Goal: Transaction & Acquisition: Purchase product/service

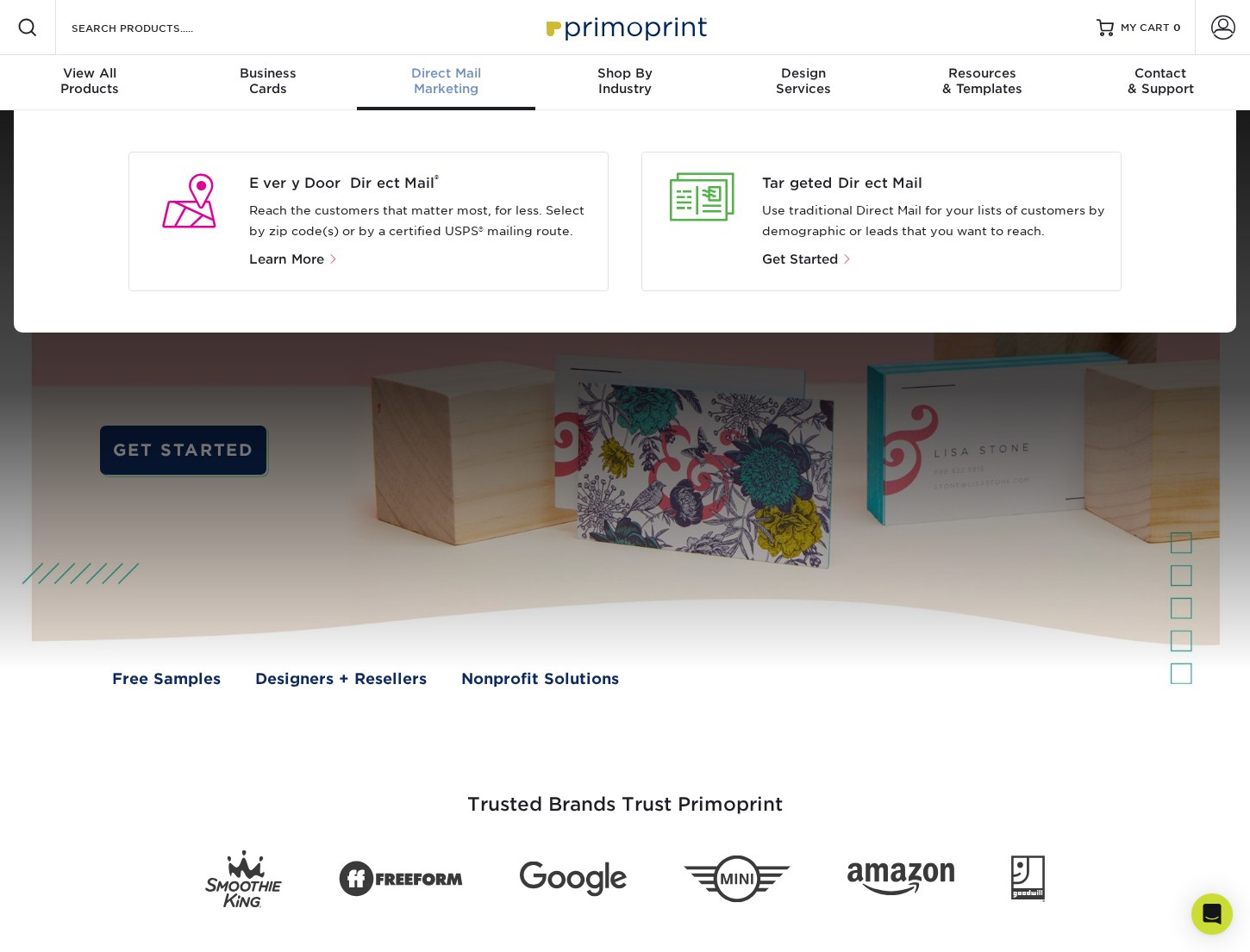
click at [362, 201] on p "Reach the customers that matter most, for less. Select by zip code(s) or by a c…" at bounding box center [421, 221] width 345 height 42
click at [357, 185] on span "Every Door Direct Mail ®" at bounding box center [421, 183] width 345 height 21
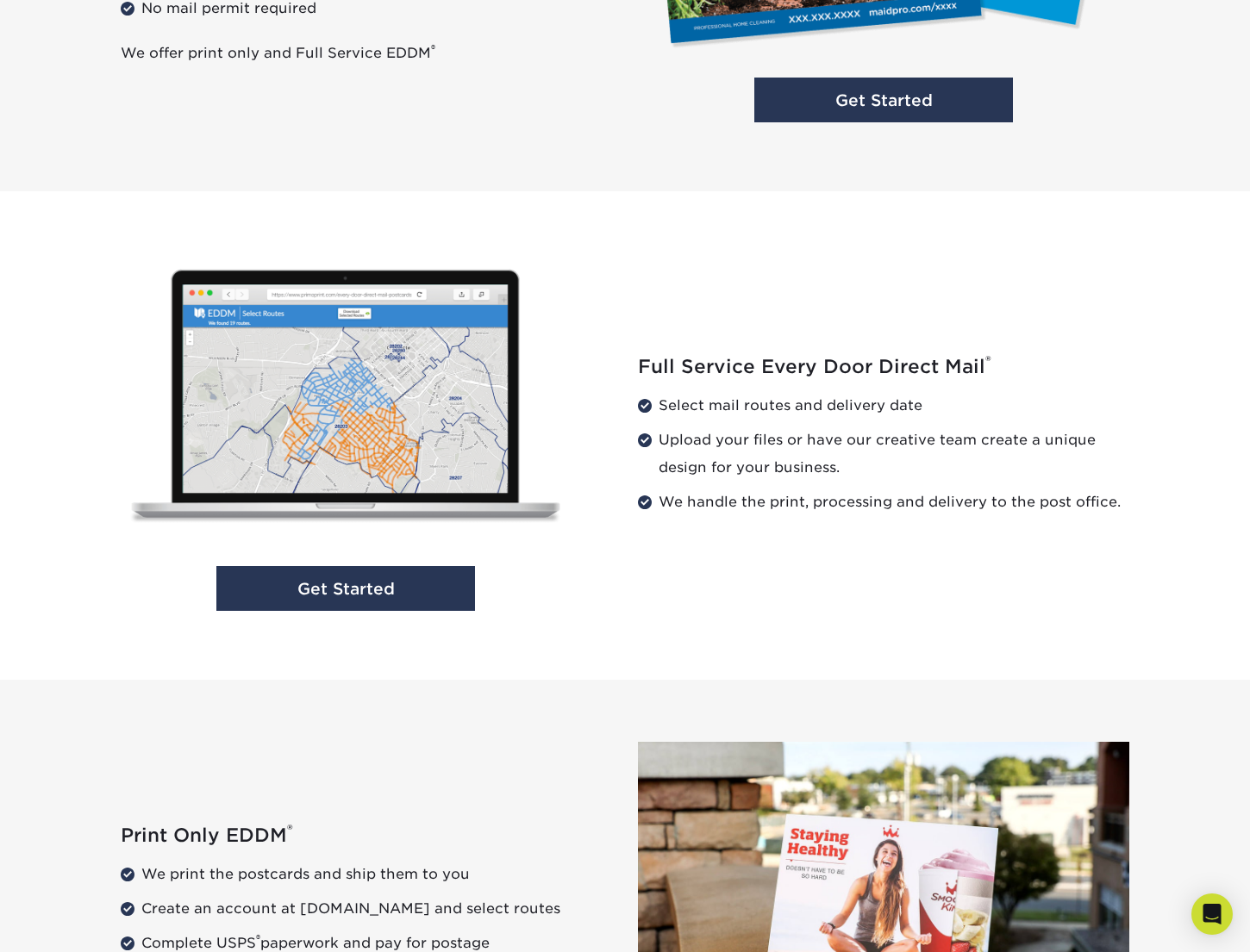
scroll to position [1564, 0]
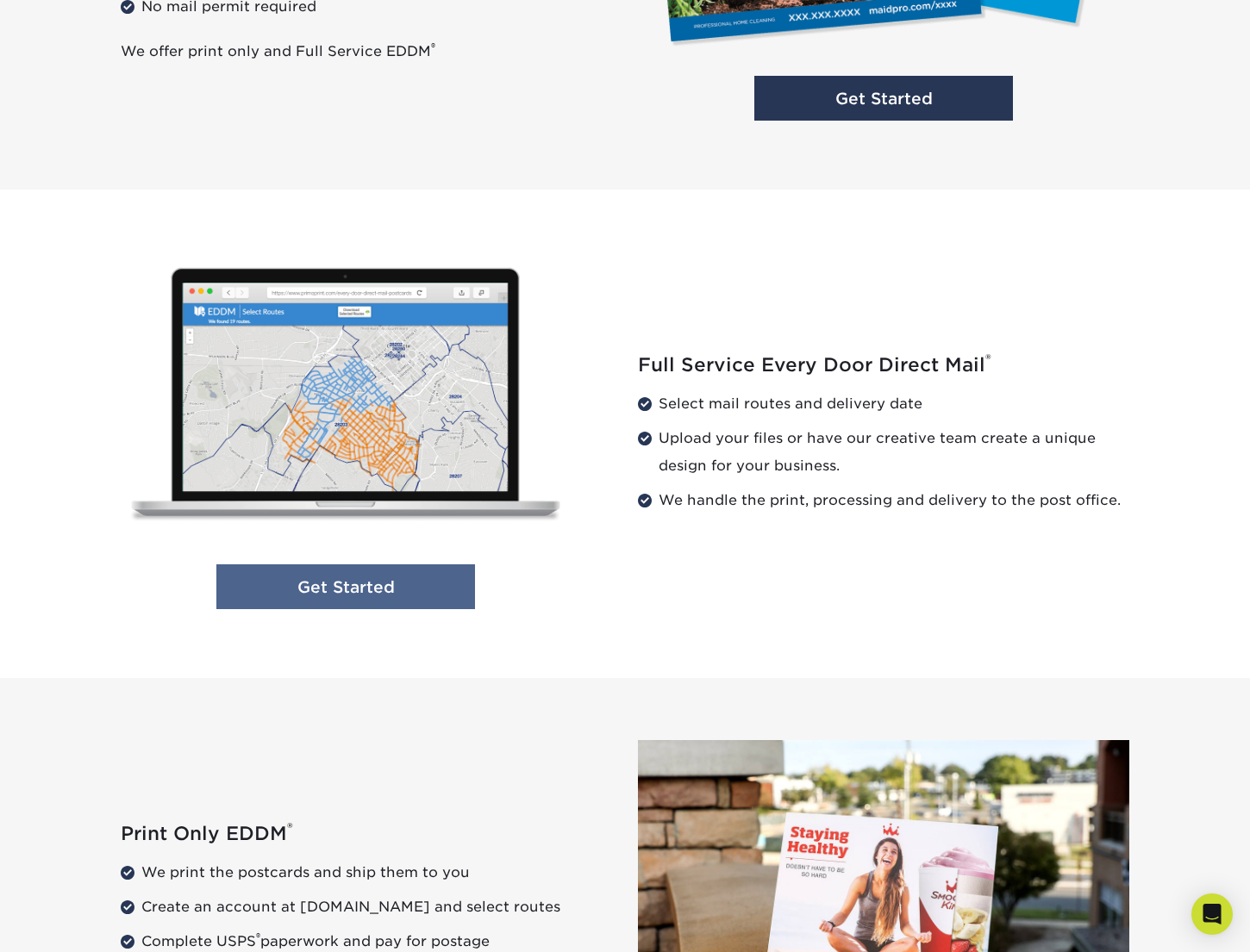
click at [336, 591] on link "Get Started" at bounding box center [345, 587] width 259 height 46
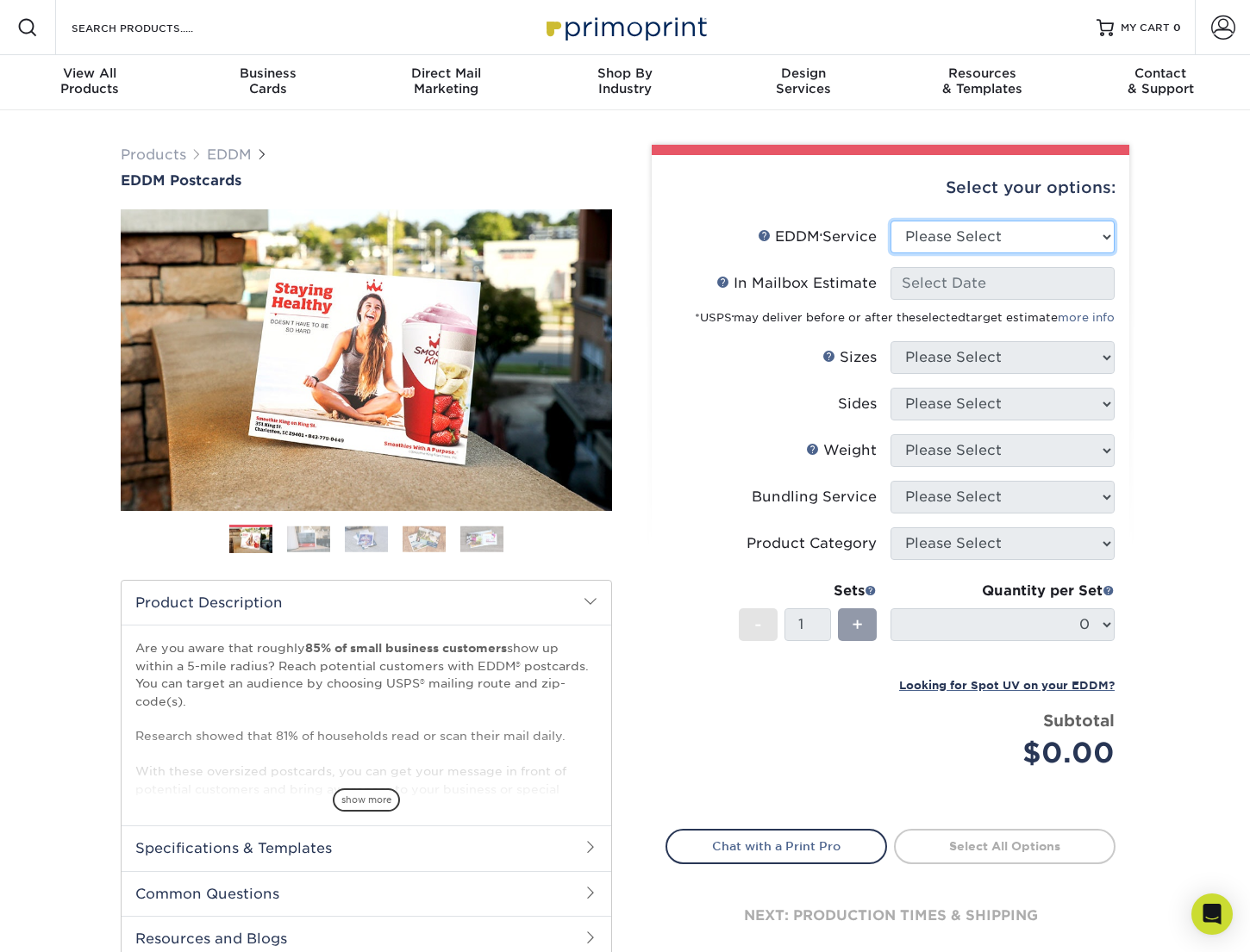
click at [1022, 244] on select "Please Select Full Service Print Only" at bounding box center [1002, 237] width 224 height 33
select select "full_service"
click at [890, 220] on select "Please Select Full Service Print Only" at bounding box center [1002, 237] width 224 height 33
select select "-1"
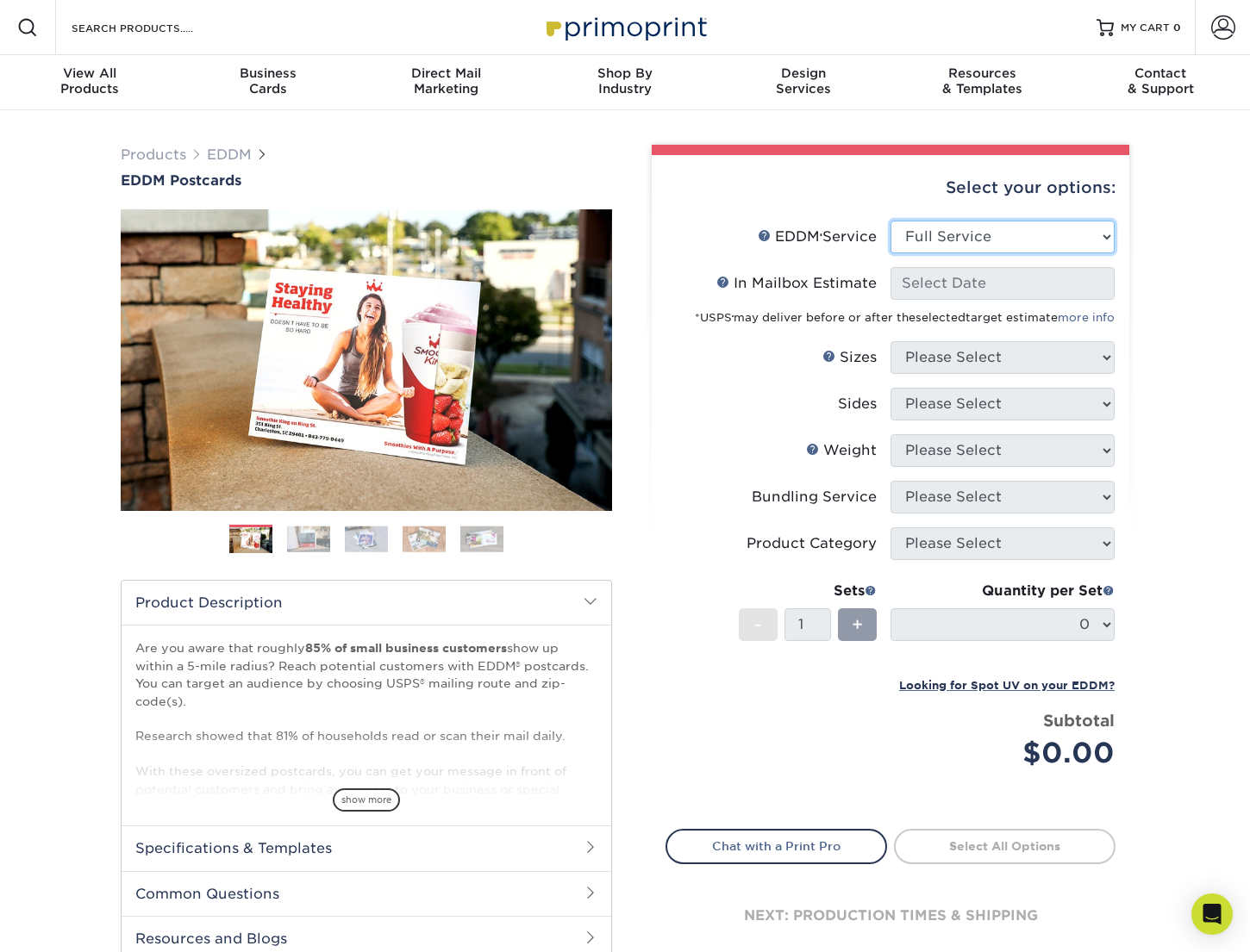
select select "-1"
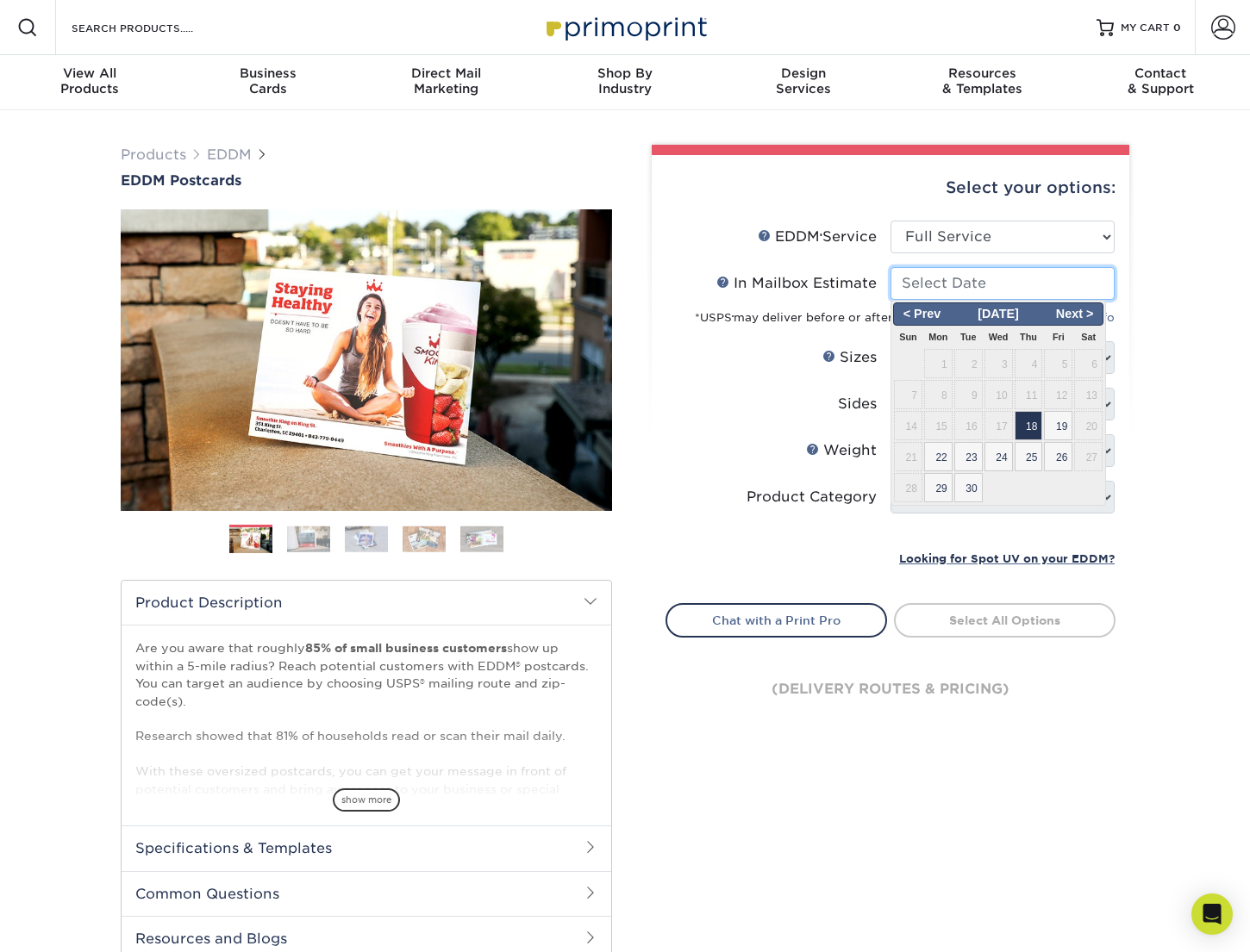
click at [1003, 283] on input "In Mailbox Estimate Help In Mailbox Estimate" at bounding box center [1002, 284] width 224 height 33
click at [967, 492] on span "30" at bounding box center [968, 488] width 29 height 29
type input "2025-09-30"
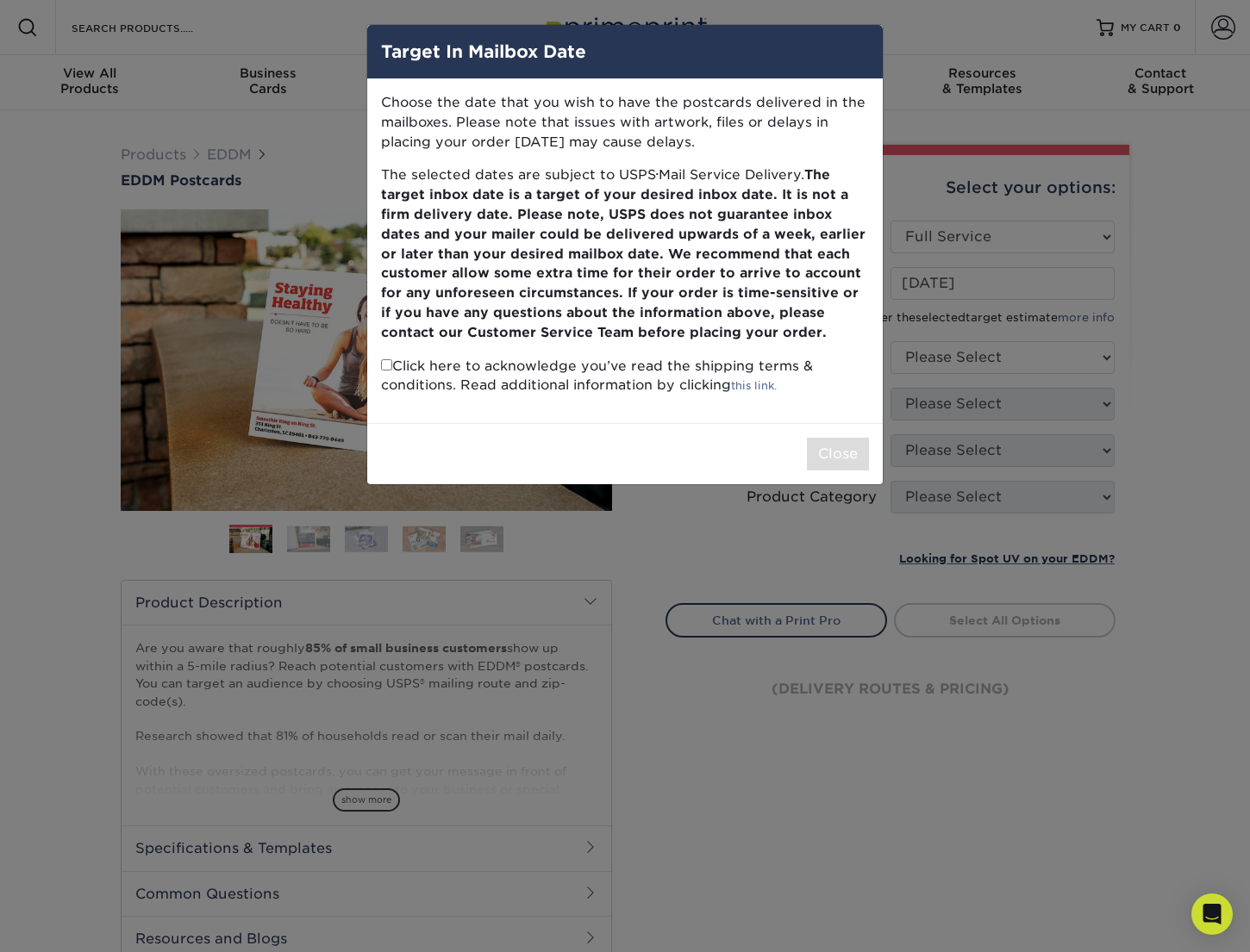
drag, startPoint x: 404, startPoint y: 364, endPoint x: 450, endPoint y: 373, distance: 46.9
click at [408, 364] on p "Click here to acknowledge you’ve read the shipping terms & conditions. Read add…" at bounding box center [625, 376] width 488 height 40
click at [384, 359] on input "checkbox" at bounding box center [386, 364] width 11 height 11
checkbox input "true"
click at [873, 463] on div "Close" at bounding box center [625, 453] width 516 height 61
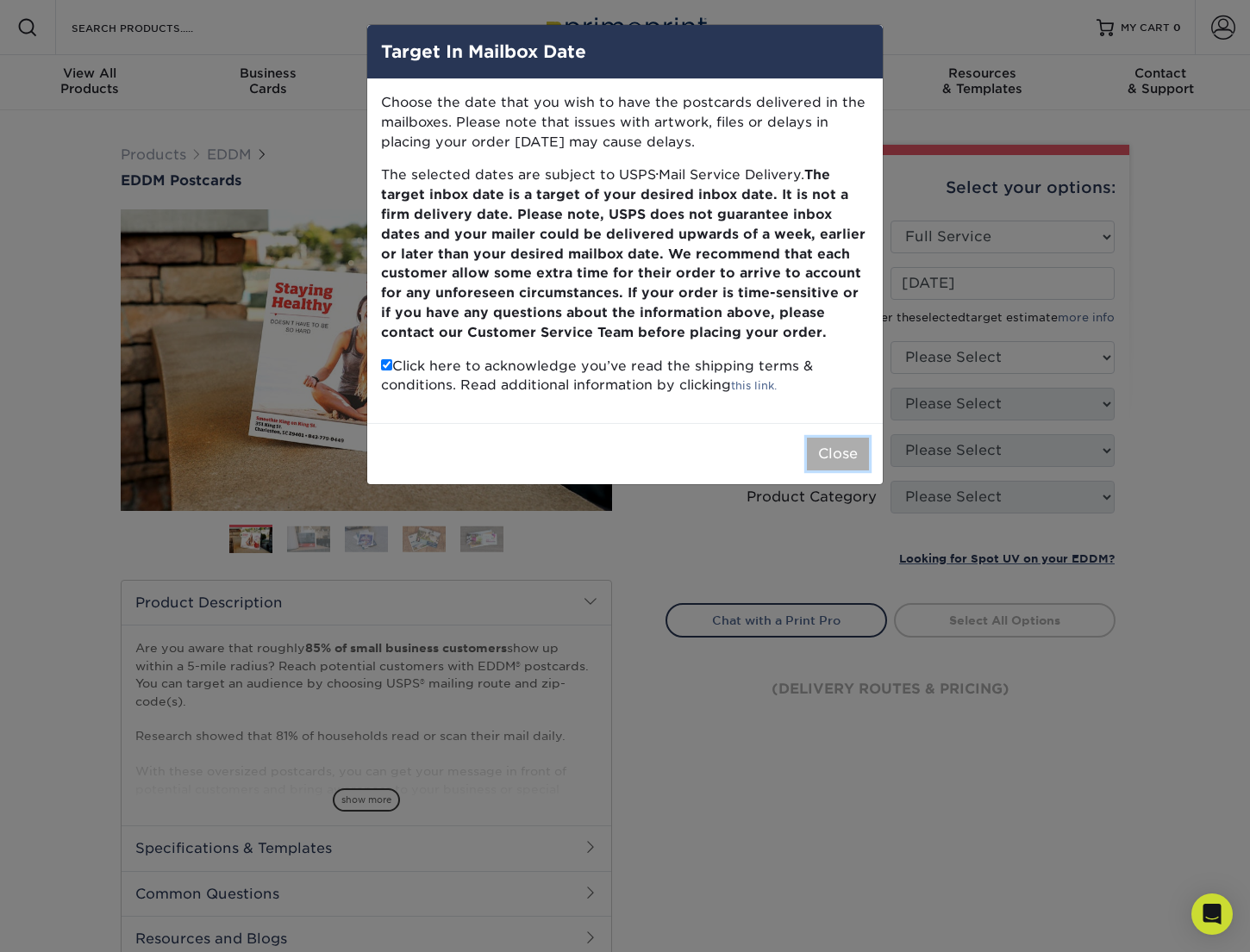
click at [830, 457] on button "Close" at bounding box center [837, 454] width 62 height 33
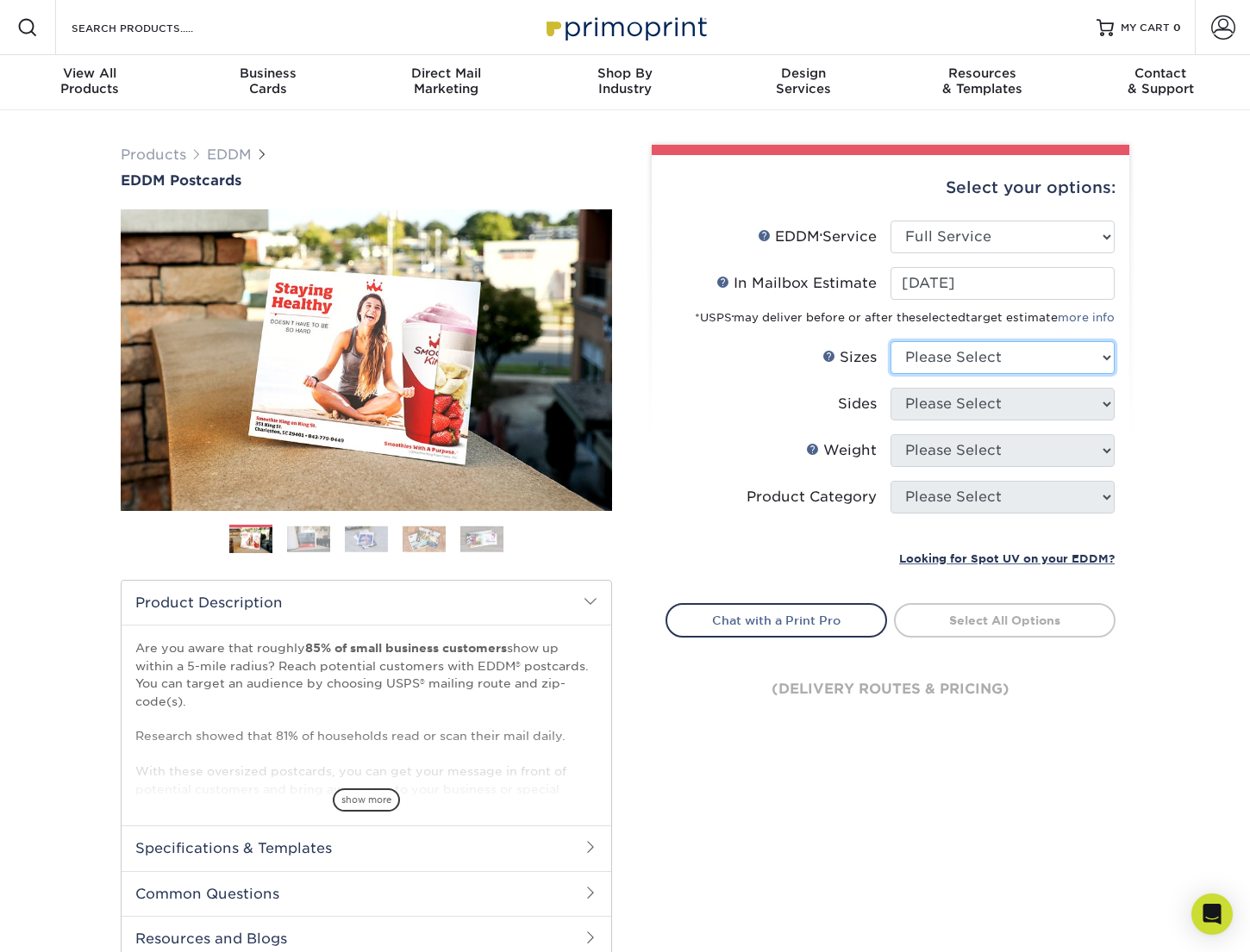
click at [1000, 357] on select "Please Select 4.5" x 12" 6" x 12" 6.5" x 8" 6.5" x 9" 6.5" x 12" 7" x 8.5" 8" x…" at bounding box center [1002, 358] width 224 height 33
select select "6.50x9.00"
click at [890, 342] on select "Please Select 4.5" x 12" 6" x 12" 6.5" x 8" 6.5" x 9" 6.5" x 12" 7" x 8.5" 8" x…" at bounding box center [1002, 358] width 224 height 33
click at [995, 409] on select "Please Select Print Both Sides Print Front Only" at bounding box center [1002, 404] width 224 height 33
select select "13abbda7-1d64-4f25-8bb2-c179b224825d"
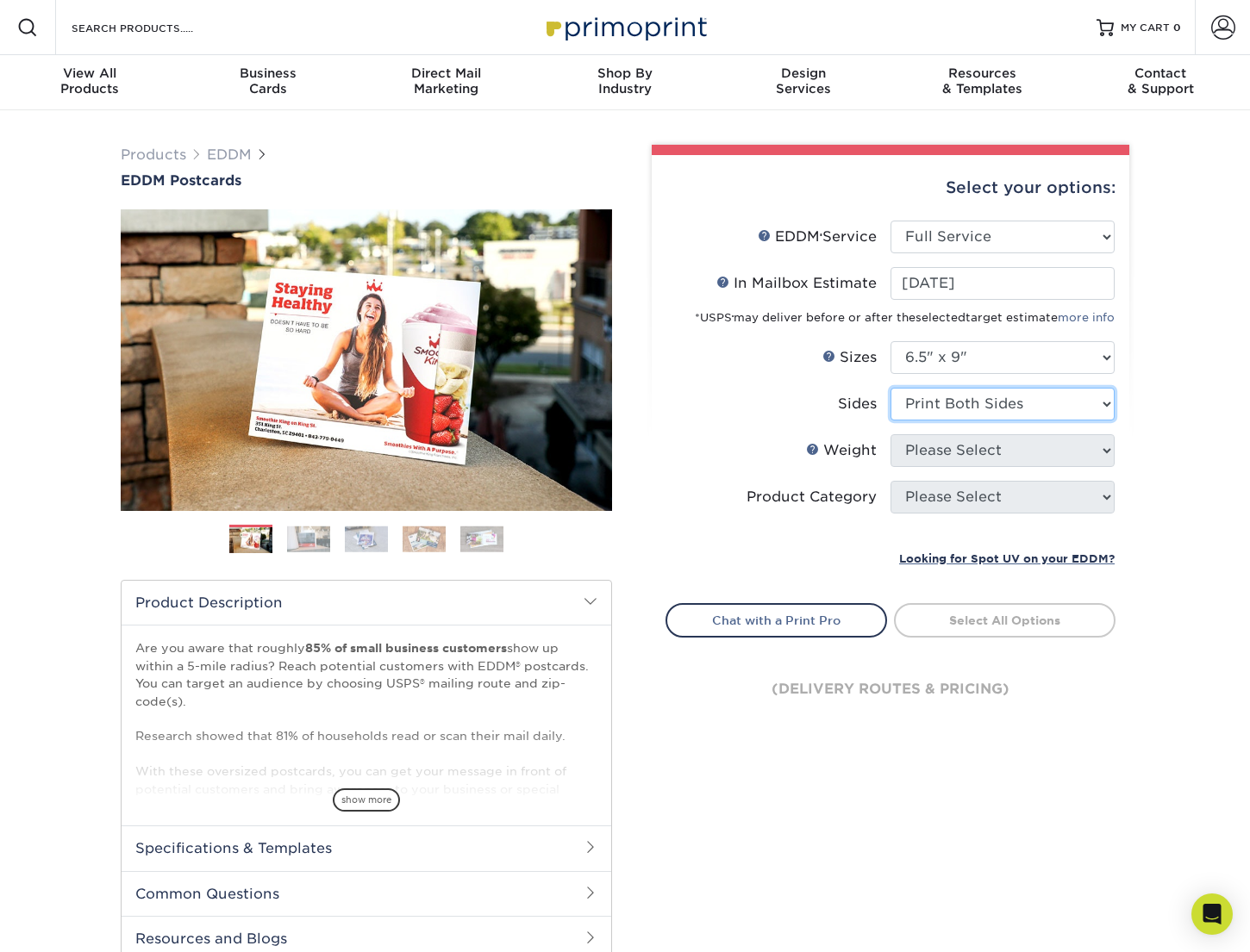
click at [890, 387] on select "Please Select Print Both Sides Print Front Only" at bounding box center [1002, 404] width 224 height 33
click at [997, 450] on select "Please Select 16PT 14PT" at bounding box center [1002, 450] width 224 height 33
select select "16PT"
click at [890, 434] on select "Please Select 16PT 14PT" at bounding box center [1002, 450] width 224 height 33
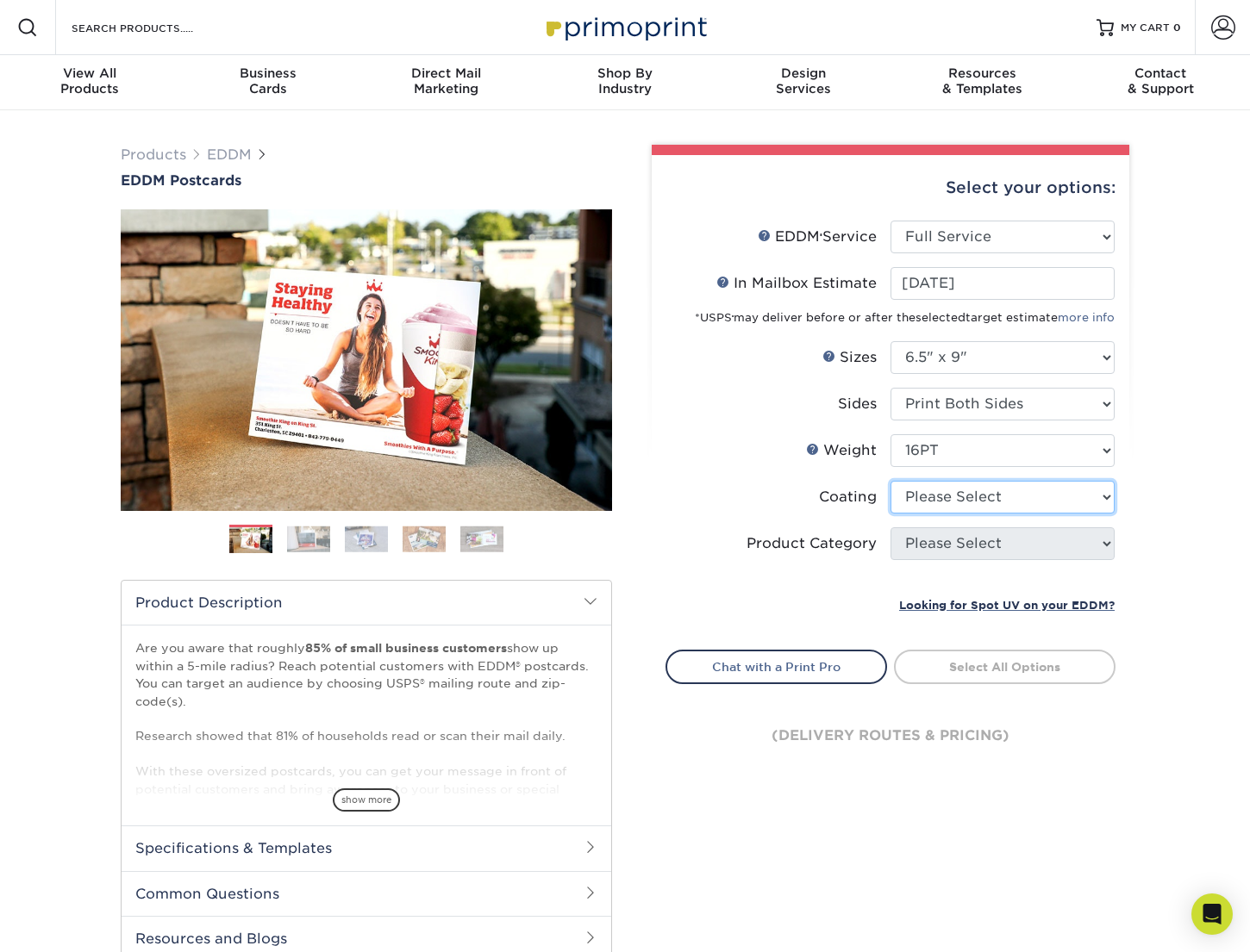
click at [997, 496] on select at bounding box center [1002, 497] width 224 height 33
select select "121bb7b5-3b4d-429f-bd8d-bbf80e953313"
click at [890, 481] on select at bounding box center [1002, 497] width 224 height 33
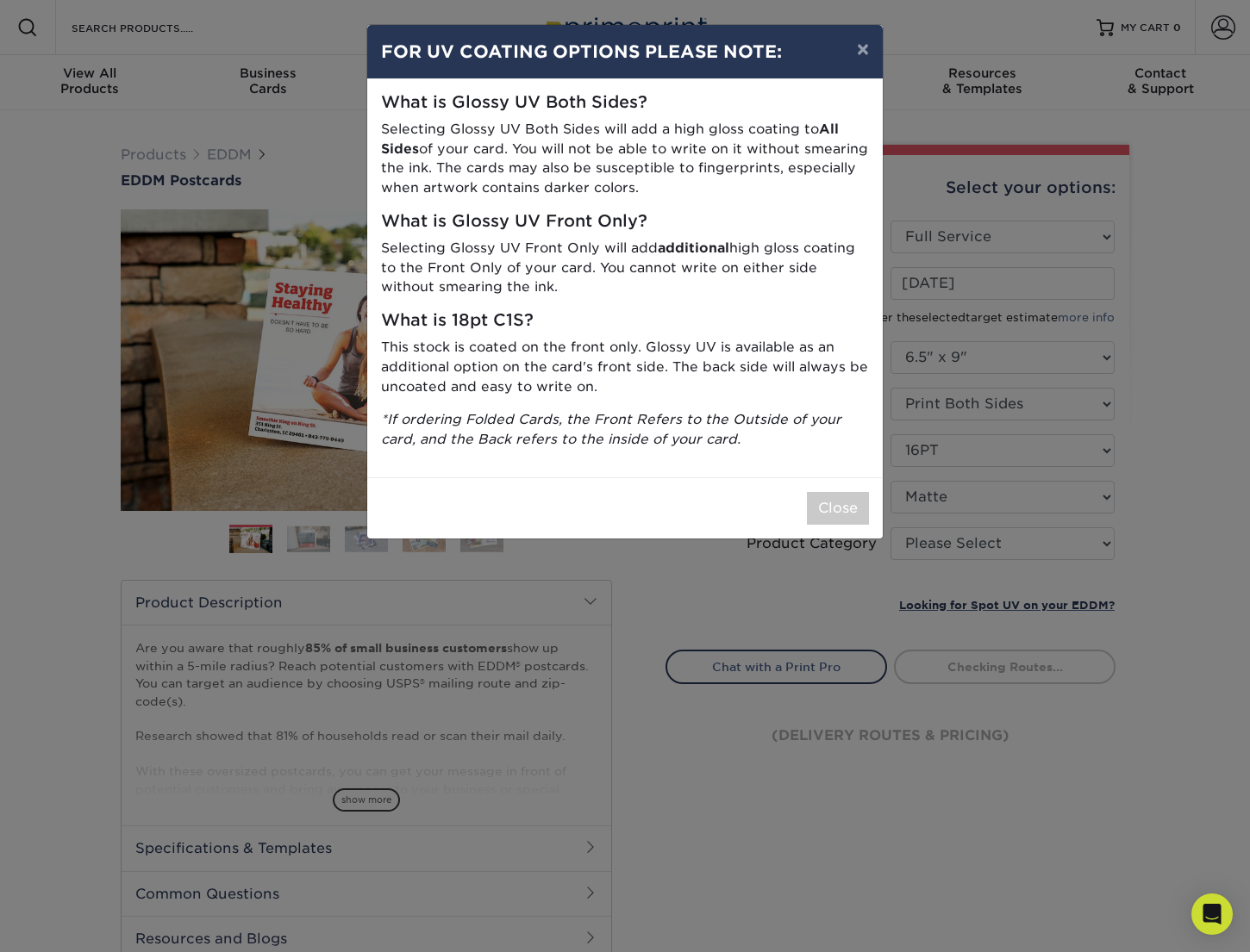
click at [1016, 548] on div "× FOR UV COATING OPTIONS PLEASE NOTE: What is Glossy UV Both Sides? Selecting G…" at bounding box center [625, 476] width 1250 height 952
click at [845, 510] on button "Close" at bounding box center [837, 508] width 62 height 33
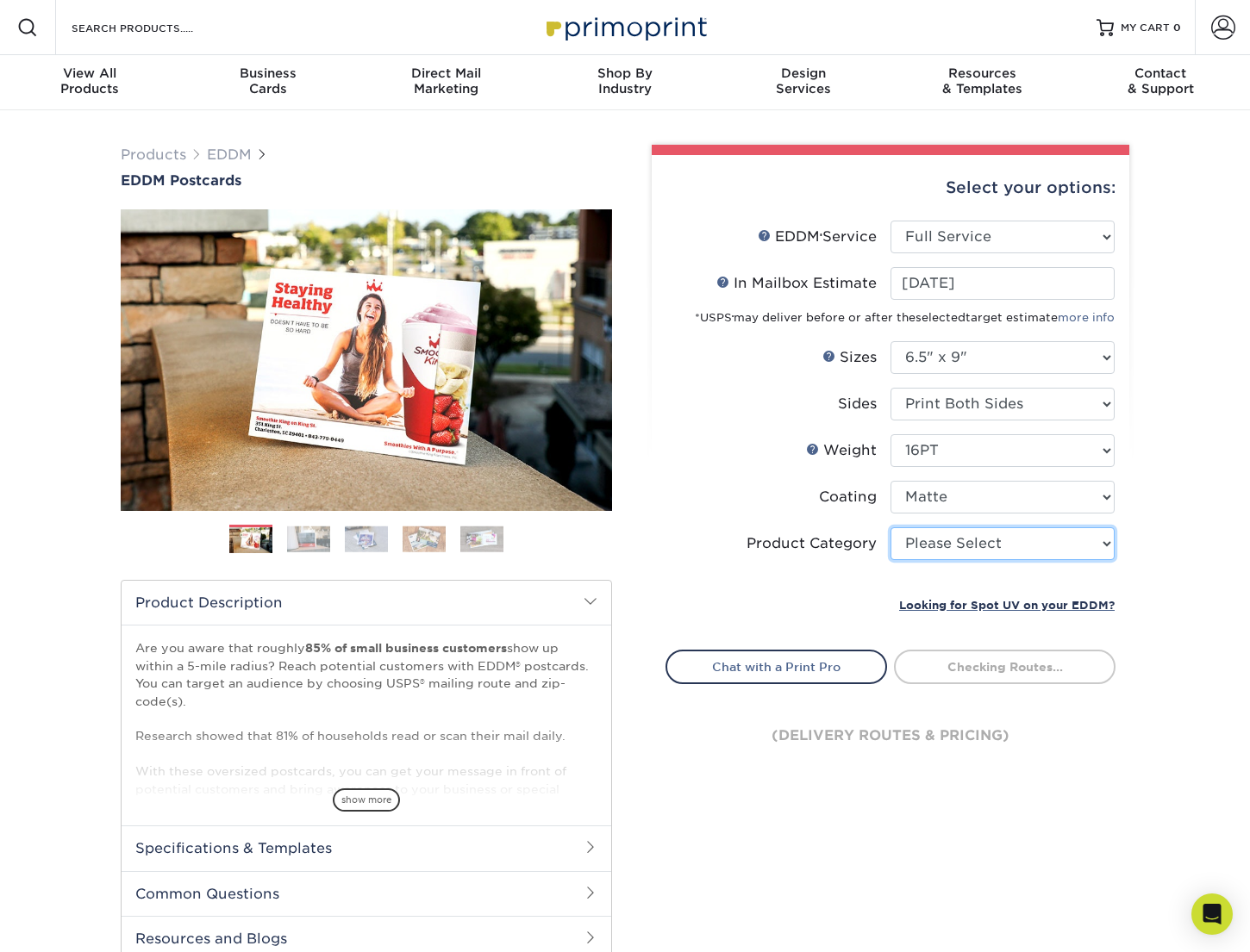
click at [1029, 543] on select "Please Select Postcards" at bounding box center [1002, 544] width 224 height 33
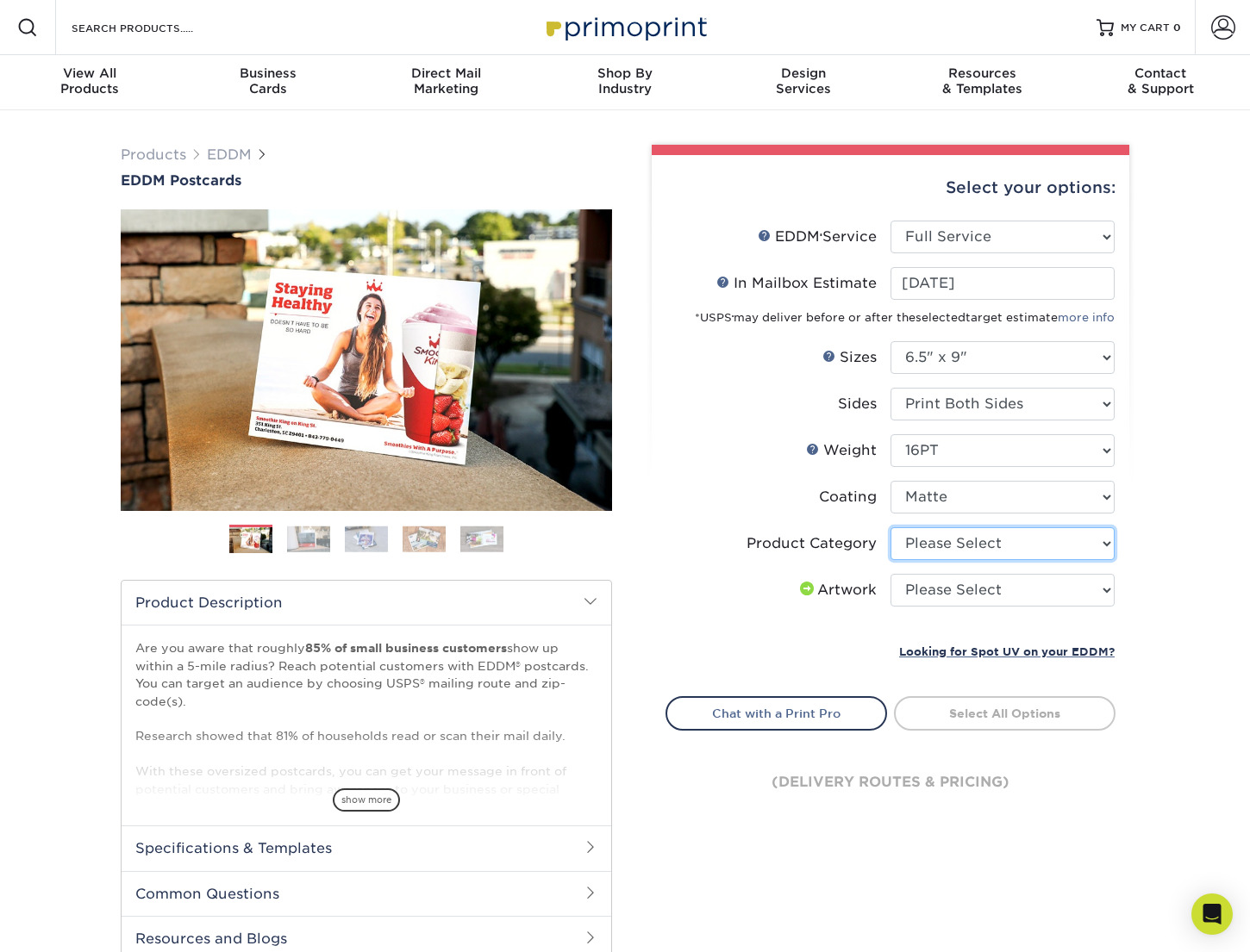
select select "9b7272e0-d6c8-4c3c-8e97-d3a1bcdab858"
click at [890, 527] on select "Please Select Postcards" at bounding box center [1002, 544] width 224 height 33
click at [1050, 600] on select "Please Select I will upload files I need a design - $150" at bounding box center [1002, 590] width 224 height 33
select select "upload"
click at [890, 573] on select "Please Select I will upload files I need a design - $150" at bounding box center [1002, 590] width 224 height 33
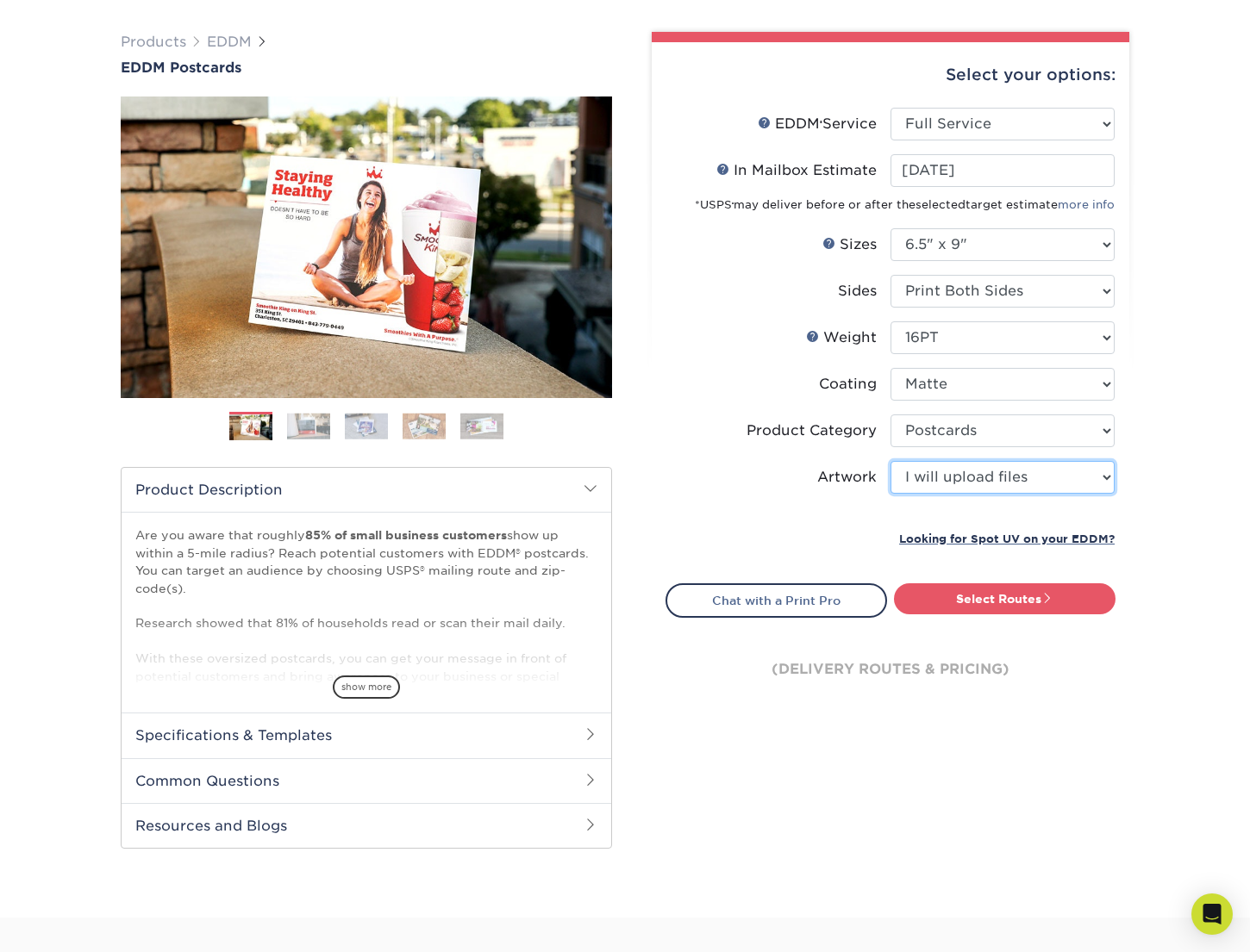
scroll to position [115, 0]
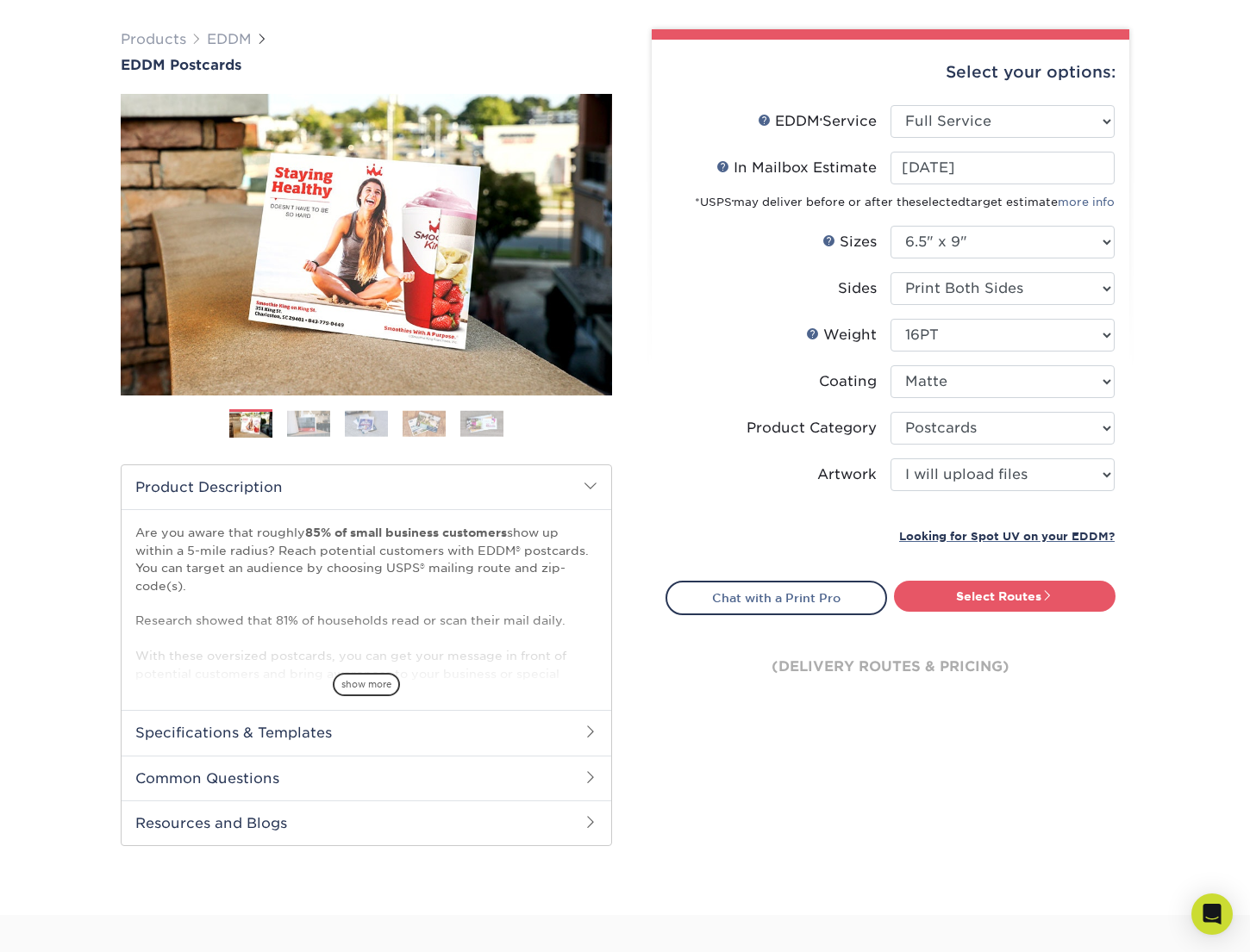
click at [1026, 597] on link "Select Routes" at bounding box center [1004, 596] width 221 height 31
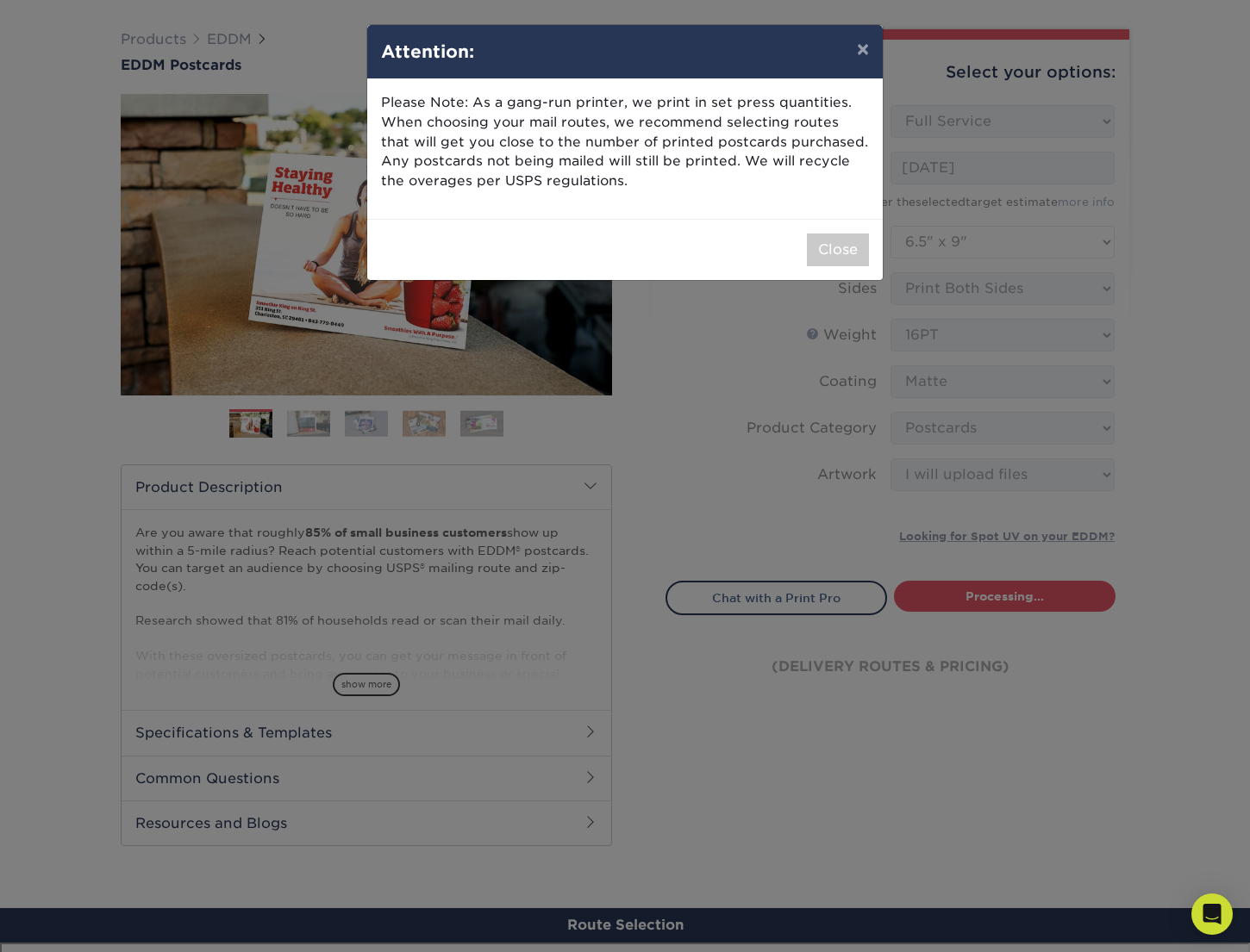
click at [860, 226] on div "Close" at bounding box center [625, 249] width 516 height 61
click at [834, 266] on div "Close" at bounding box center [625, 249] width 516 height 61
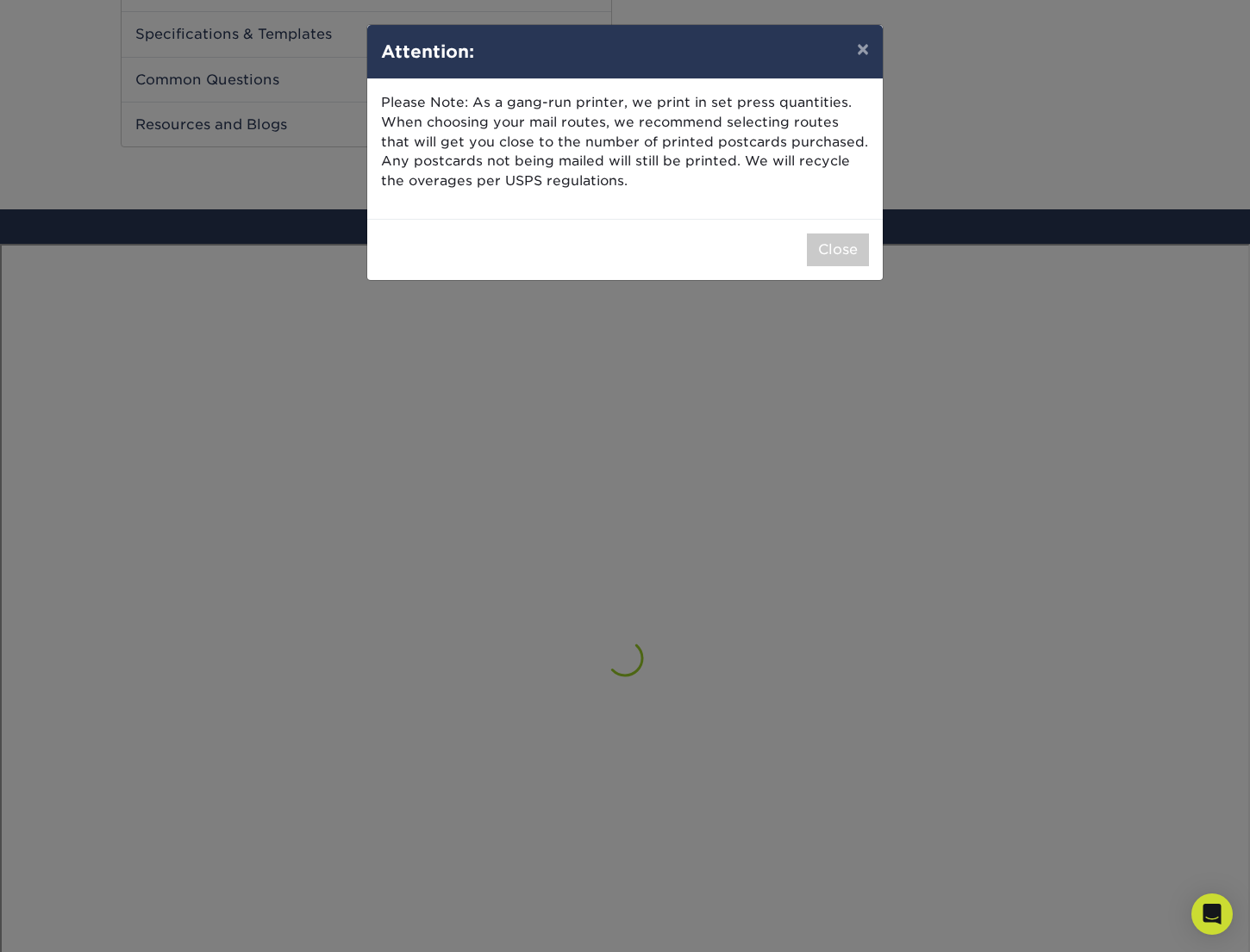
scroll to position [1004, 0]
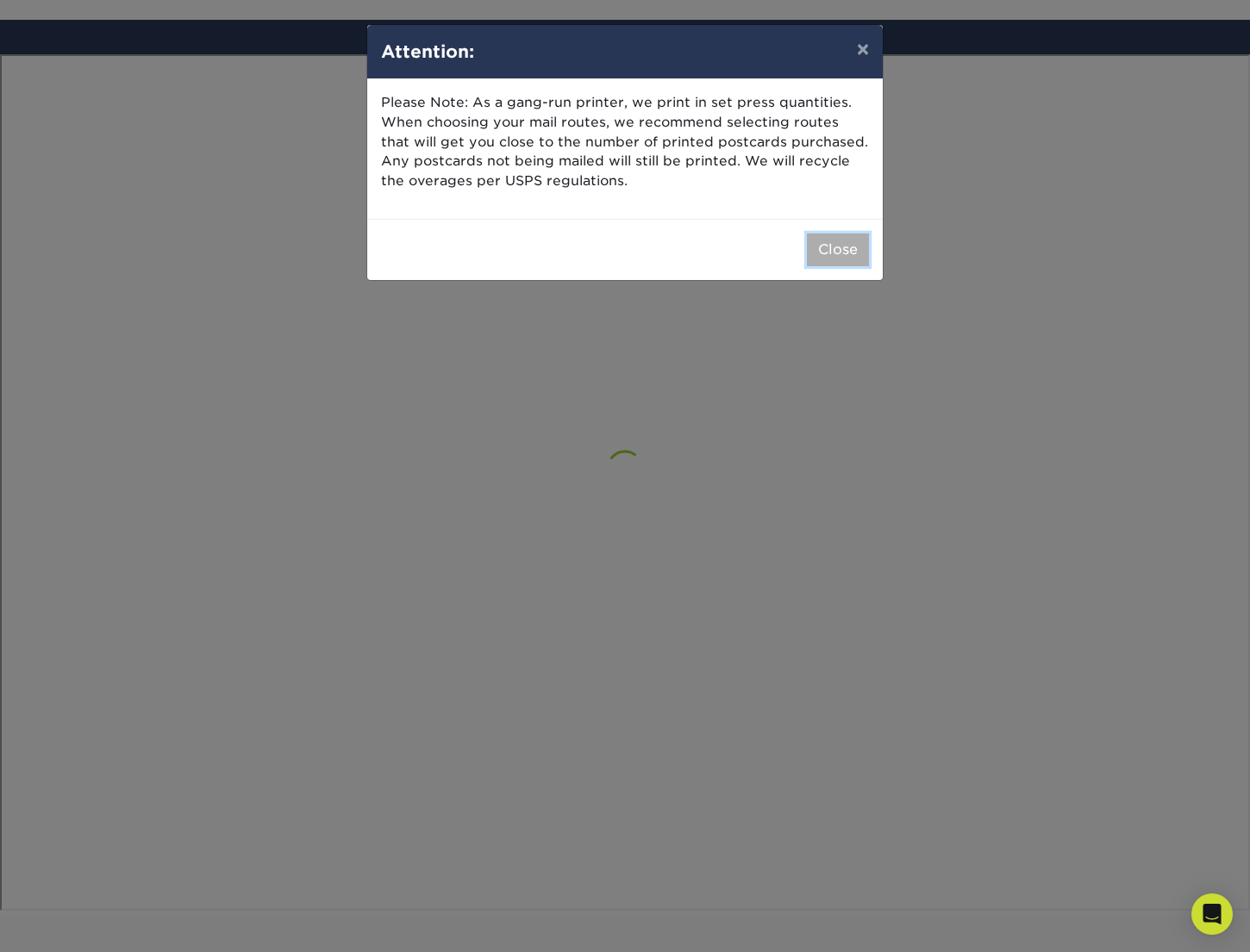
click at [853, 255] on button "Close" at bounding box center [837, 250] width 62 height 33
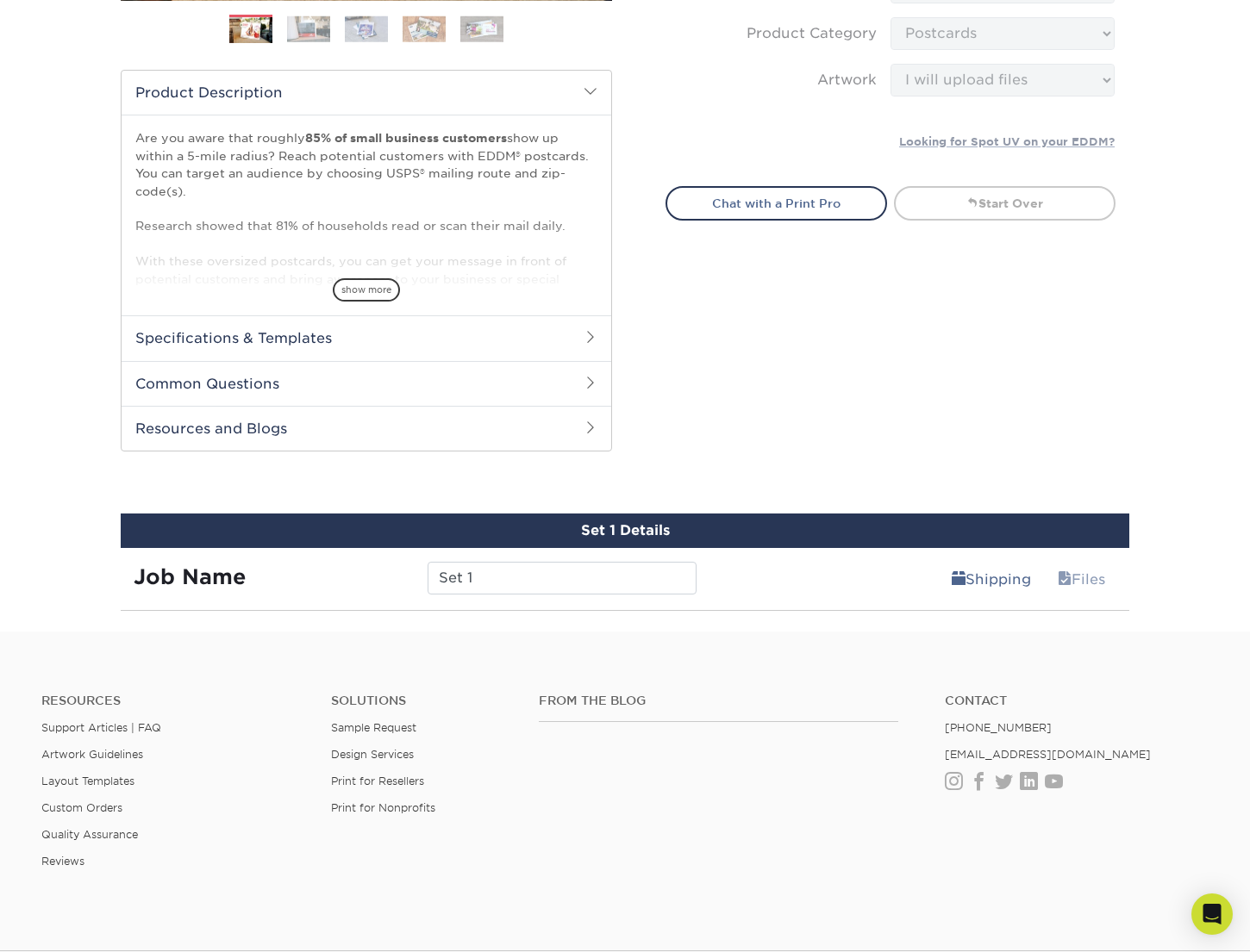
scroll to position [515, 0]
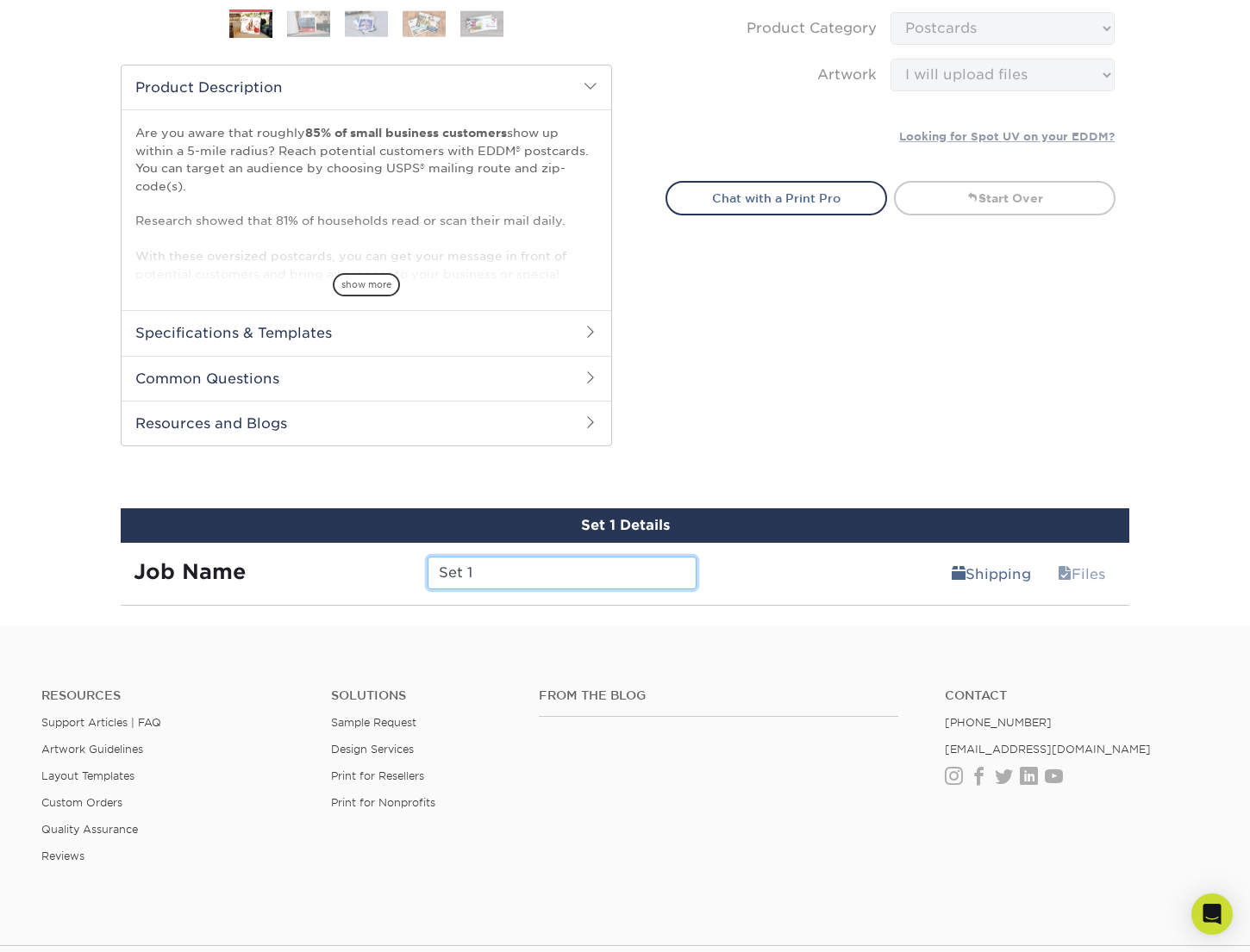
click at [496, 581] on input "Set 1" at bounding box center [561, 573] width 268 height 33
drag, startPoint x: 483, startPoint y: 574, endPoint x: 395, endPoint y: 572, distance: 88.0
click at [395, 572] on div "Job Name Set 1" at bounding box center [414, 573] width 588 height 33
type input "Test"
click at [822, 604] on hr at bounding box center [625, 604] width 1009 height 1
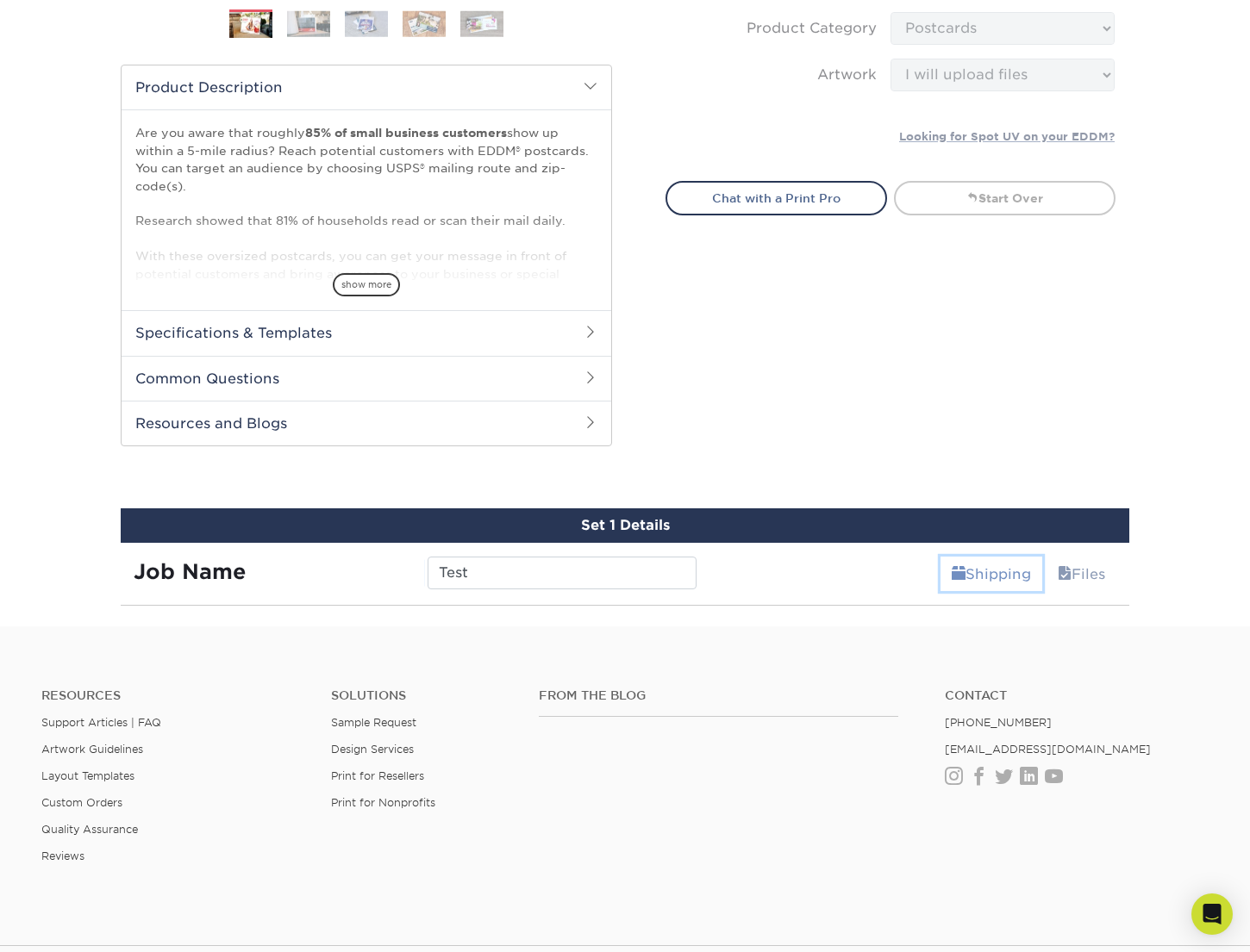
click at [977, 572] on link "Shipping" at bounding box center [991, 574] width 102 height 35
click at [1080, 573] on link "Files" at bounding box center [1080, 574] width 70 height 35
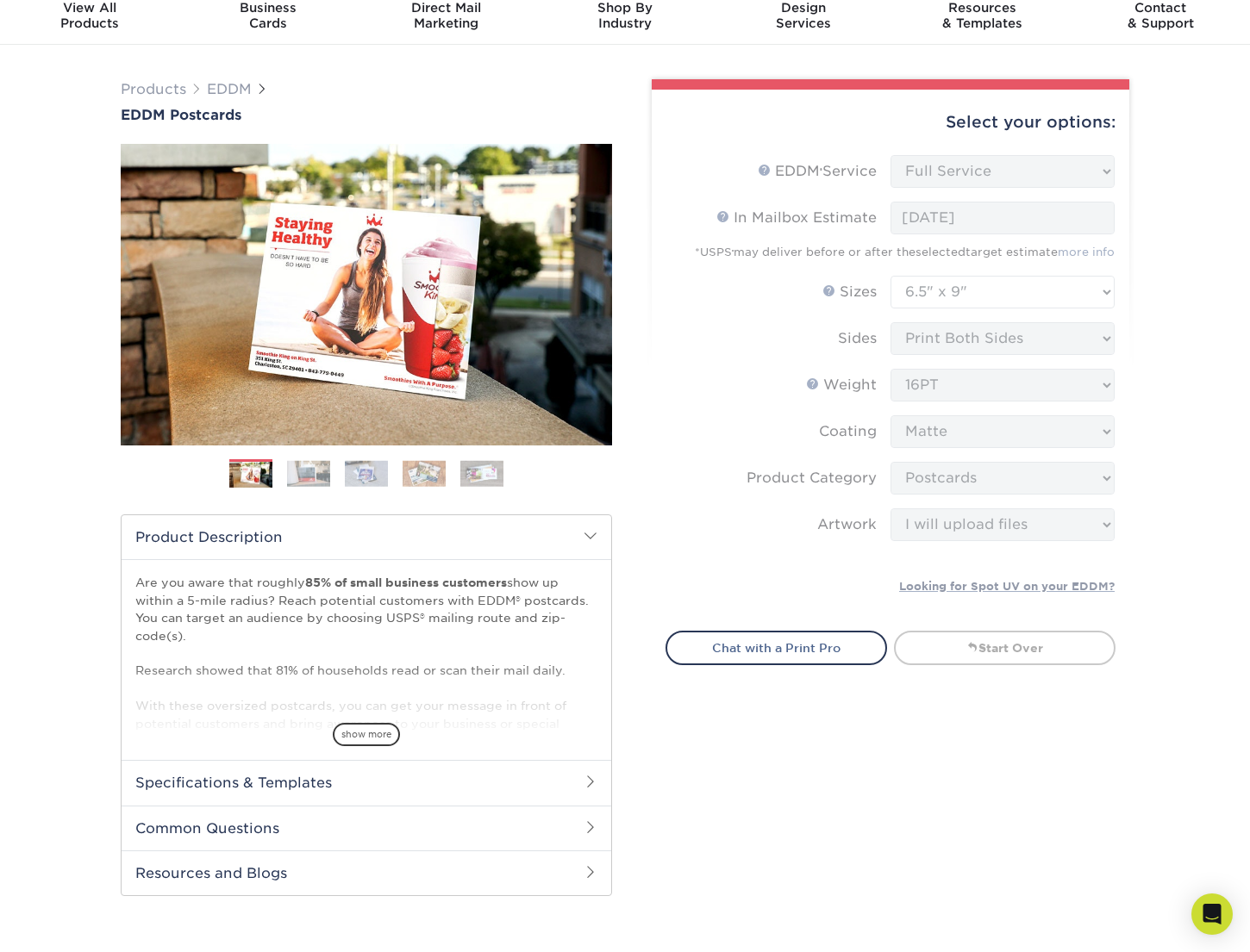
scroll to position [31, 0]
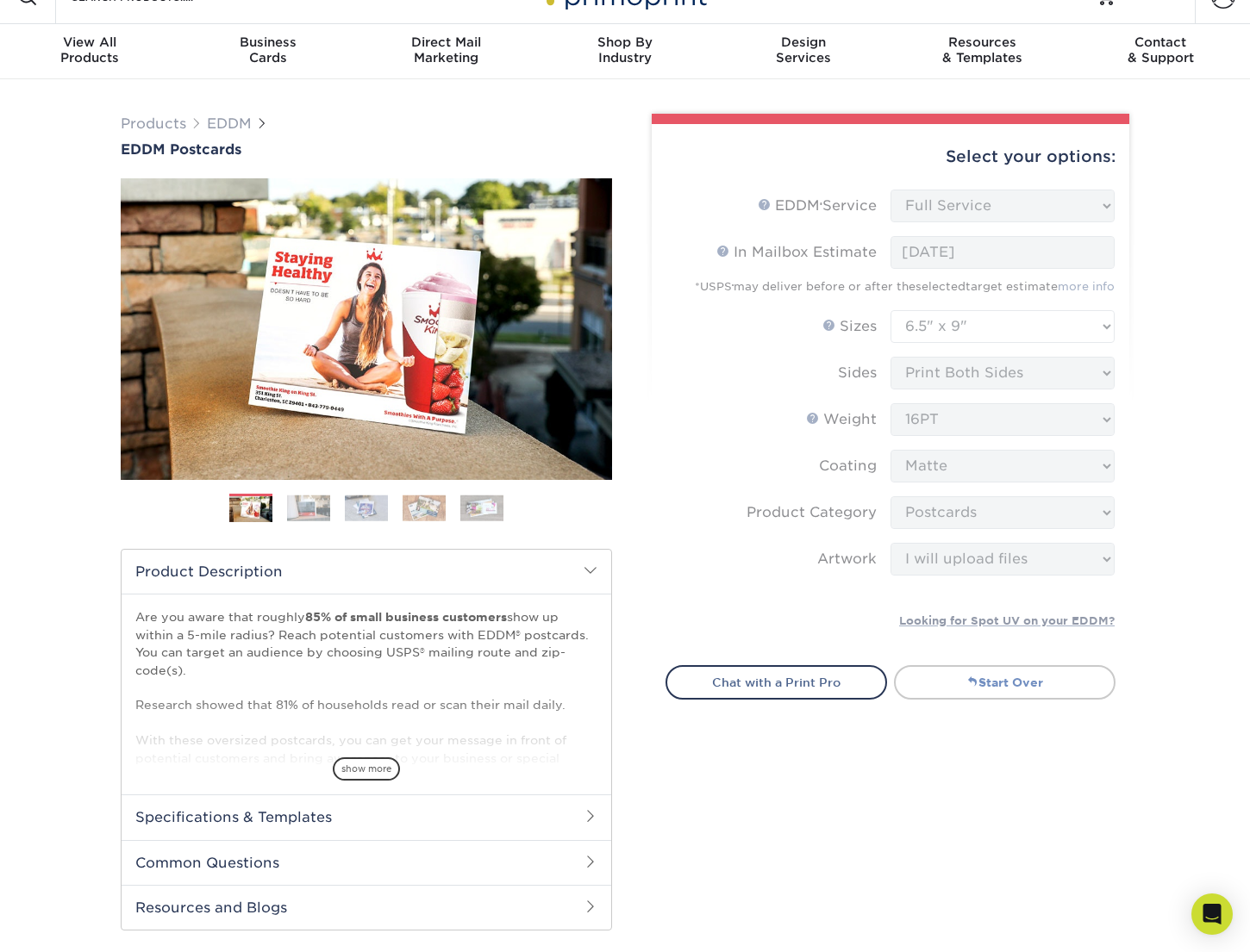
click at [1081, 675] on link "Start Over" at bounding box center [1004, 682] width 221 height 35
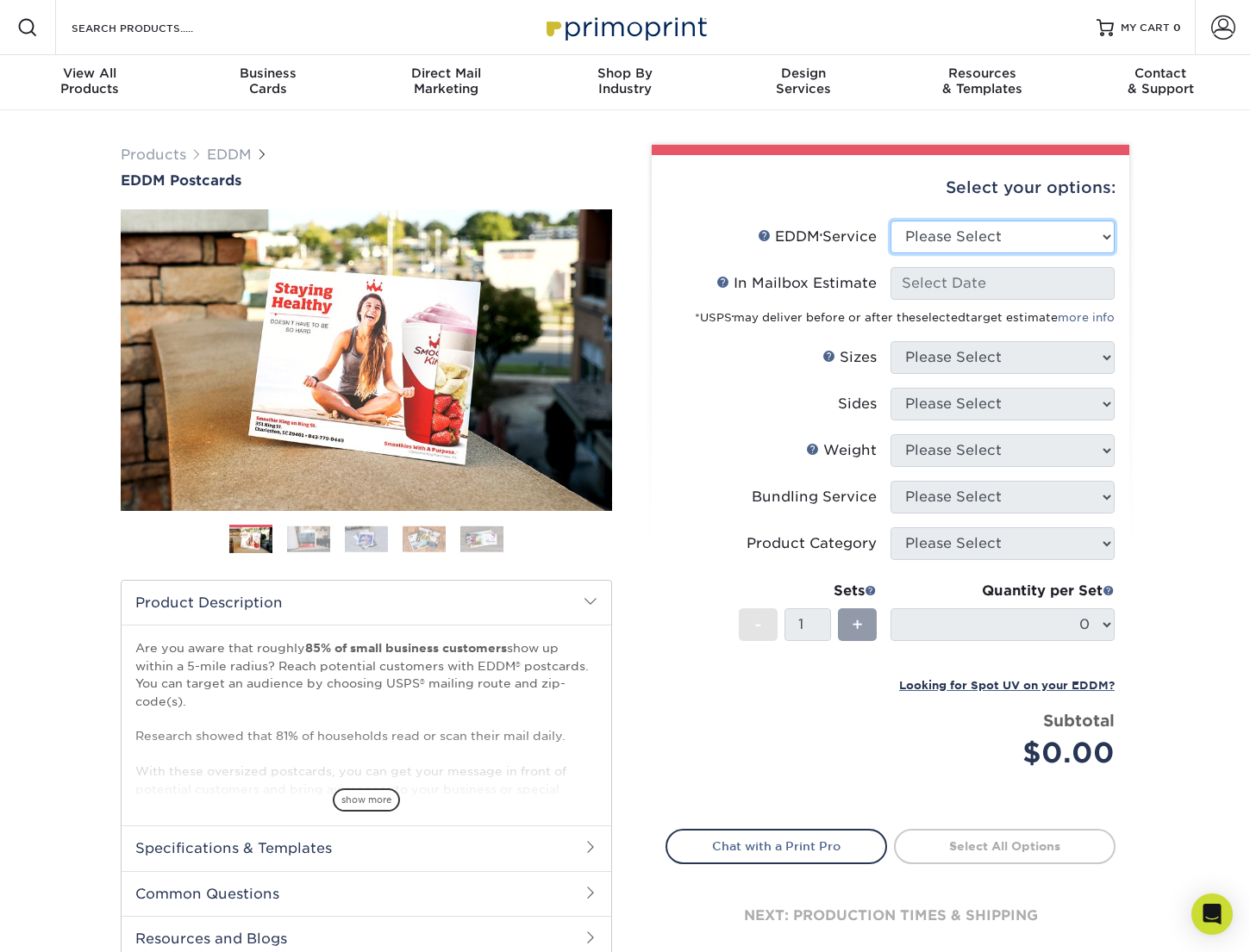
click at [943, 250] on select "Please Select Full Service Print Only" at bounding box center [1002, 237] width 224 height 33
select select "full_service"
click at [890, 220] on select "Please Select Full Service Print Only" at bounding box center [1002, 237] width 224 height 33
select select "-1"
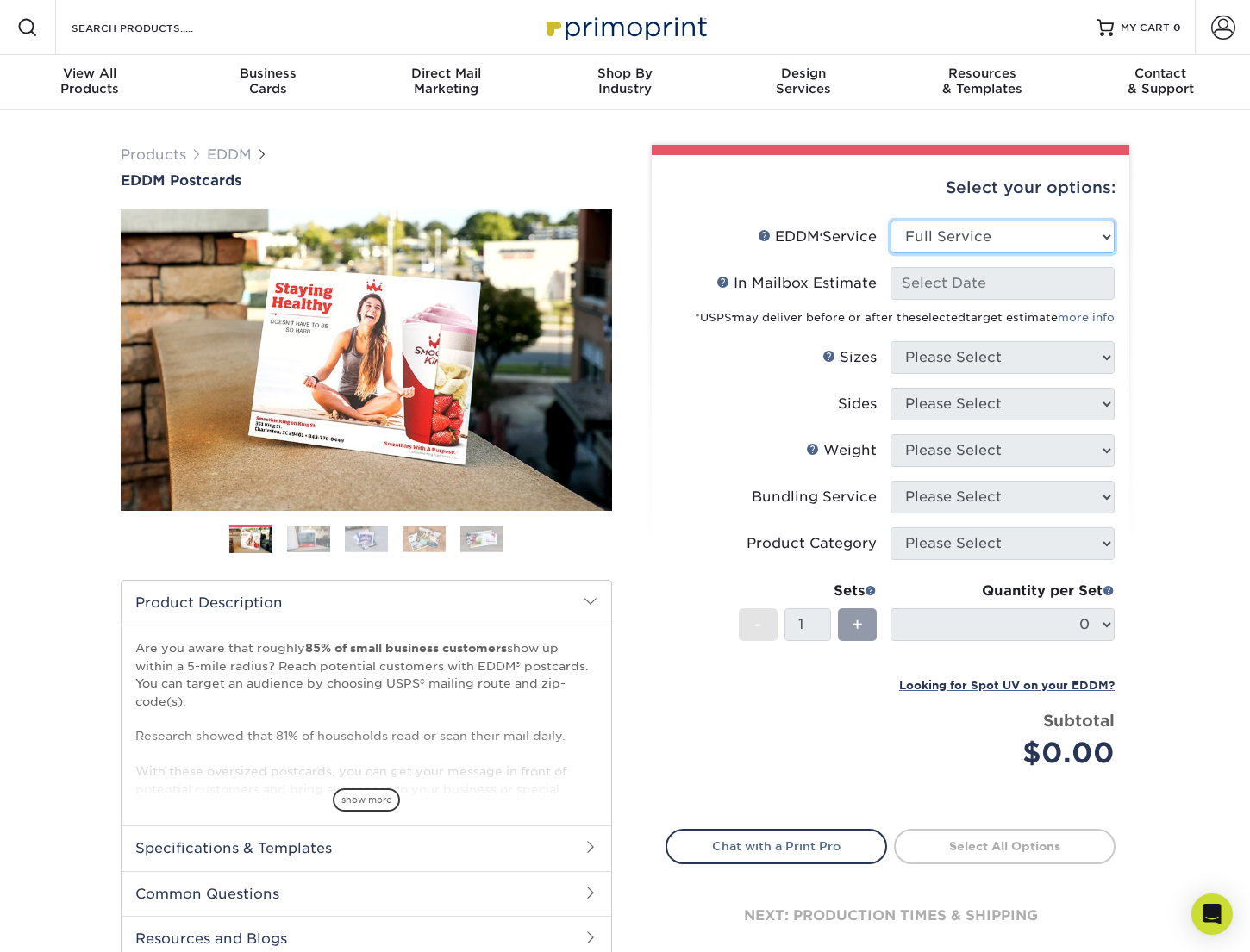
select select "-1"
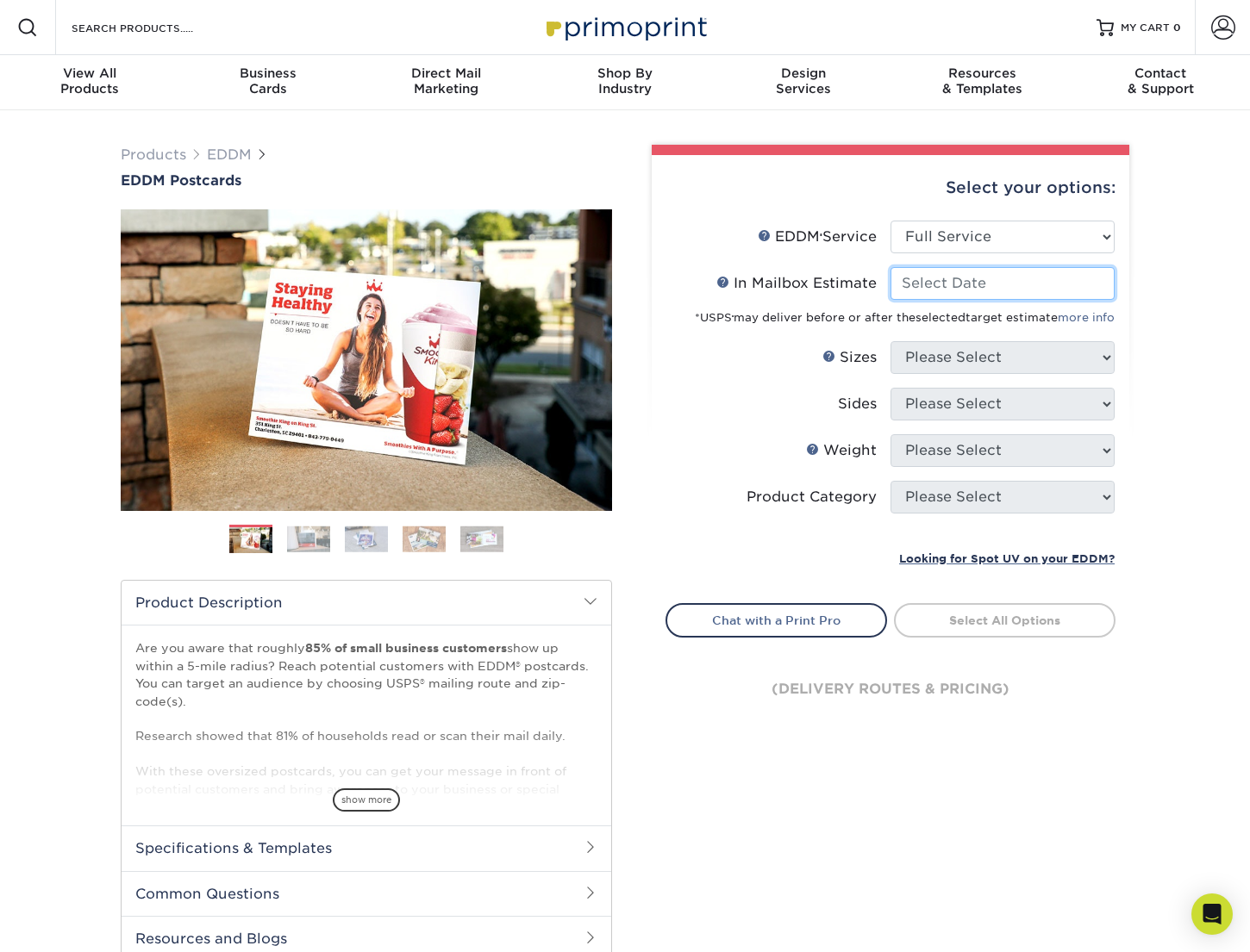
click at [1100, 288] on input "In Mailbox Estimate Help In Mailbox Estimate" at bounding box center [1002, 284] width 224 height 33
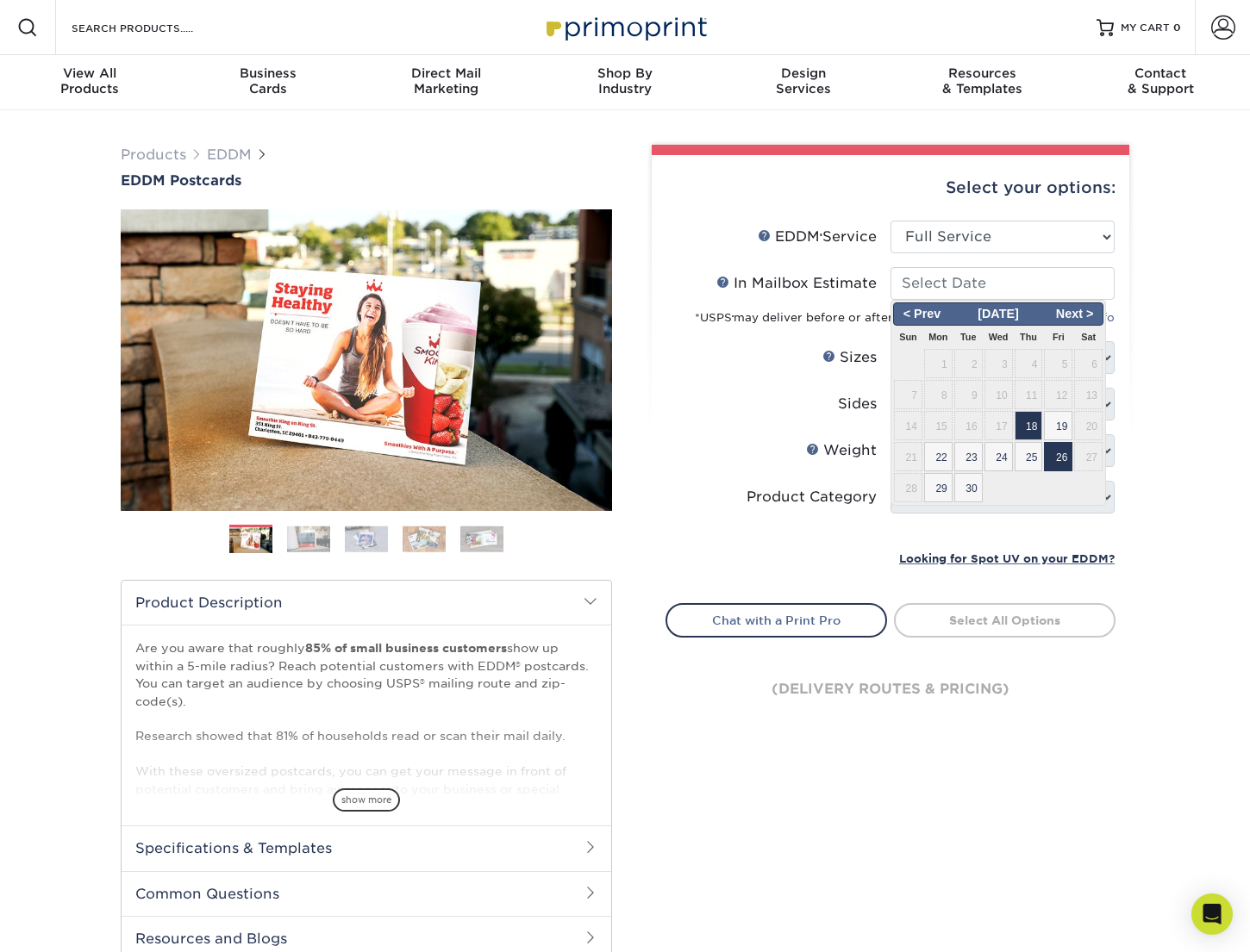
click at [1059, 457] on span "26" at bounding box center [1057, 457] width 29 height 29
type input "2025-09-26"
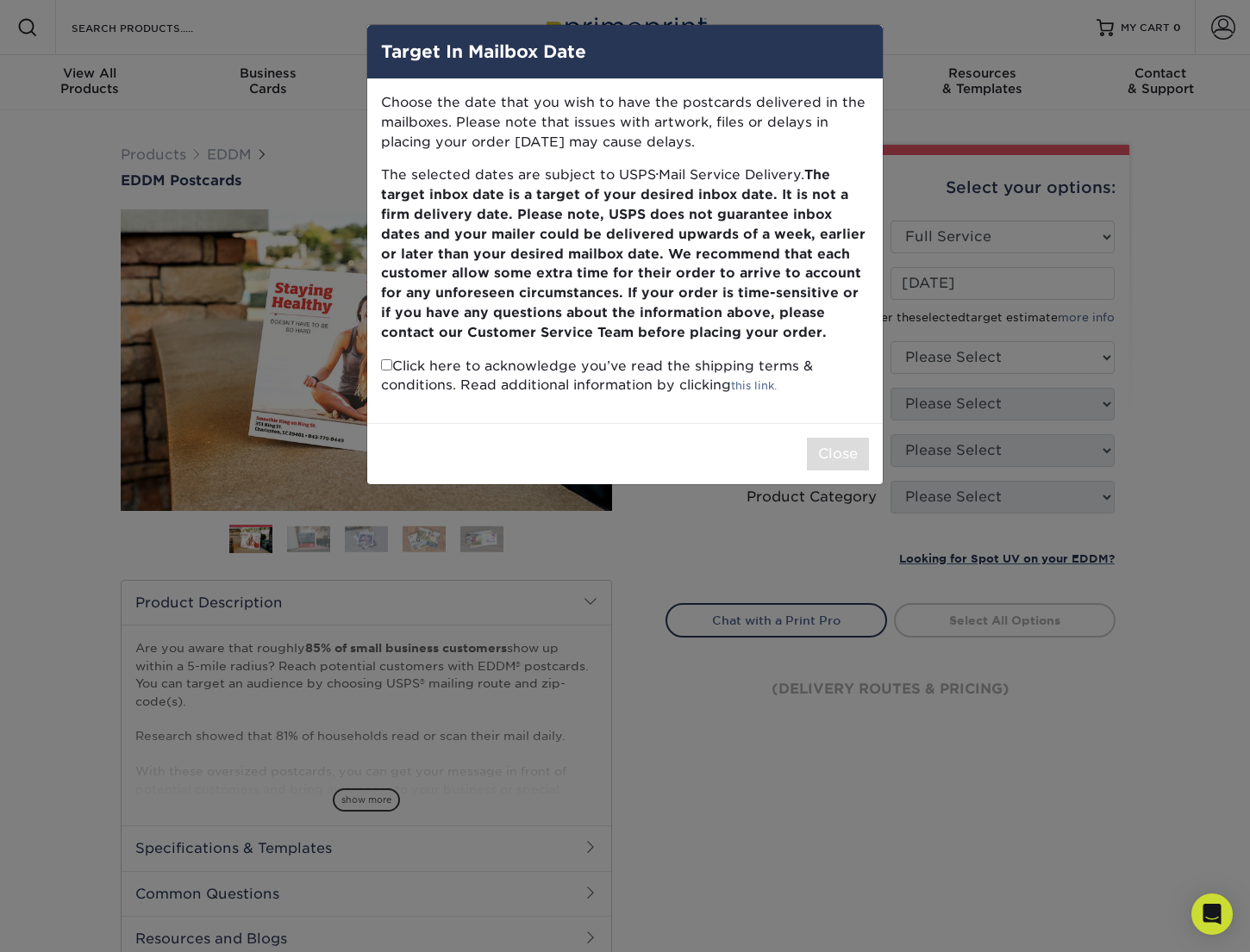
drag, startPoint x: 440, startPoint y: 377, endPoint x: 579, endPoint y: 417, distance: 144.6
click at [443, 377] on p "Click here to acknowledge you’ve read the shipping terms & conditions. Read add…" at bounding box center [625, 376] width 488 height 40
click at [388, 368] on input "checkbox" at bounding box center [386, 364] width 11 height 11
checkbox input "true"
click at [817, 457] on button "Close" at bounding box center [837, 454] width 62 height 33
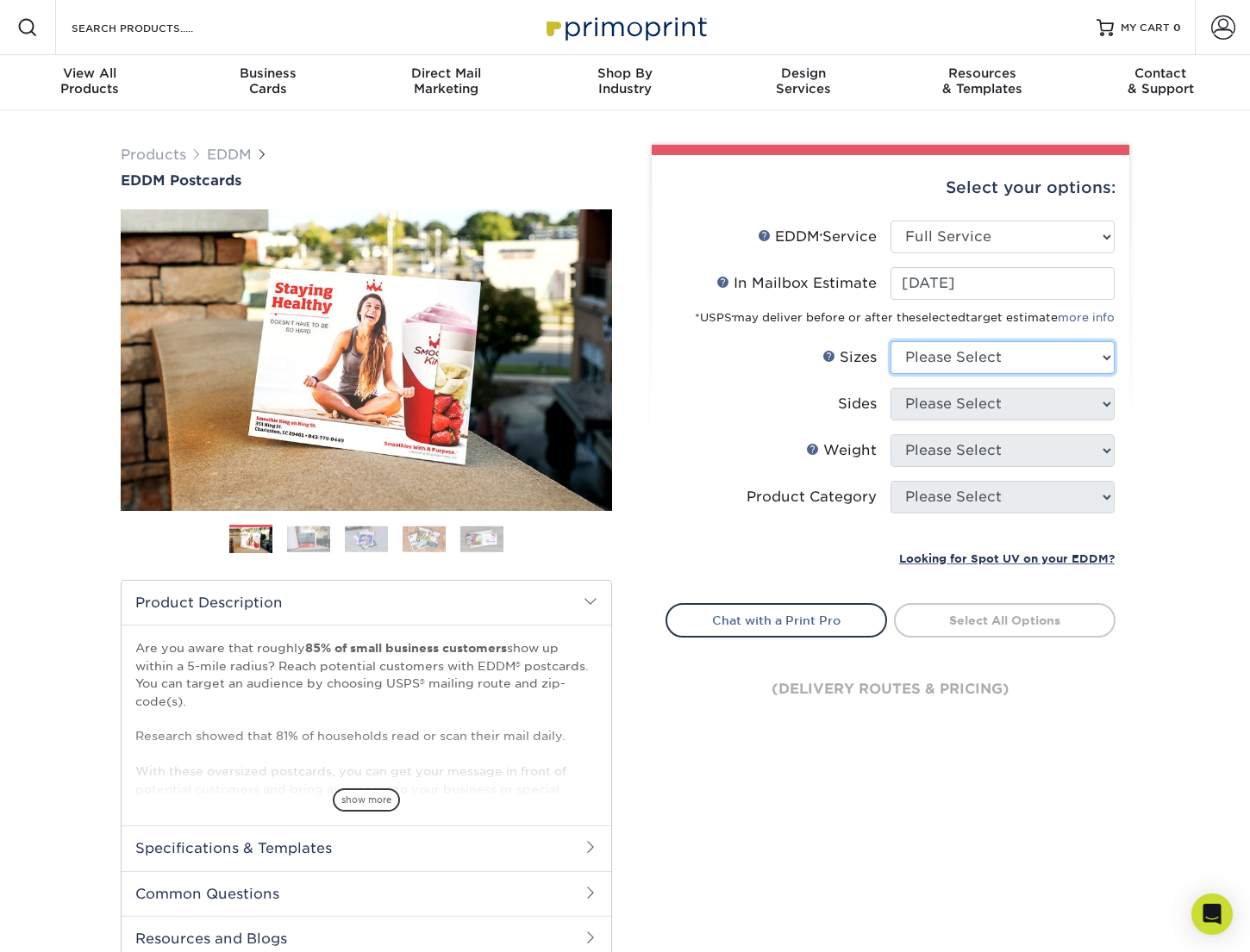
click at [1074, 351] on select "Please Select 4.5" x 12" 6" x 12" 6.5" x 8" 6.5" x 9" 6.5" x 12" 7" x 8.5" 8" x…" at bounding box center [1002, 358] width 224 height 33
select select "6.50x9.00"
click at [890, 342] on select "Please Select 4.5" x 12" 6" x 12" 6.5" x 8" 6.5" x 9" 6.5" x 12" 7" x 8.5" 8" x…" at bounding box center [1002, 358] width 224 height 33
click at [1067, 412] on select "Please Select Print Both Sides Print Front Only" at bounding box center [1002, 404] width 224 height 33
select select "13abbda7-1d64-4f25-8bb2-c179b224825d"
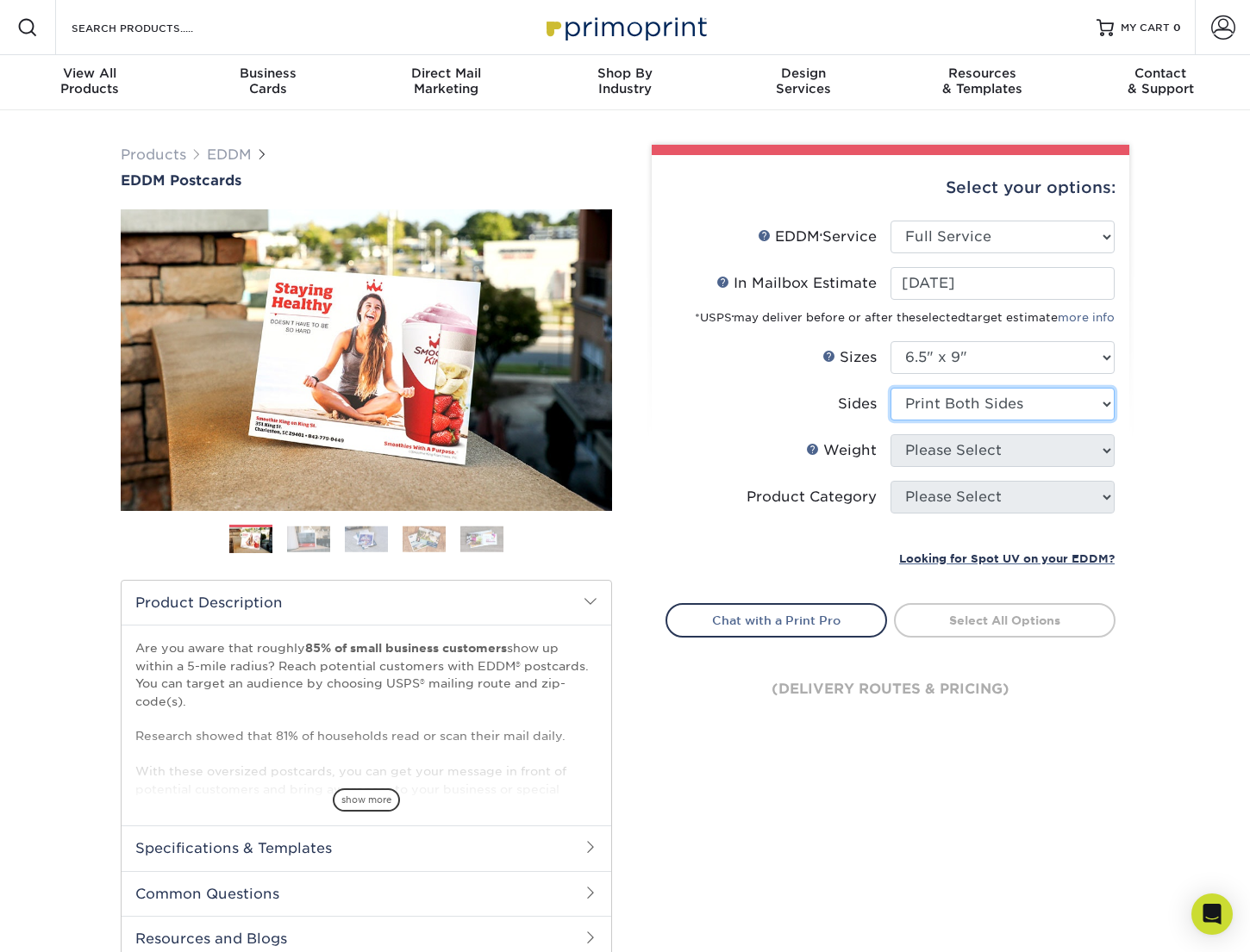
click at [890, 387] on select "Please Select Print Both Sides Print Front Only" at bounding box center [1002, 404] width 224 height 33
click at [1052, 458] on select "Please Select 16PT 14PT" at bounding box center [1002, 450] width 224 height 33
select select "16PT"
click at [890, 434] on select "Please Select 16PT 14PT" at bounding box center [1002, 450] width 224 height 33
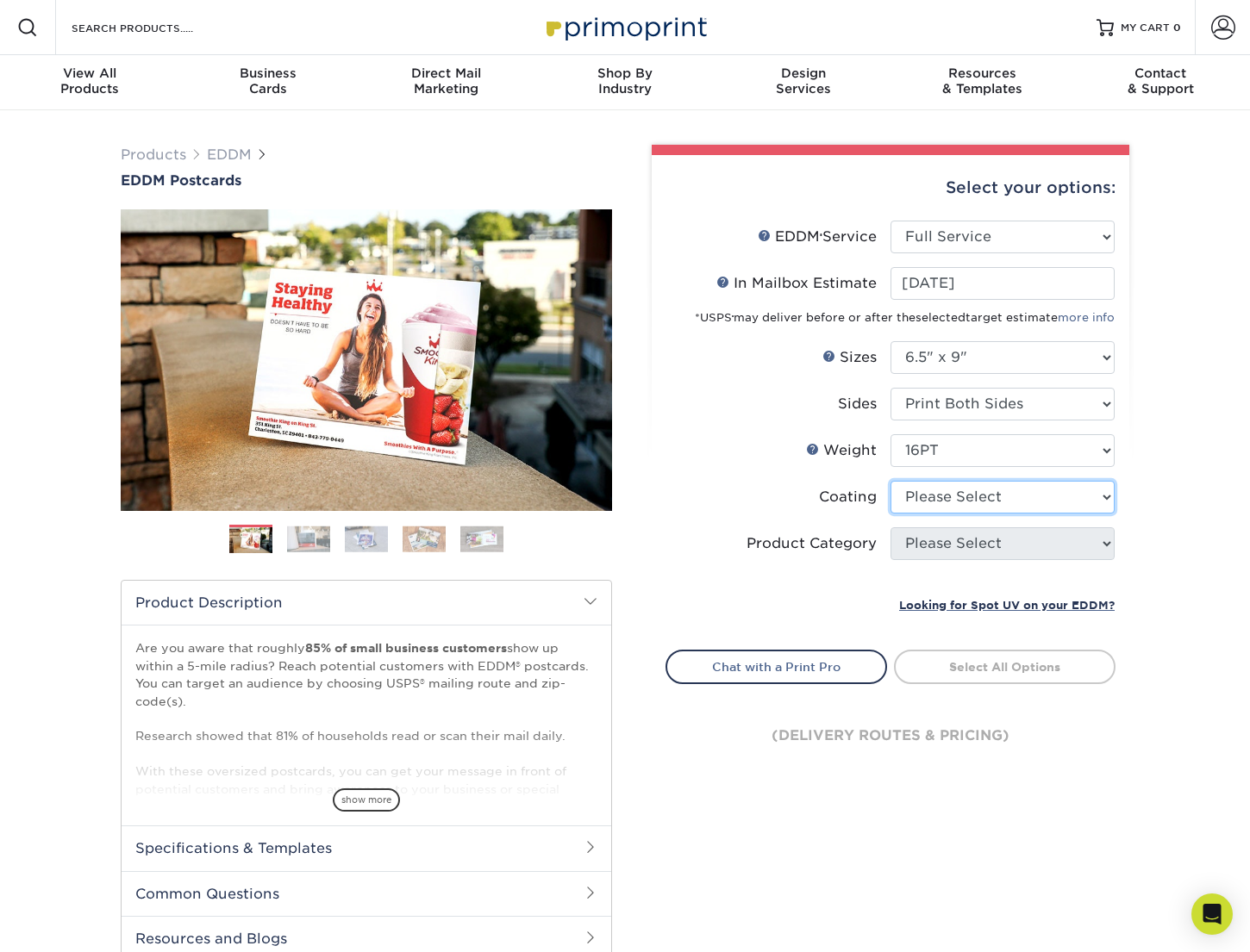
click at [1042, 503] on select at bounding box center [1002, 497] width 224 height 33
select select "121bb7b5-3b4d-429f-bd8d-bbf80e953313"
click at [890, 481] on select at bounding box center [1002, 497] width 224 height 33
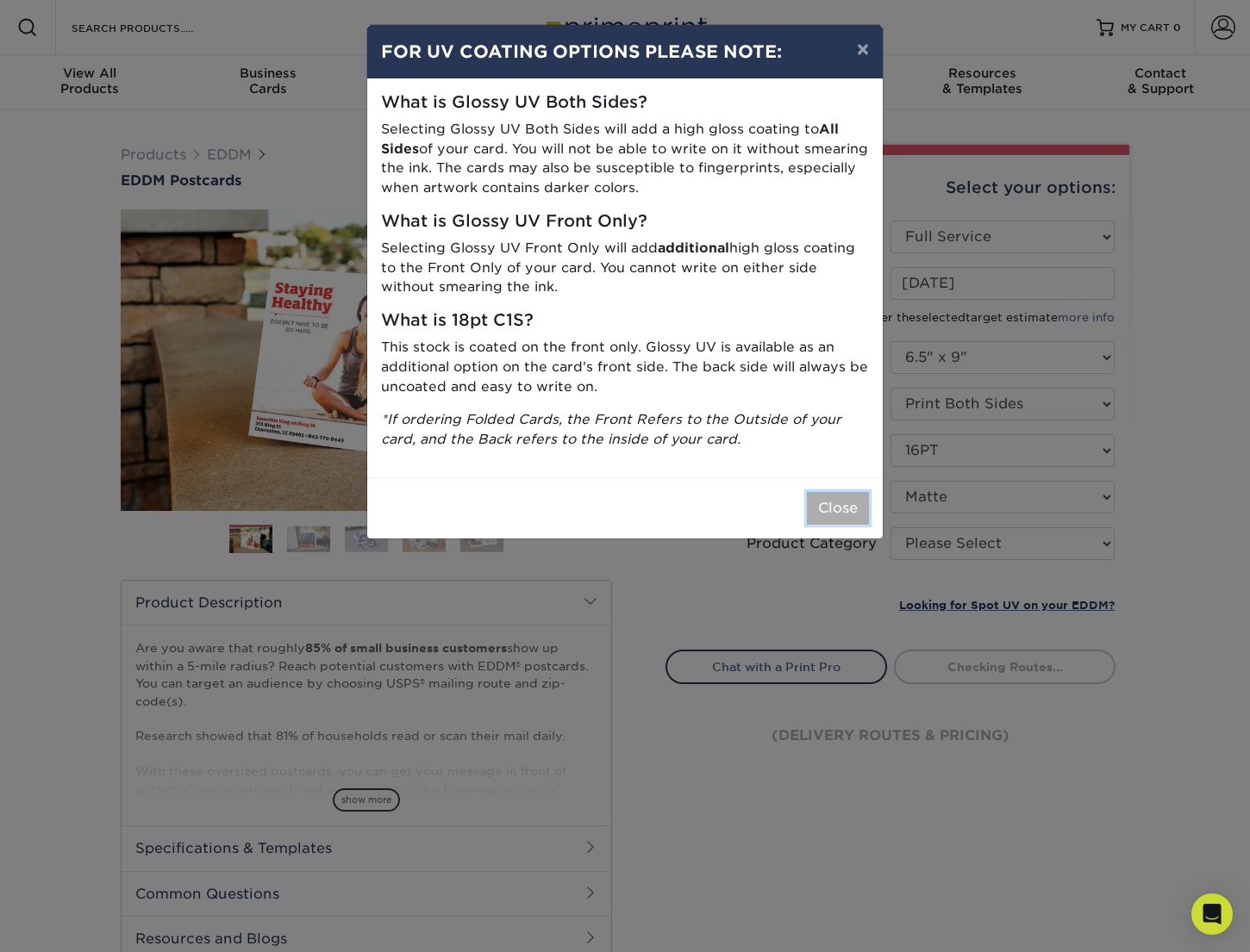
drag, startPoint x: 843, startPoint y: 510, endPoint x: 862, endPoint y: 518, distance: 20.6
click at [843, 510] on button "Close" at bounding box center [837, 508] width 62 height 33
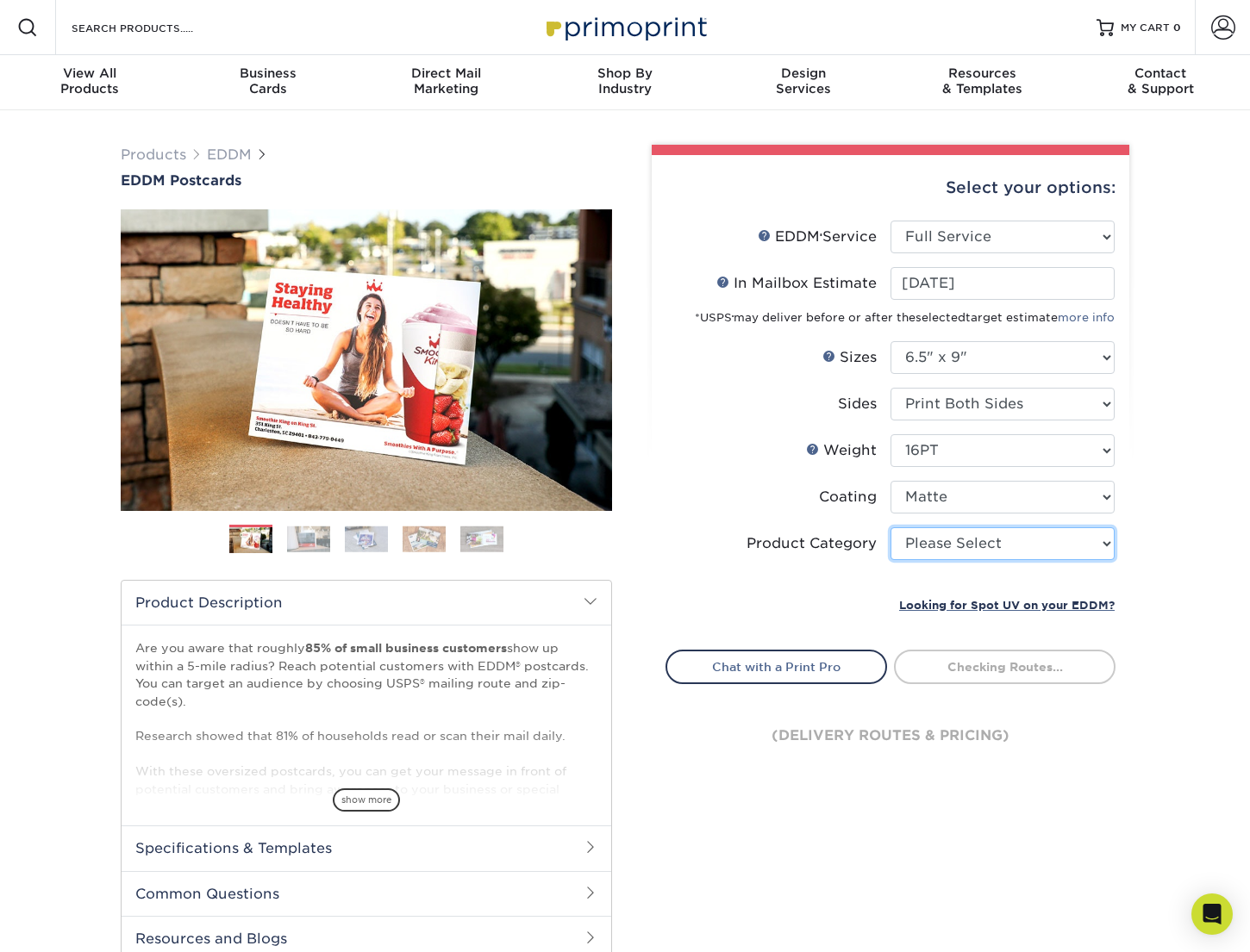
click at [1057, 555] on select "Please Select Postcards" at bounding box center [1002, 544] width 224 height 33
select select "9b7272e0-d6c8-4c3c-8e97-d3a1bcdab858"
click at [890, 527] on select "Please Select Postcards" at bounding box center [1002, 544] width 224 height 33
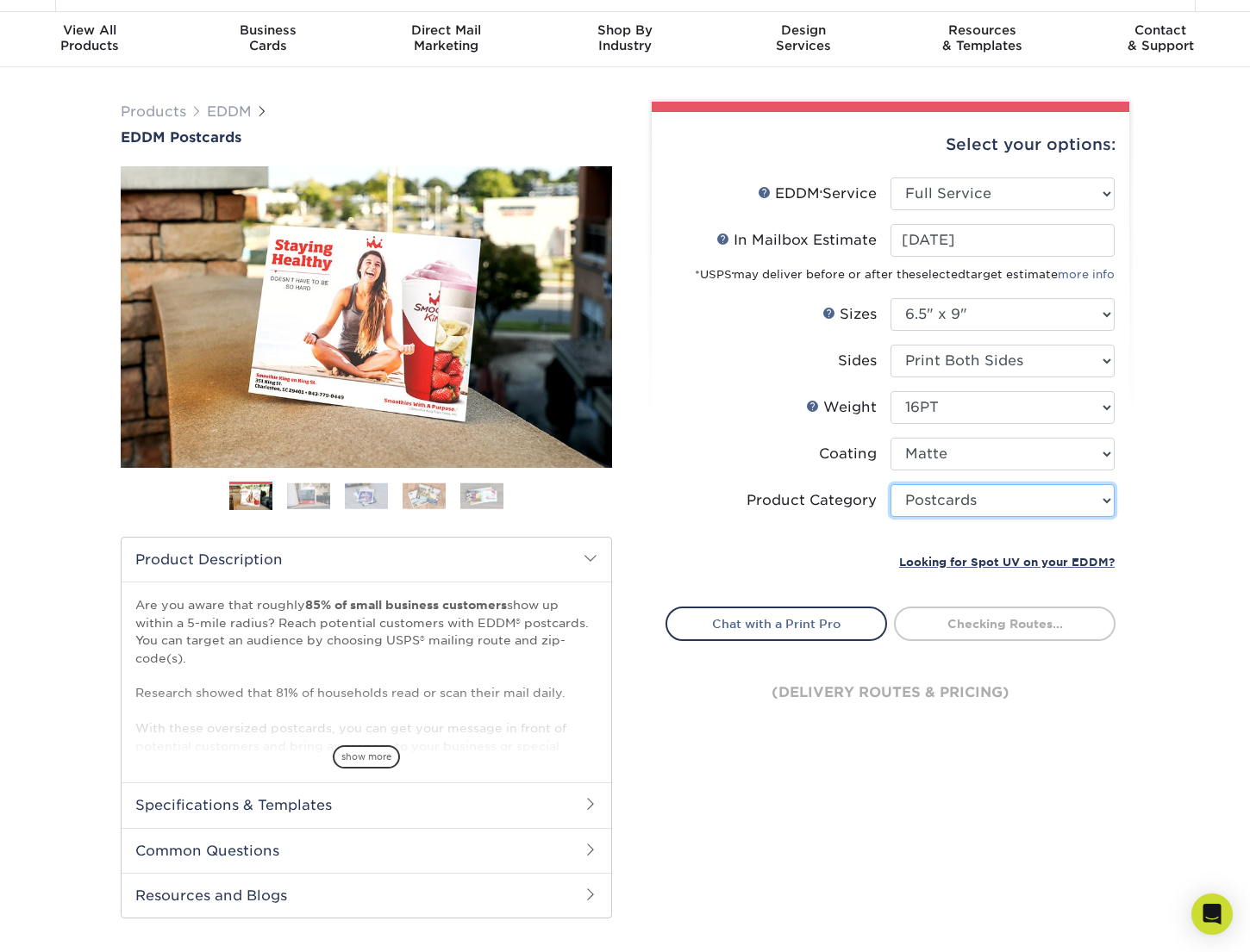
scroll to position [48, 0]
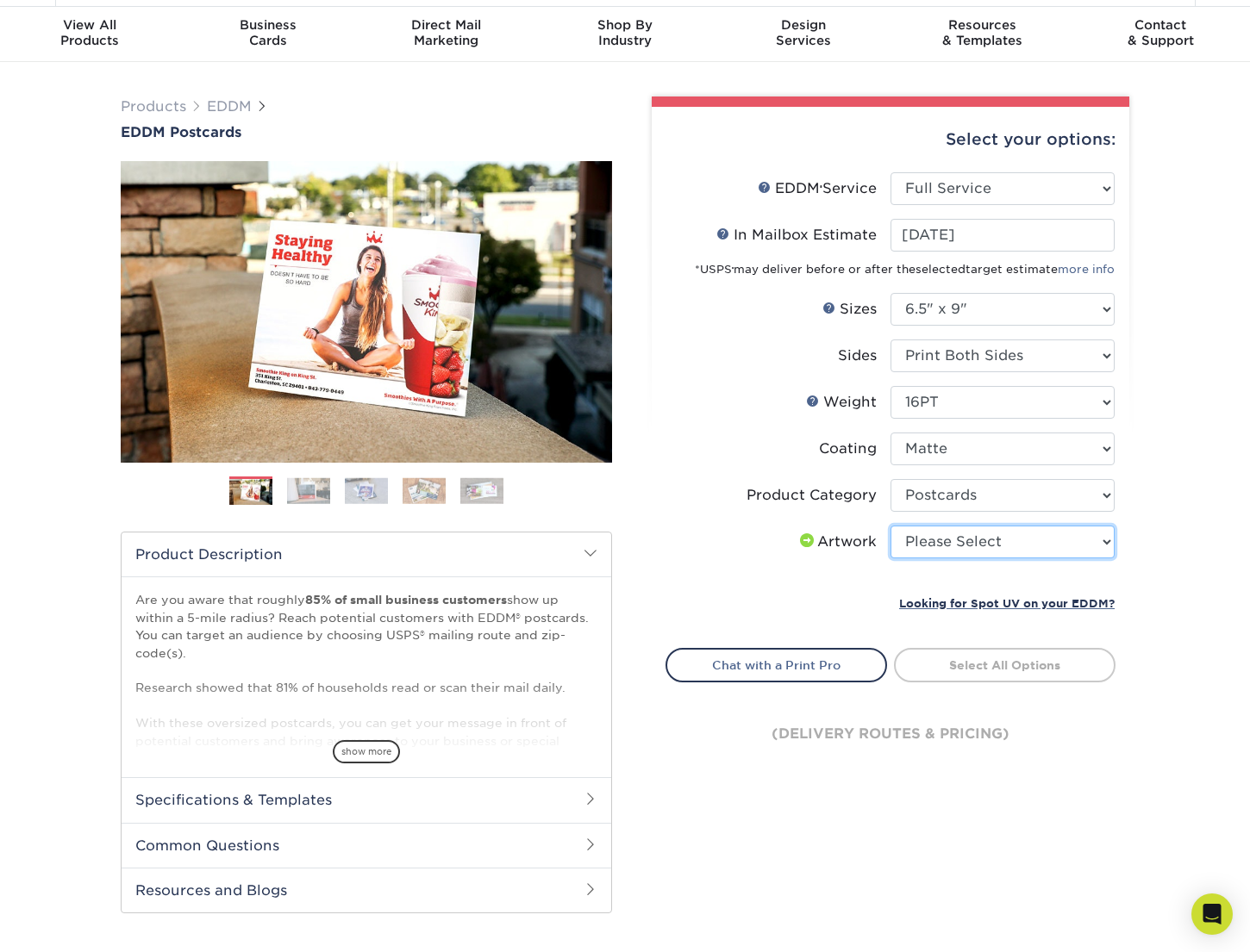
click at [1061, 543] on select "Please Select I will upload files I need a design - $150" at bounding box center [1002, 542] width 224 height 33
select select "upload"
click at [890, 526] on select "Please Select I will upload files I need a design - $150" at bounding box center [1002, 542] width 224 height 33
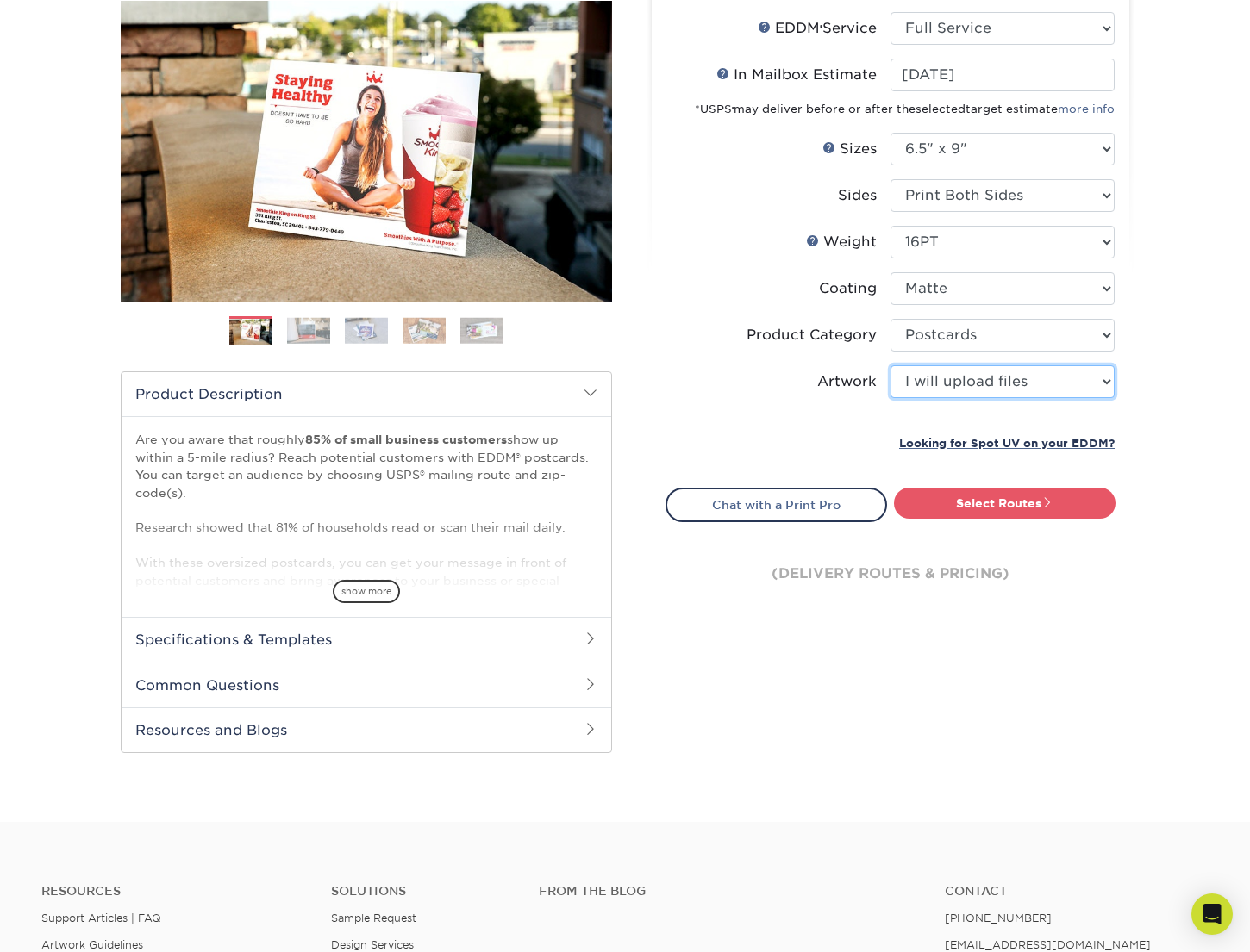
scroll to position [191, 0]
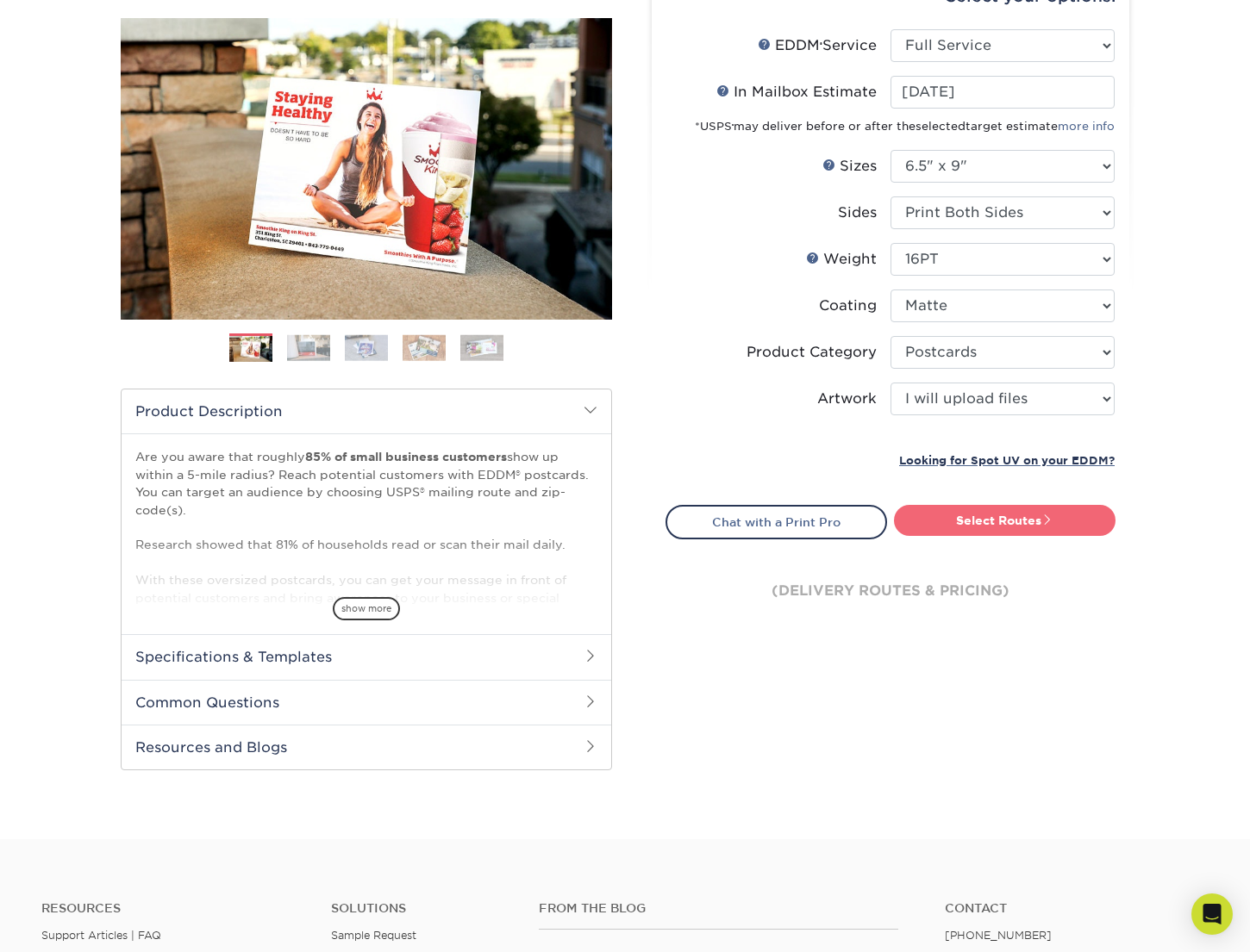
click at [1050, 521] on span at bounding box center [1047, 520] width 12 height 12
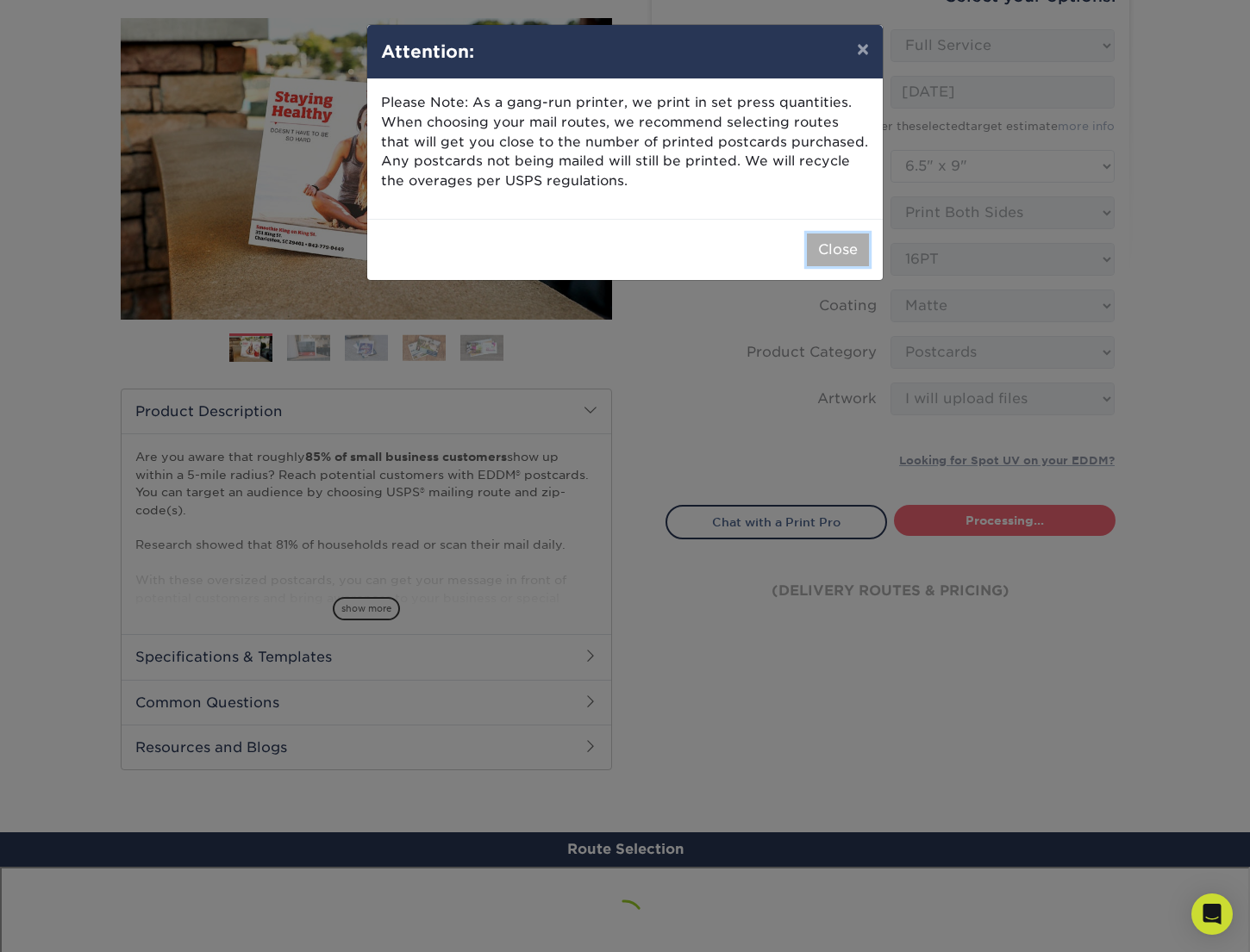
click at [840, 240] on button "Close" at bounding box center [837, 250] width 62 height 33
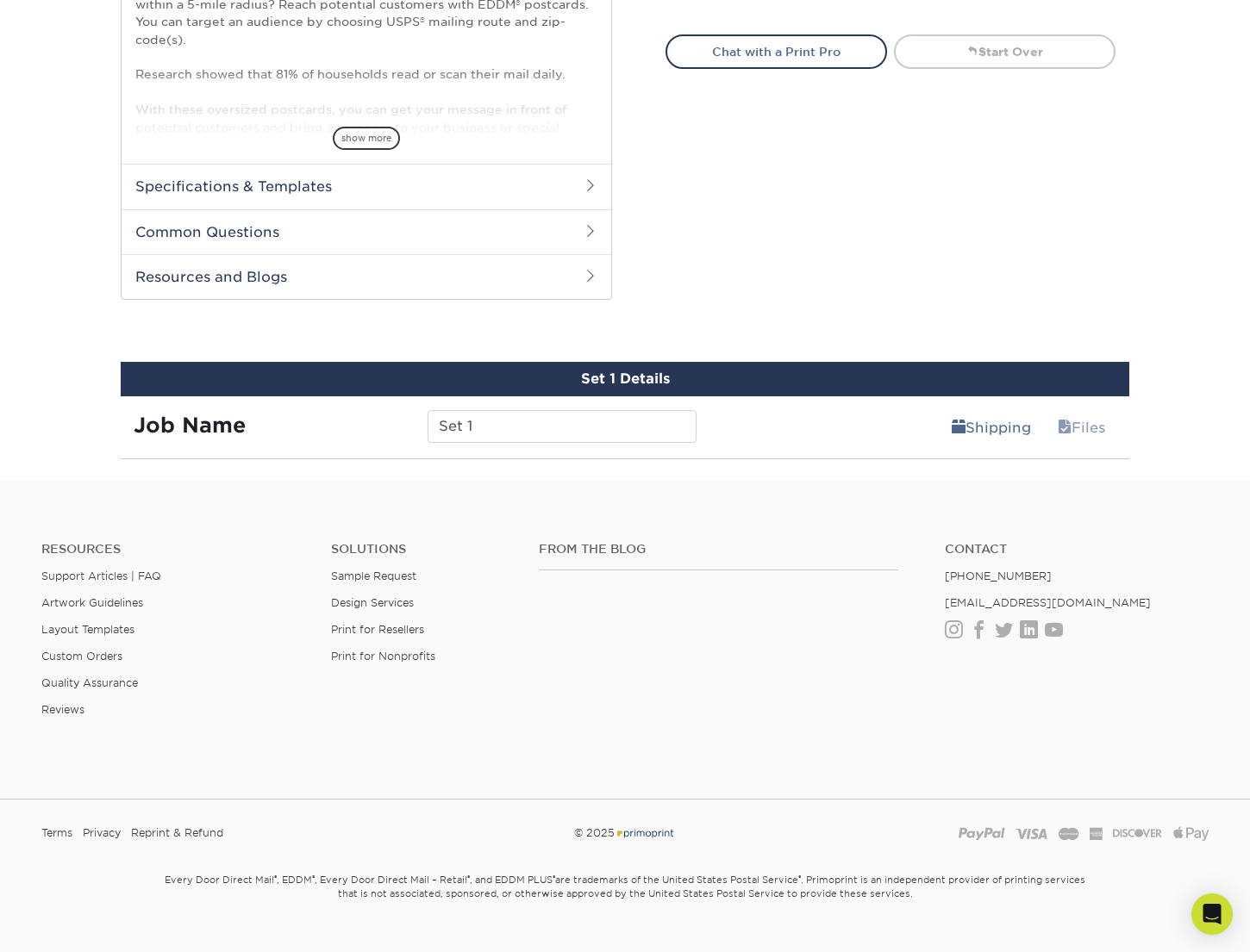
scroll to position [670, 0]
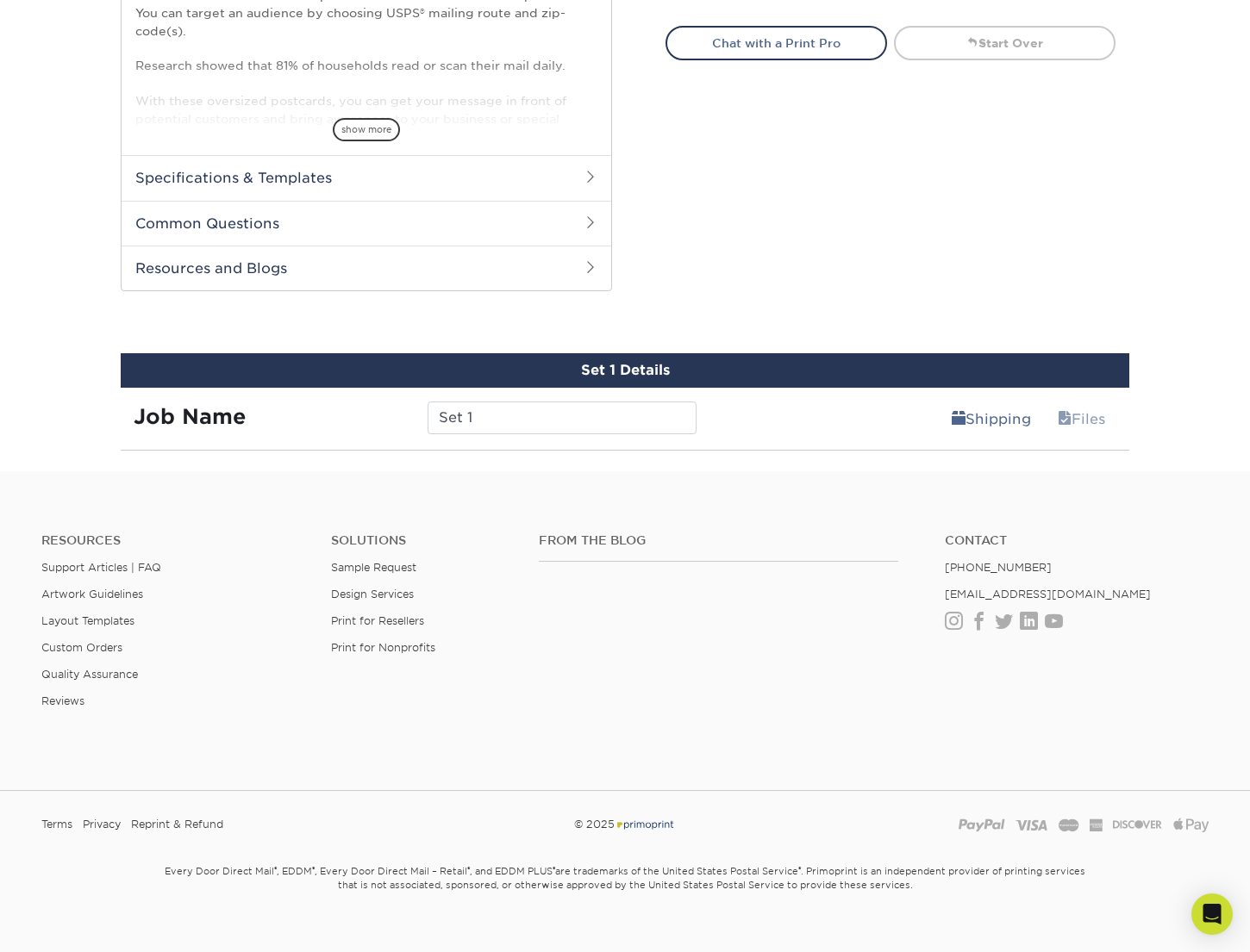
click at [913, 681] on div "From the Blog Contact (888) 822-5815 info@primoprint.com Instagram Facebook Twi…" at bounding box center [874, 635] width 696 height 202
click at [579, 424] on input "Set 1" at bounding box center [561, 418] width 268 height 33
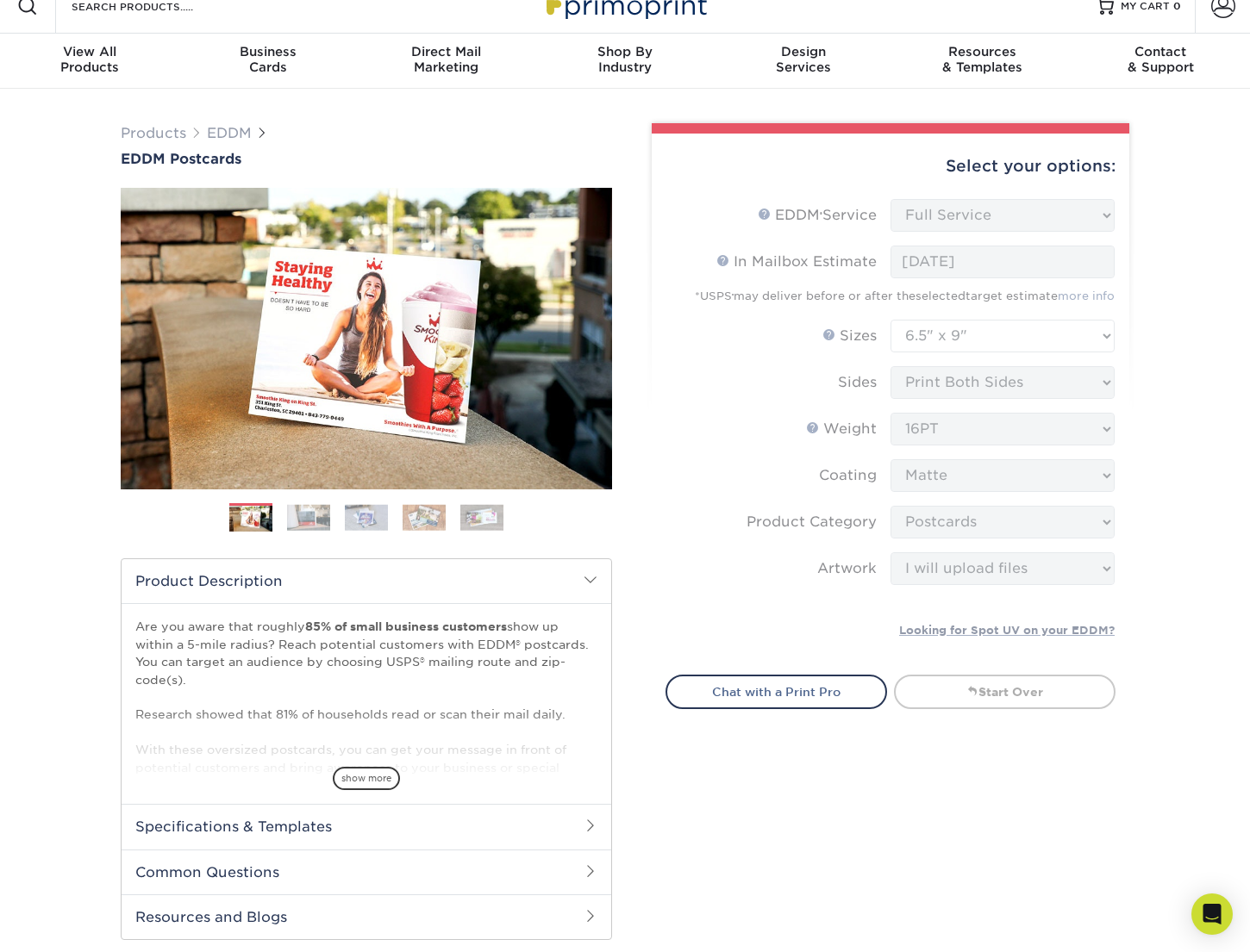
scroll to position [22, 0]
click at [817, 692] on link "Chat with a Print Pro" at bounding box center [776, 691] width 221 height 35
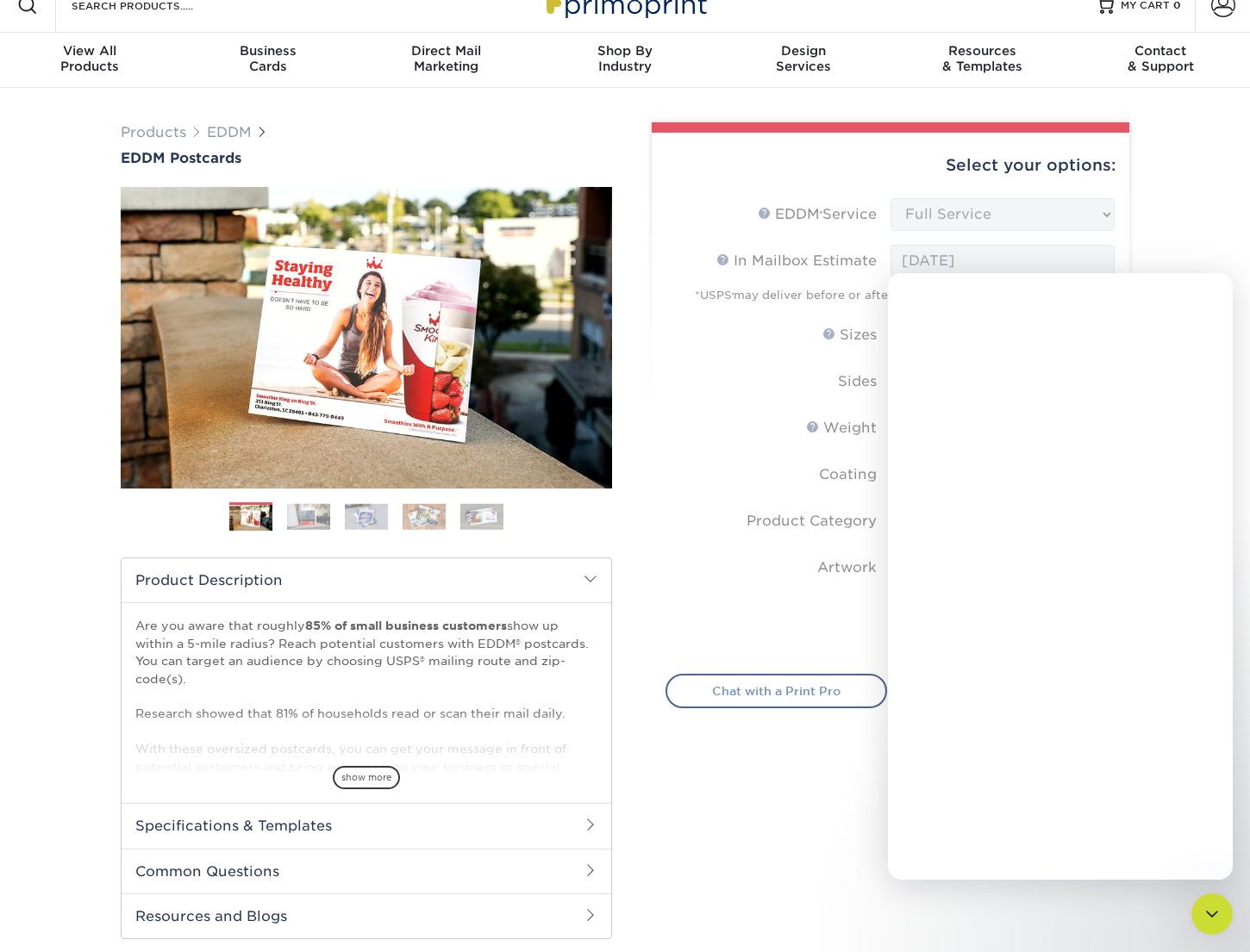
scroll to position [0, 0]
click at [1212, 293] on icon "Close" at bounding box center [1206, 296] width 14 height 14
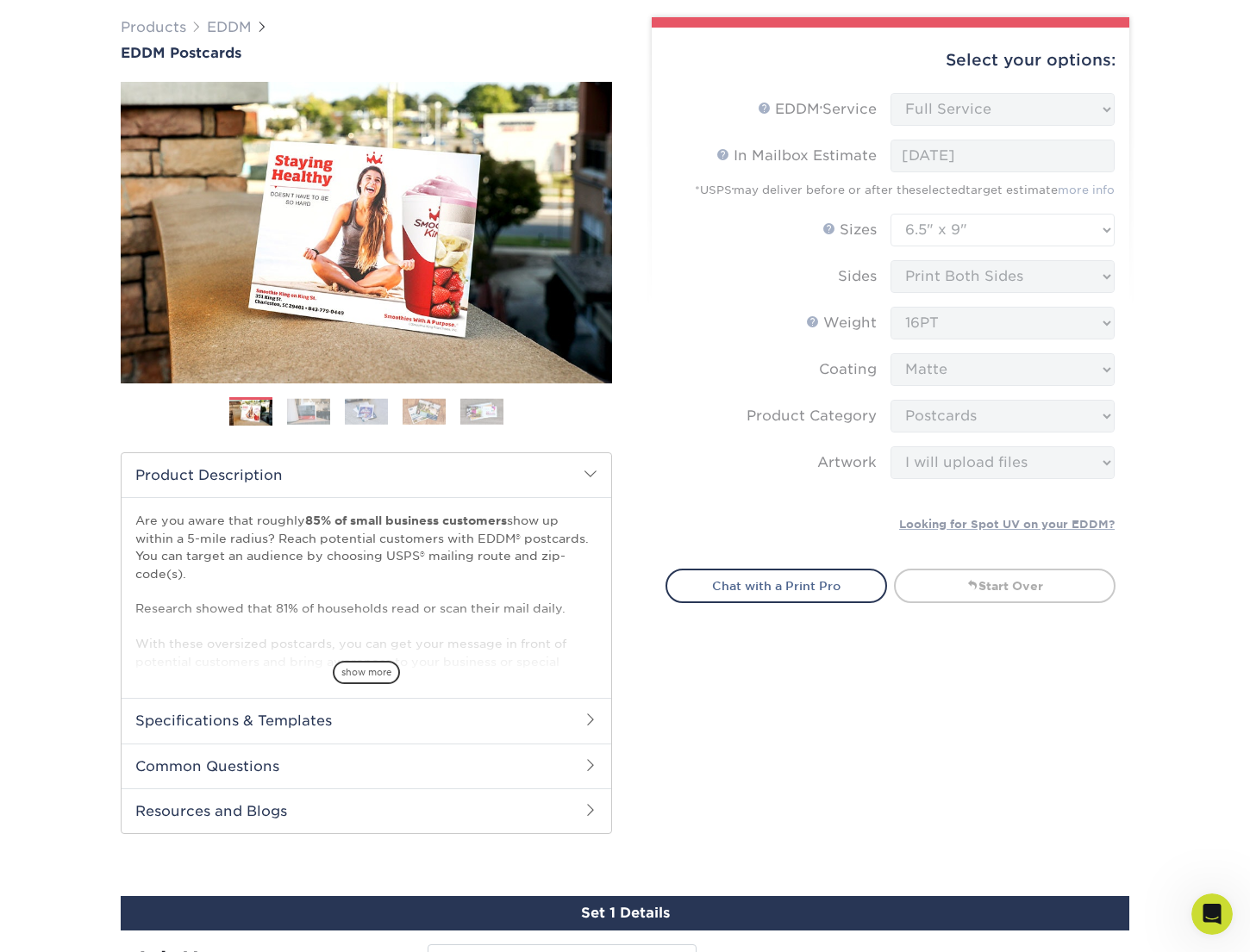
scroll to position [140, 0]
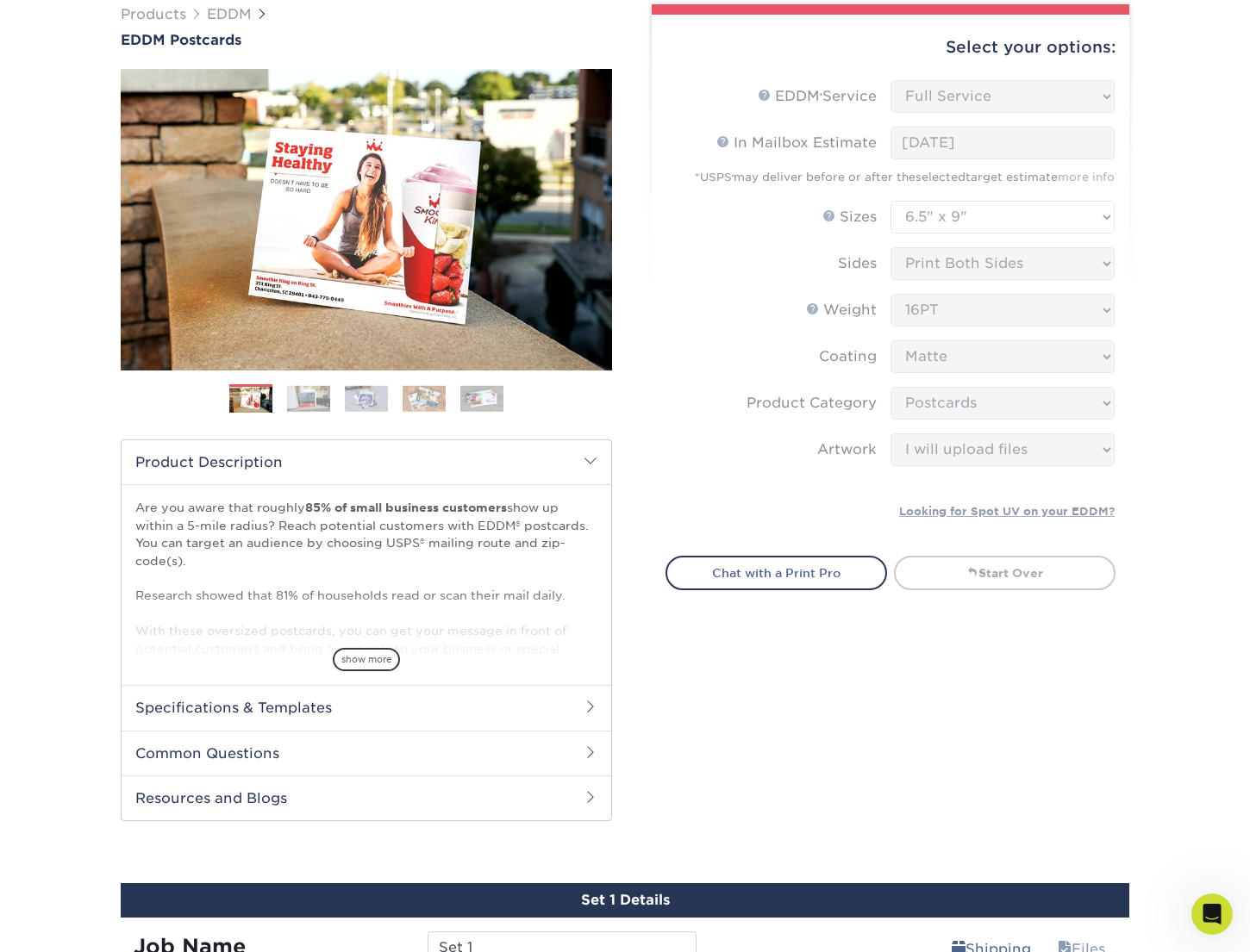
click at [381, 660] on span "show more" at bounding box center [367, 659] width 67 height 23
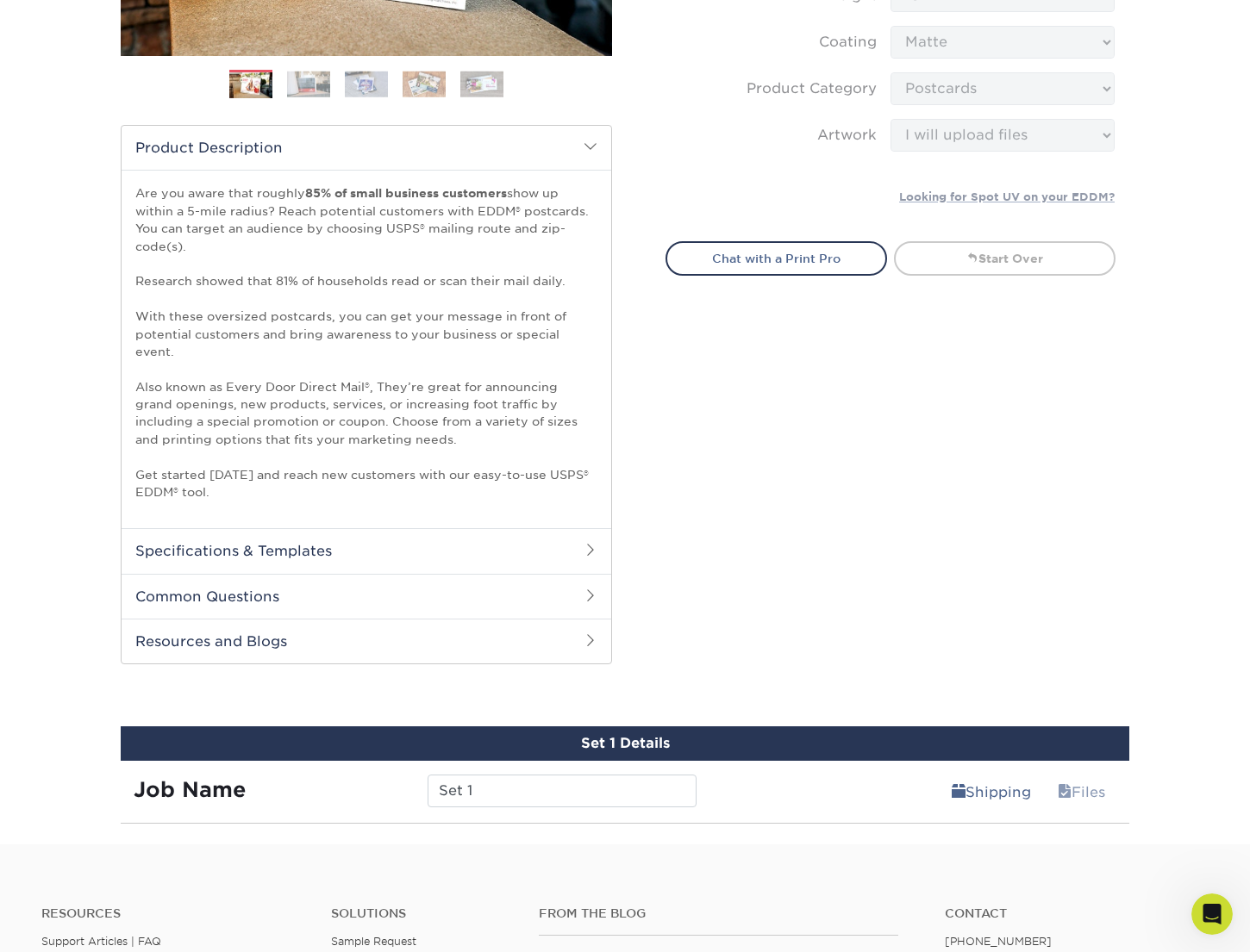
scroll to position [491, 0]
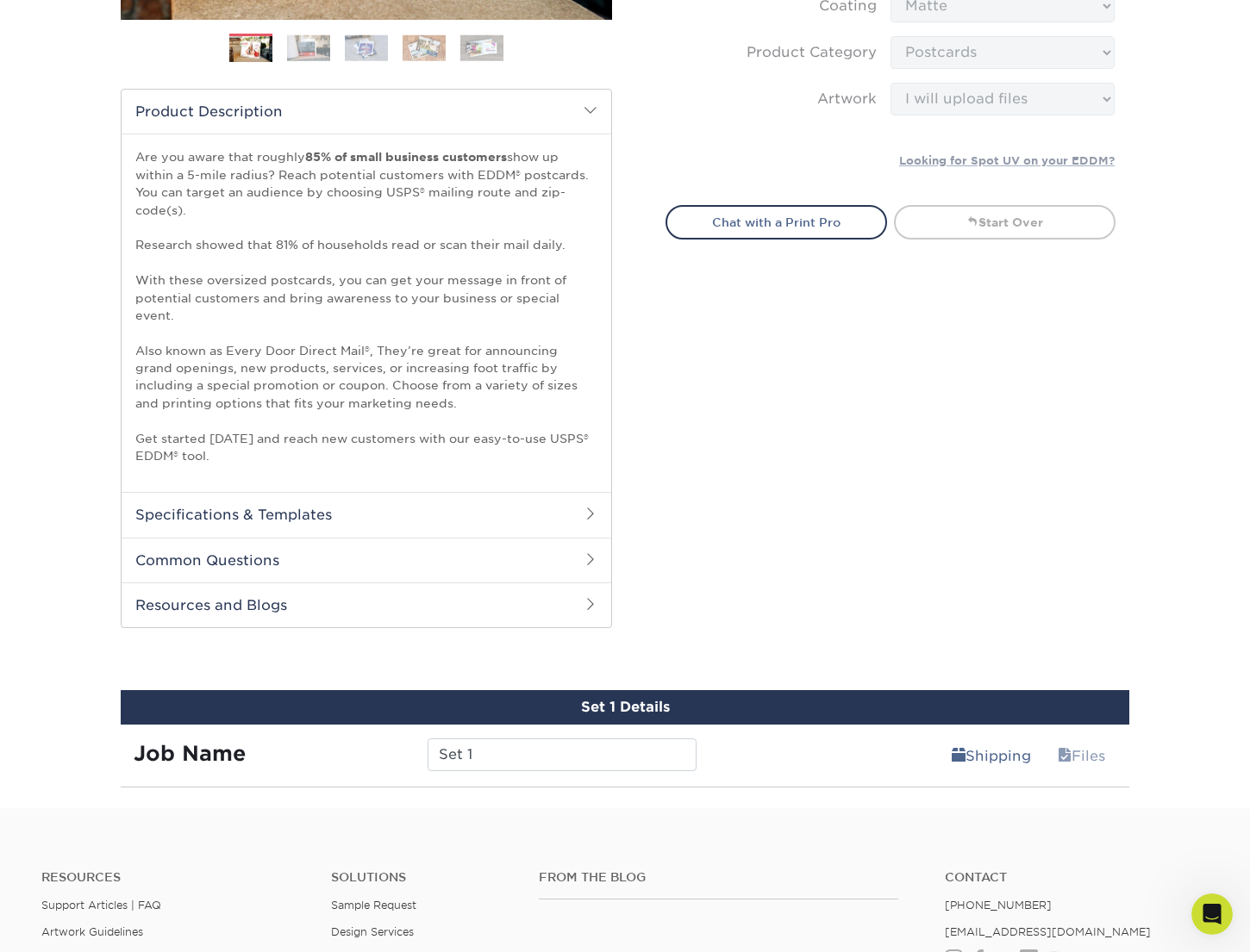
click at [444, 525] on h2 "Specifications & Templates" at bounding box center [366, 514] width 490 height 45
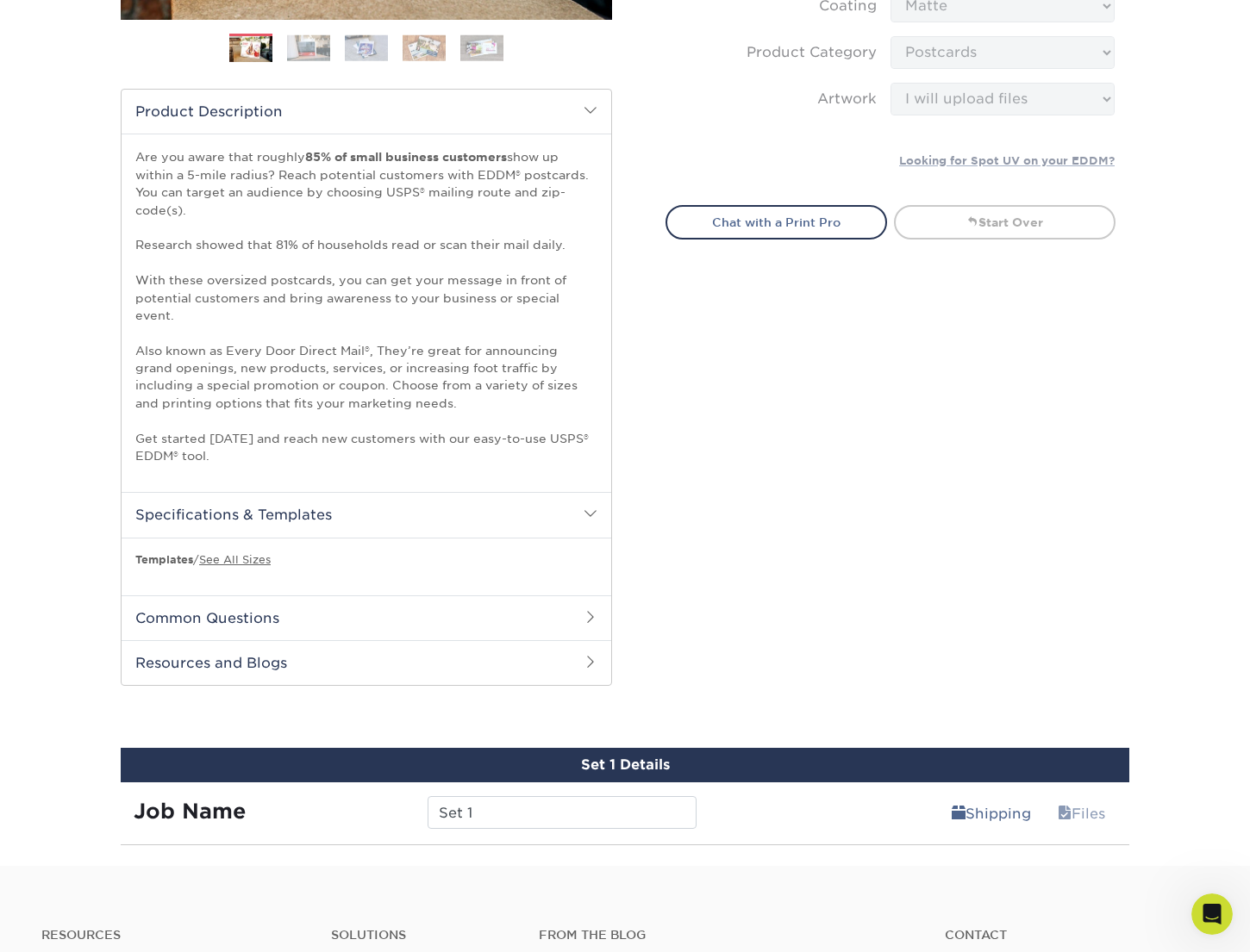
click at [349, 611] on h2 "Common Questions" at bounding box center [366, 617] width 490 height 45
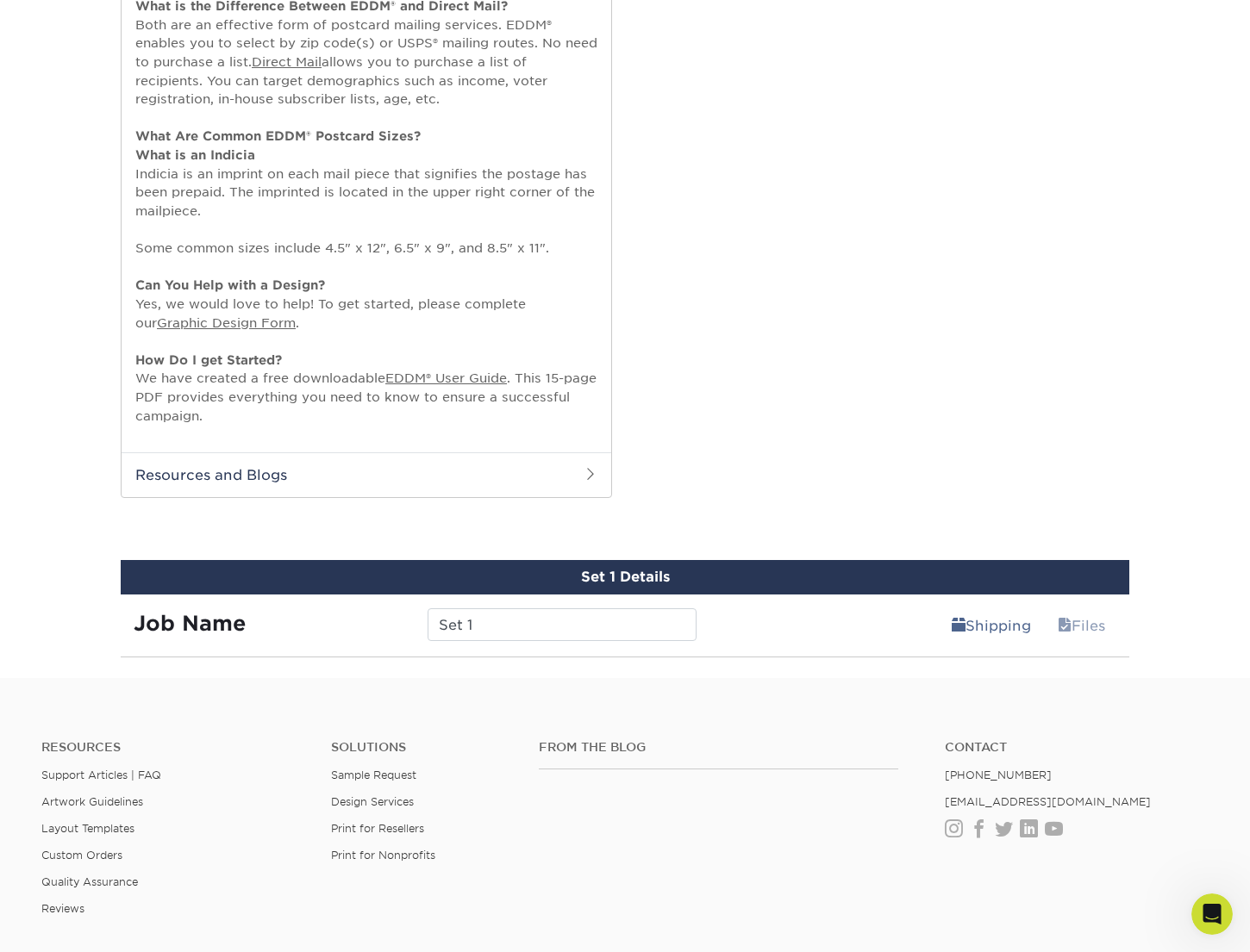
scroll to position [1237, 0]
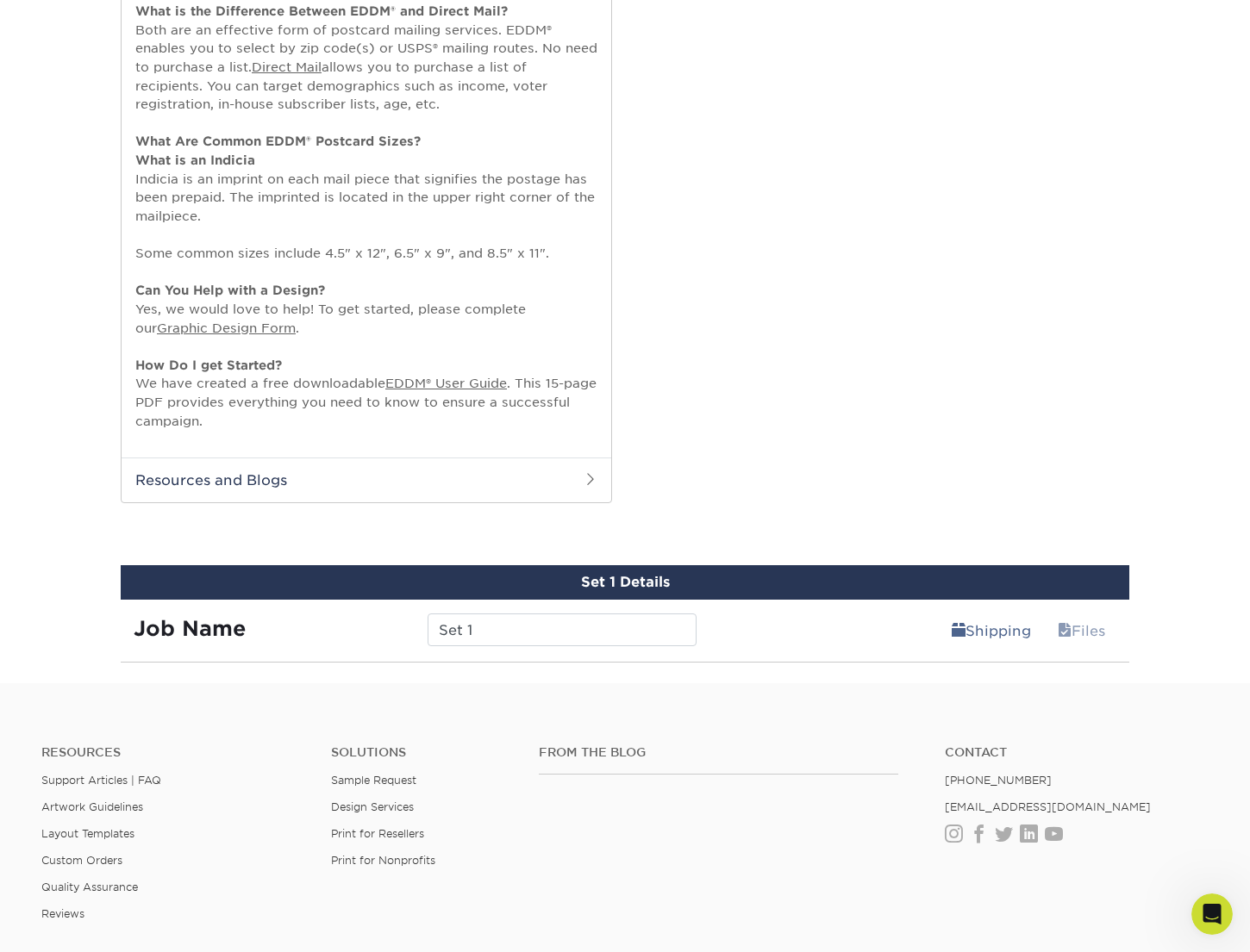
click at [468, 485] on h2 "Resources and Blogs" at bounding box center [366, 480] width 490 height 45
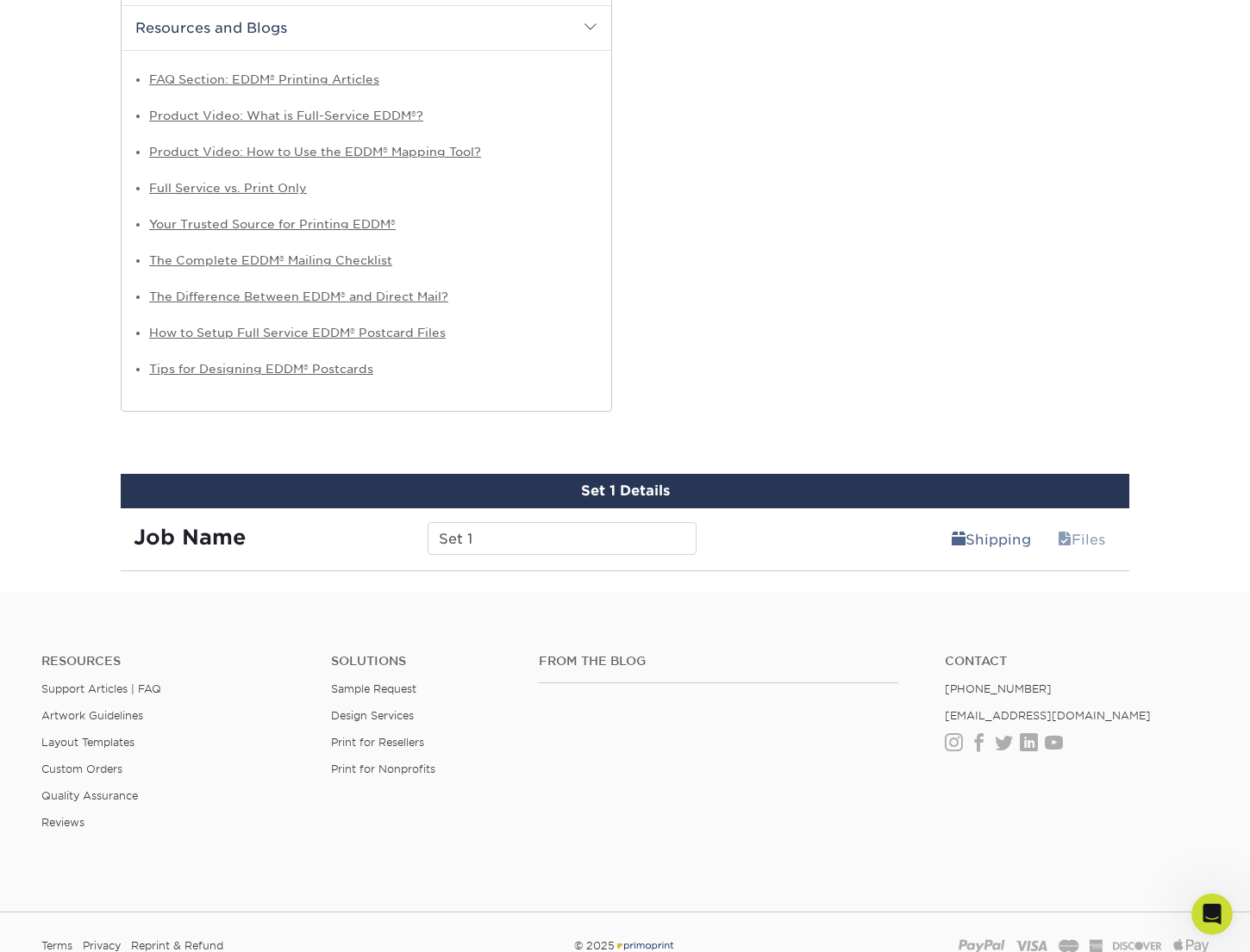
scroll to position [1832, 0]
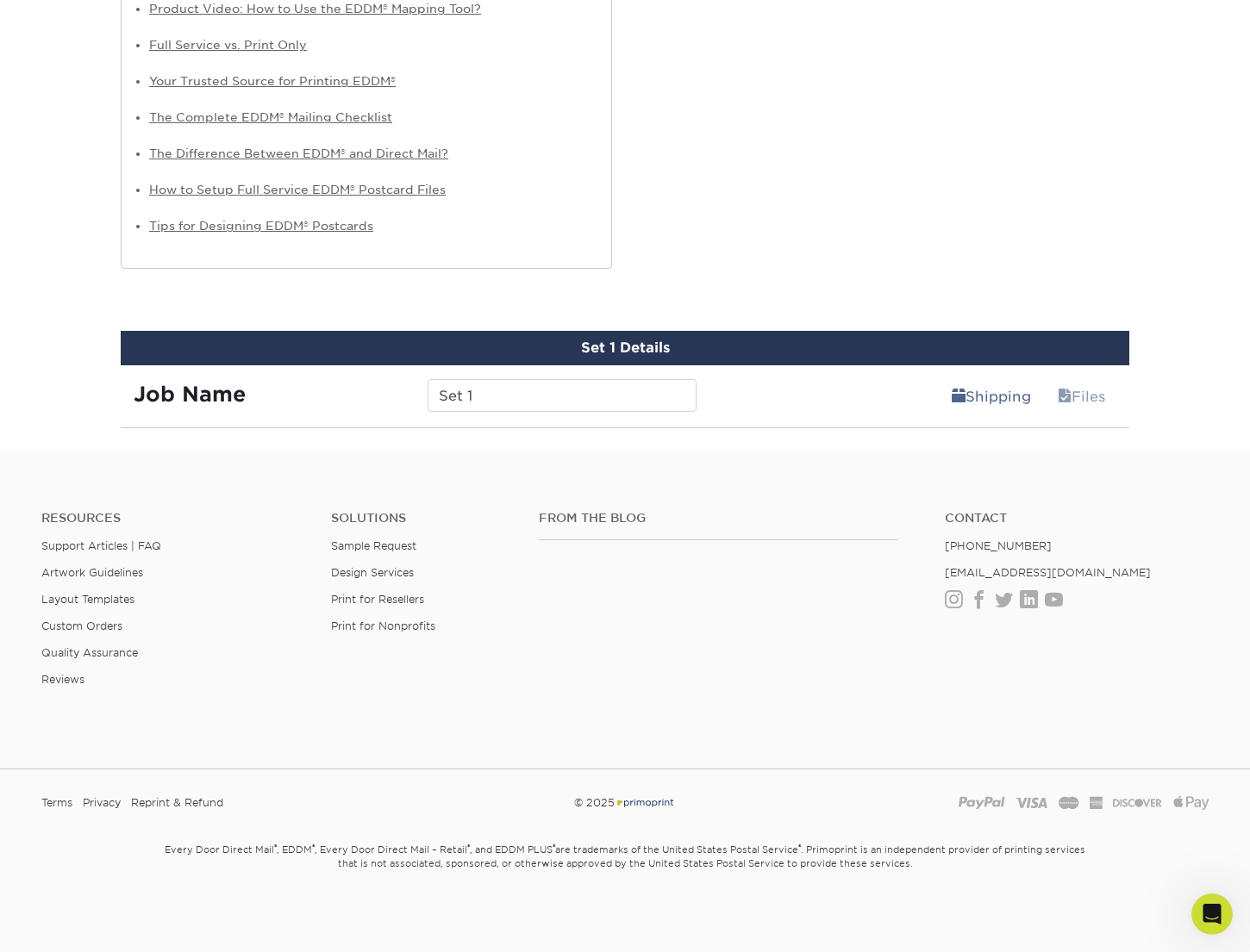
click at [636, 355] on div "Set 1 Details" at bounding box center [625, 348] width 1009 height 35
drag, startPoint x: 931, startPoint y: 403, endPoint x: 940, endPoint y: 403, distance: 9.0
click at [931, 403] on div "Shipping Files" at bounding box center [920, 389] width 420 height 48
click at [998, 403] on link "Shipping" at bounding box center [991, 396] width 102 height 35
click at [1102, 397] on link "Files" at bounding box center [1080, 396] width 70 height 35
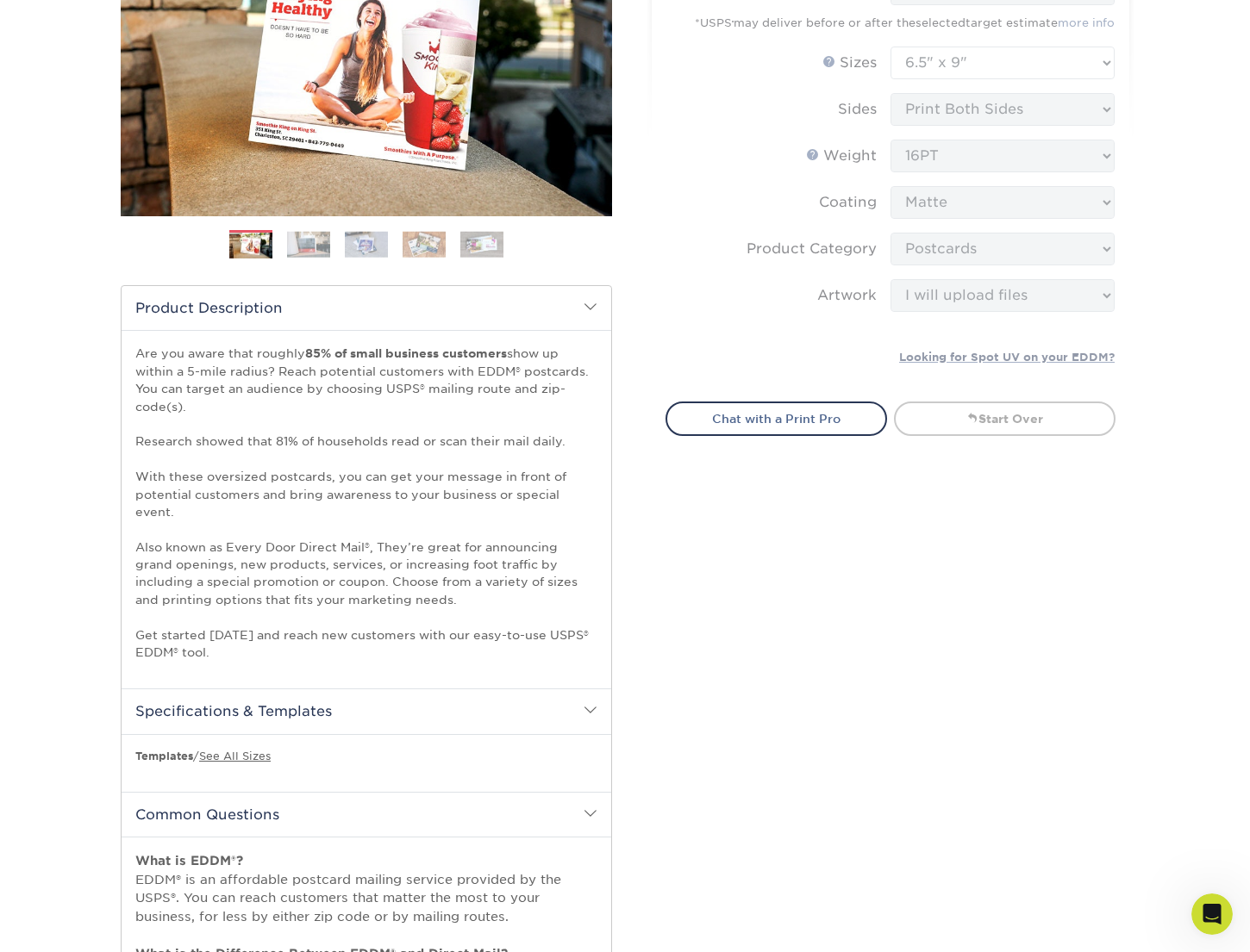
scroll to position [0, 0]
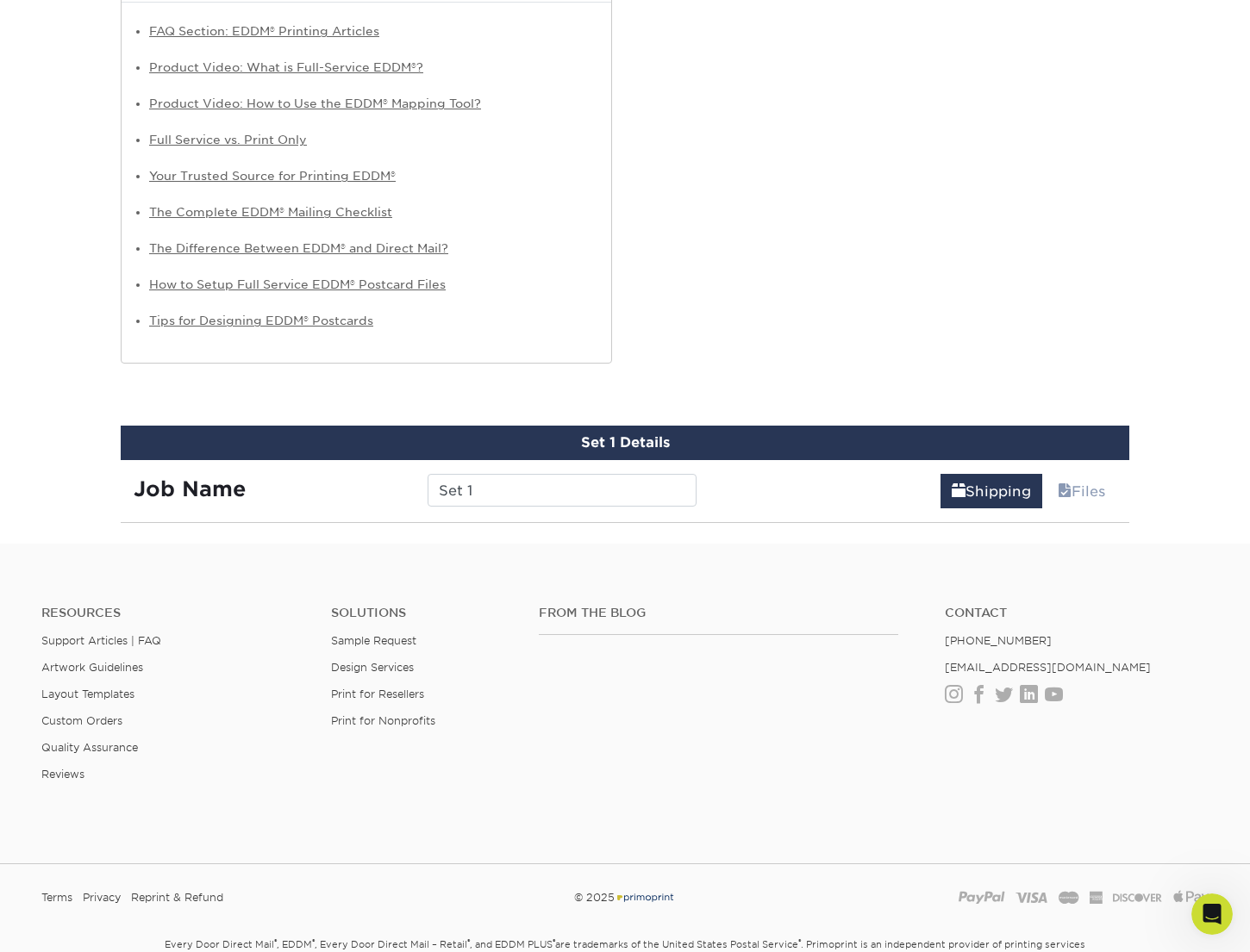
scroll to position [1740, 0]
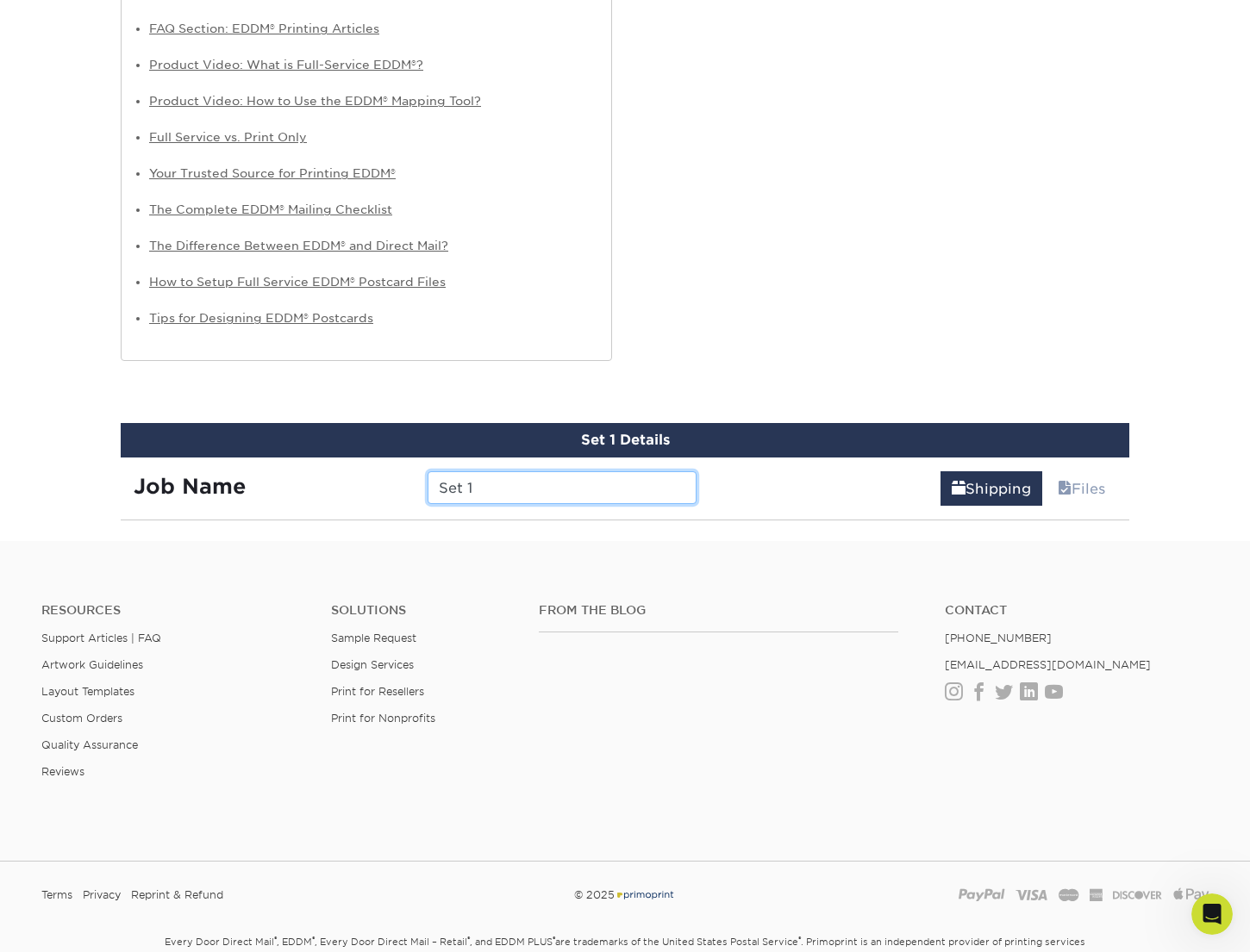
click at [591, 481] on input "Set 1" at bounding box center [561, 488] width 268 height 33
type input "Project AZ"
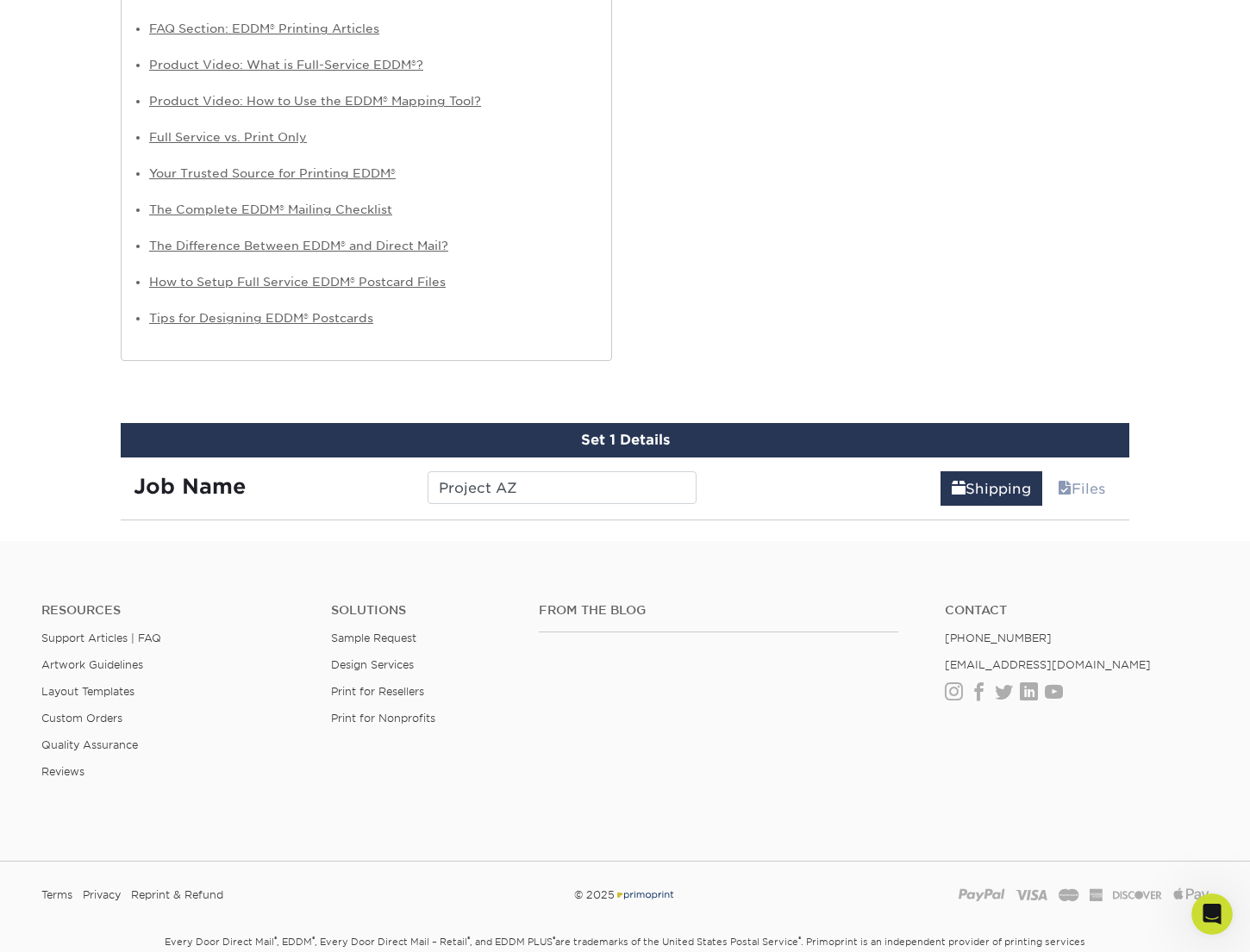
click at [770, 446] on div "Set 1 Details" at bounding box center [625, 440] width 1009 height 35
click at [986, 490] on link "Shipping" at bounding box center [991, 489] width 102 height 35
click at [1106, 490] on link "Files" at bounding box center [1080, 489] width 70 height 35
drag, startPoint x: 1107, startPoint y: 490, endPoint x: 1076, endPoint y: 489, distance: 31.0
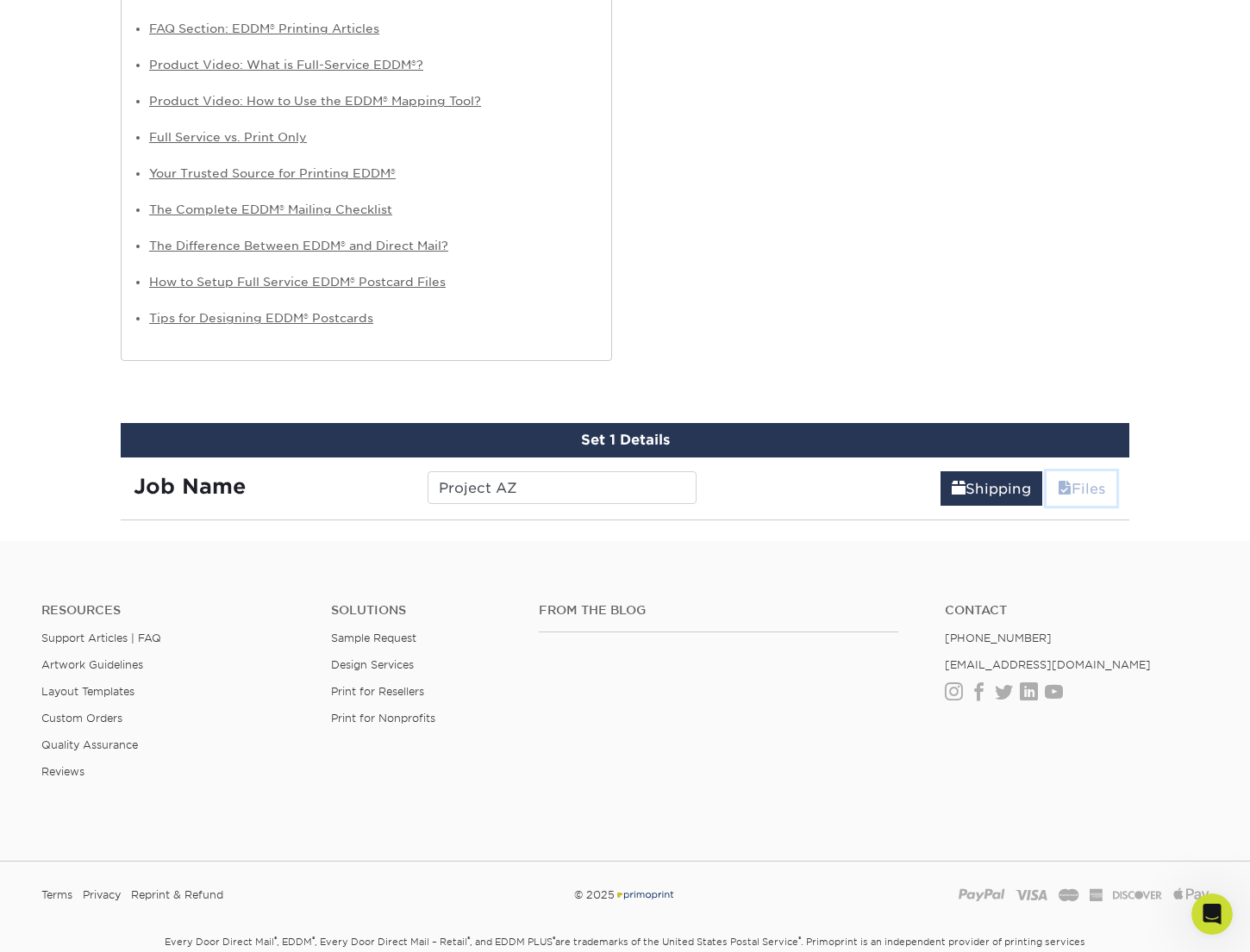
click at [1106, 490] on link "Files" at bounding box center [1080, 489] width 70 height 35
click at [1074, 489] on link "Files" at bounding box center [1080, 489] width 70 height 35
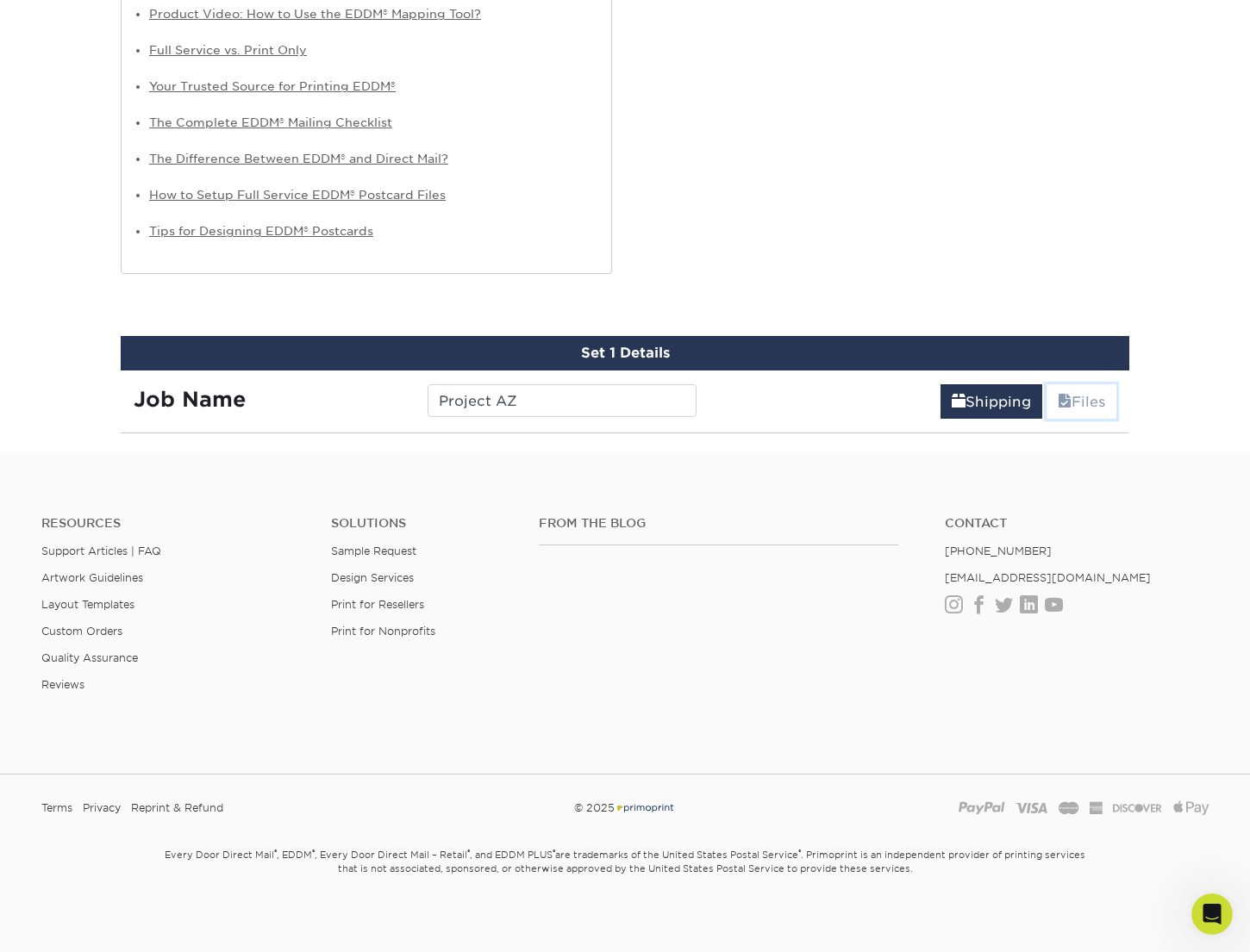
scroll to position [1832, 0]
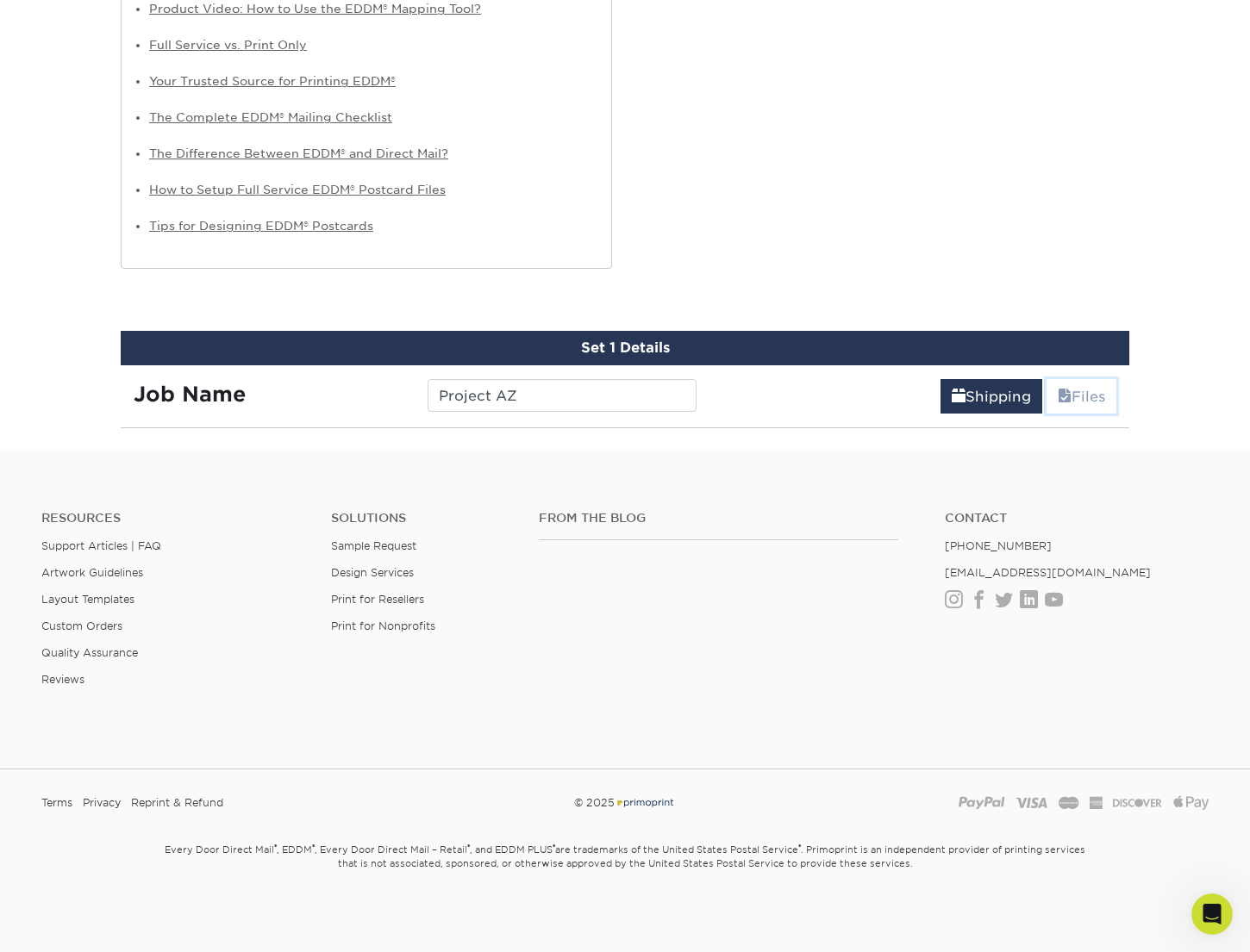
click at [1046, 379] on link "Files" at bounding box center [1080, 396] width 70 height 35
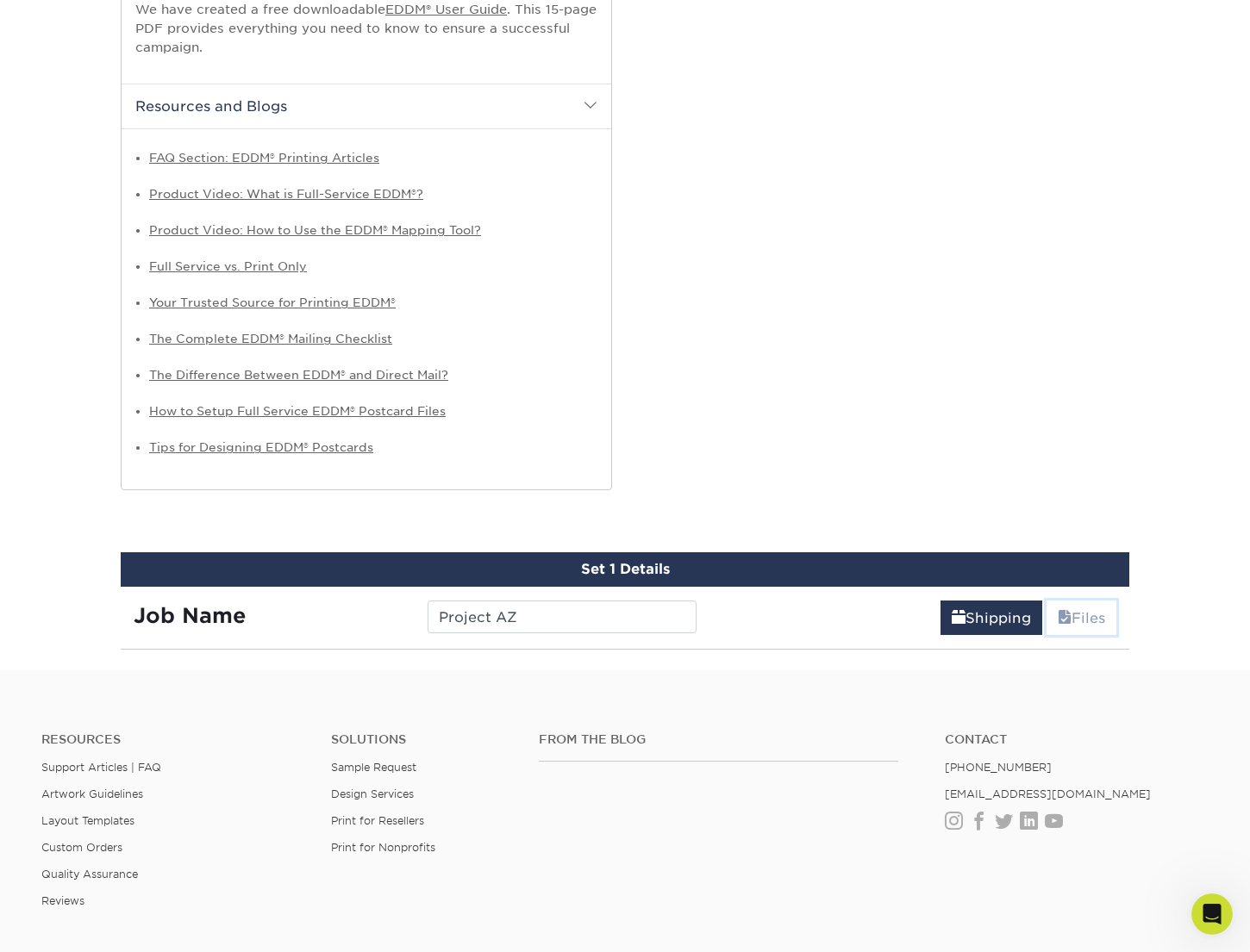
scroll to position [1612, 0]
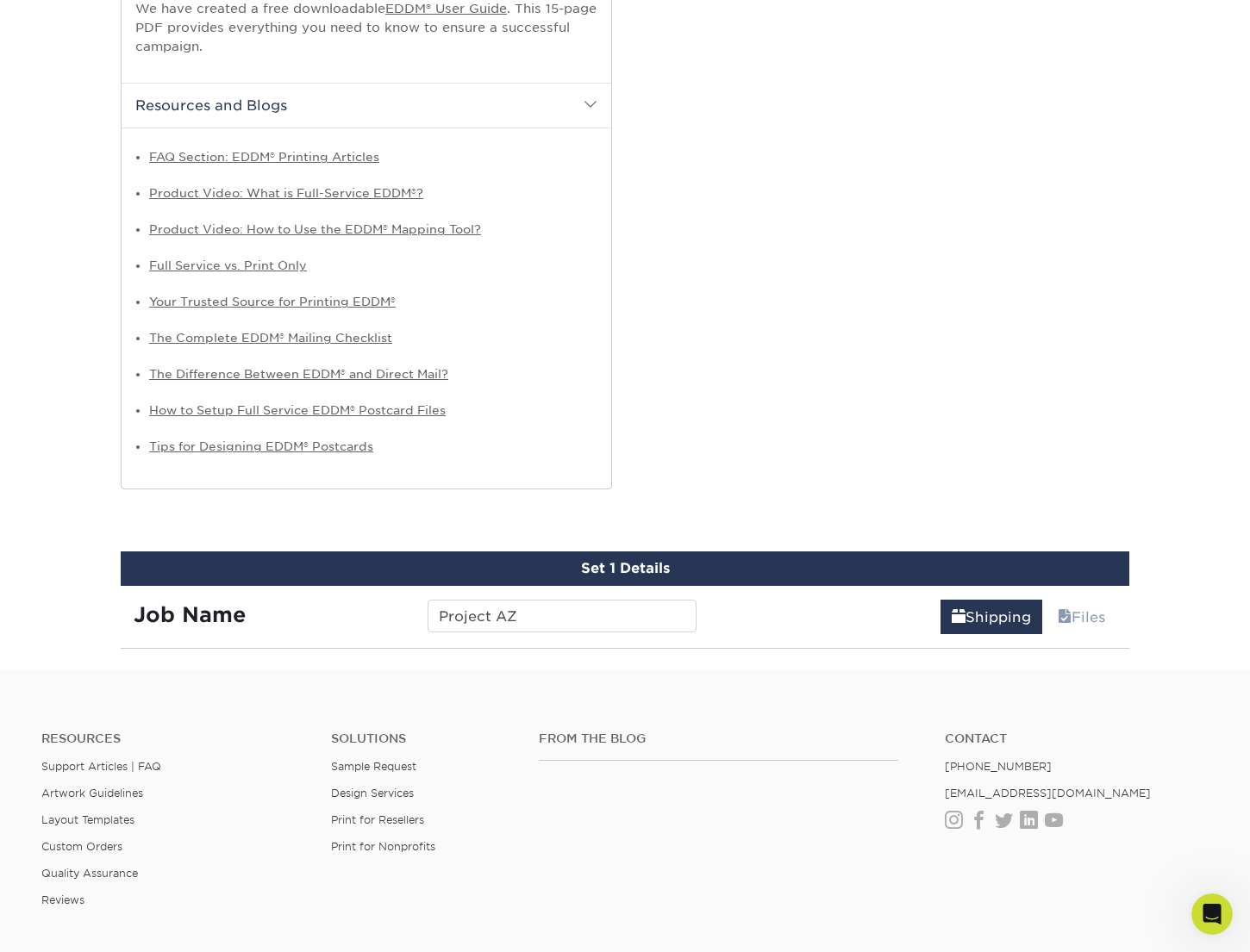
click at [862, 629] on div "Shipping Files" at bounding box center [920, 610] width 420 height 48
click at [562, 627] on input "Project AZ" at bounding box center [561, 616] width 268 height 33
click at [973, 618] on link "Shipping" at bounding box center [991, 617] width 102 height 35
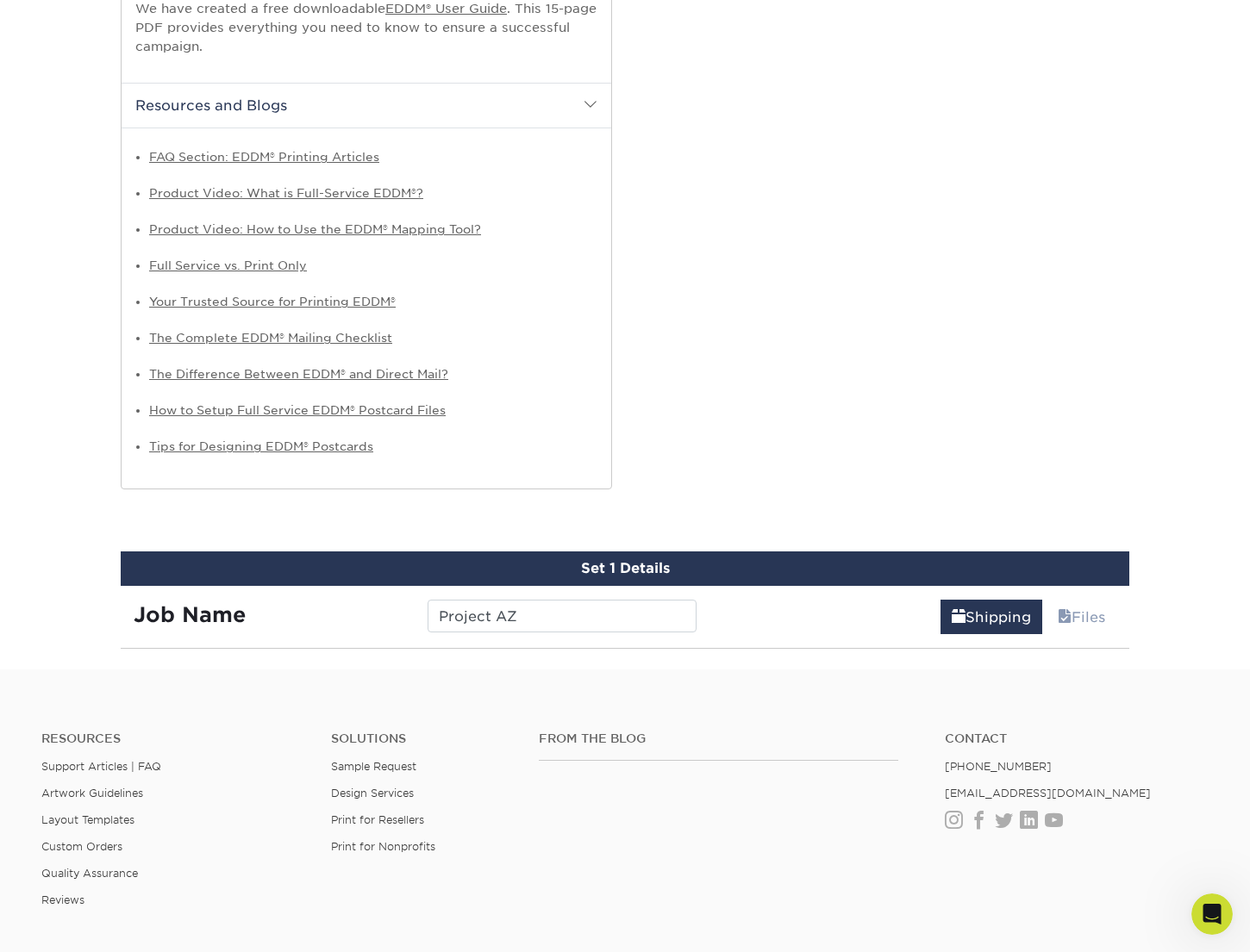
click at [715, 569] on div "Set 1 Details" at bounding box center [625, 569] width 1009 height 35
drag, startPoint x: 715, startPoint y: 569, endPoint x: 734, endPoint y: 573, distance: 19.4
click at [715, 569] on div "Set 1 Details" at bounding box center [625, 569] width 1009 height 35
click at [1078, 618] on link "Files" at bounding box center [1080, 617] width 70 height 35
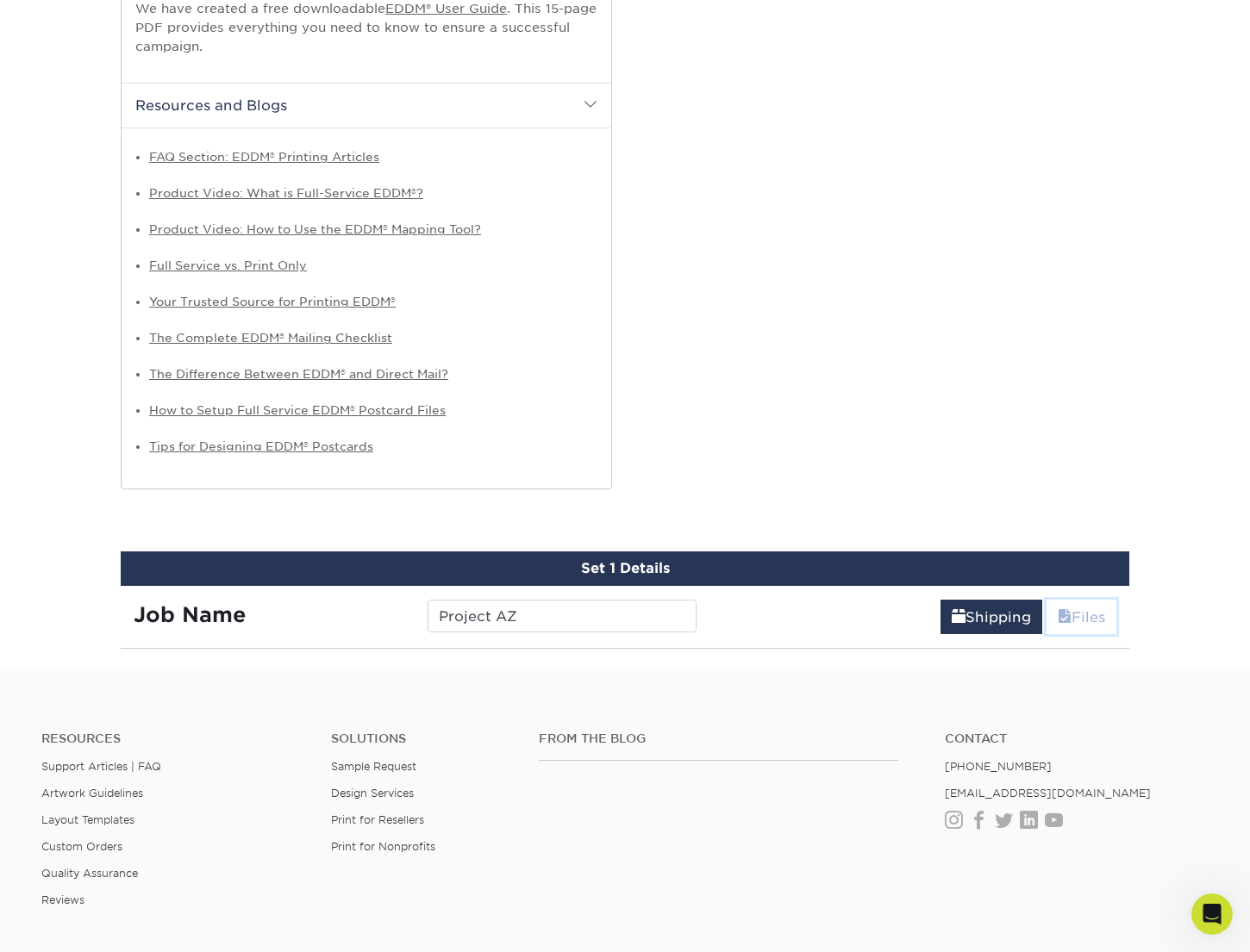
click at [1078, 618] on link "Files" at bounding box center [1080, 617] width 70 height 35
drag, startPoint x: 1078, startPoint y: 618, endPoint x: 944, endPoint y: 633, distance: 134.8
click at [1078, 618] on link "Files" at bounding box center [1080, 617] width 70 height 35
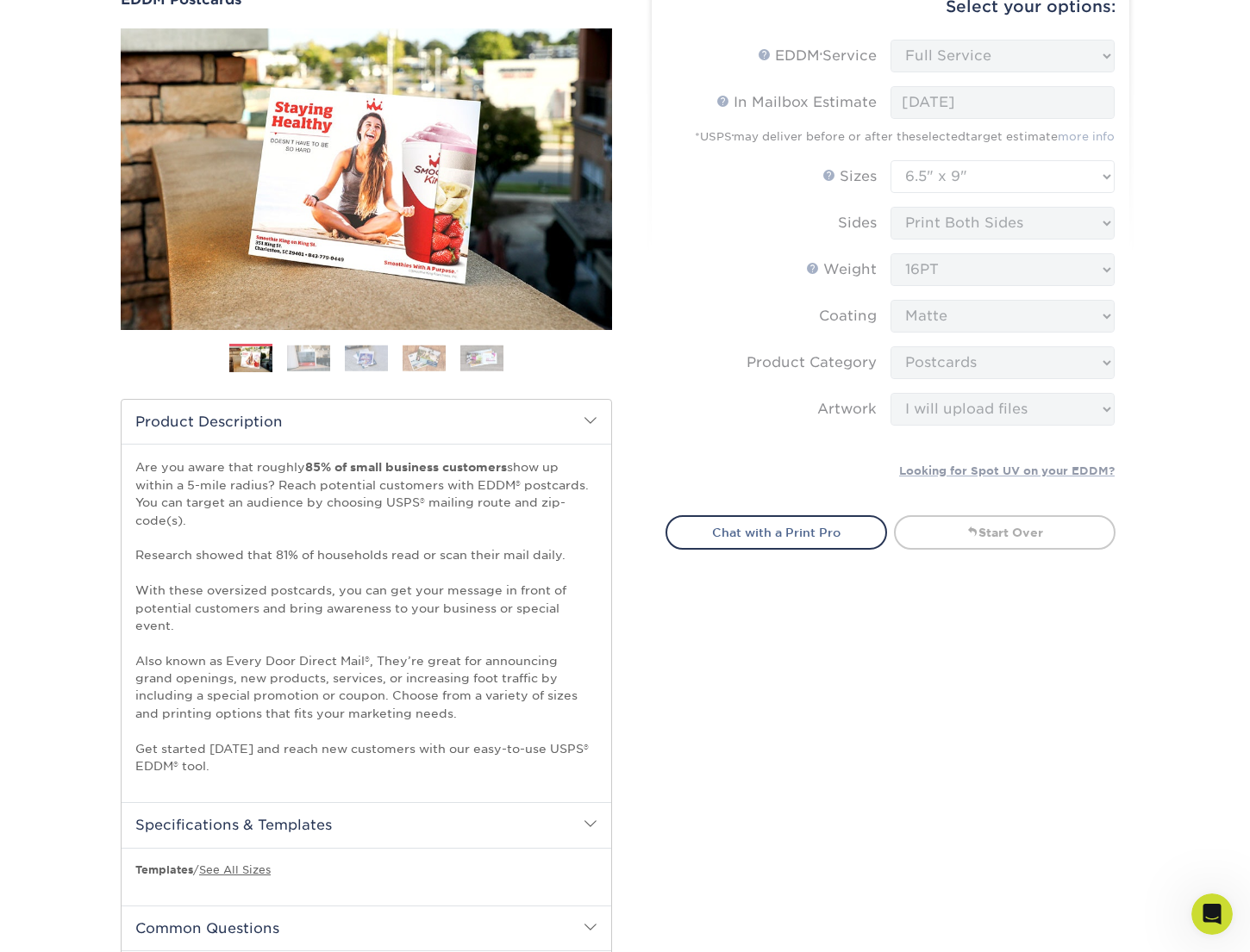
scroll to position [0, 0]
